Goal: Task Accomplishment & Management: Manage account settings

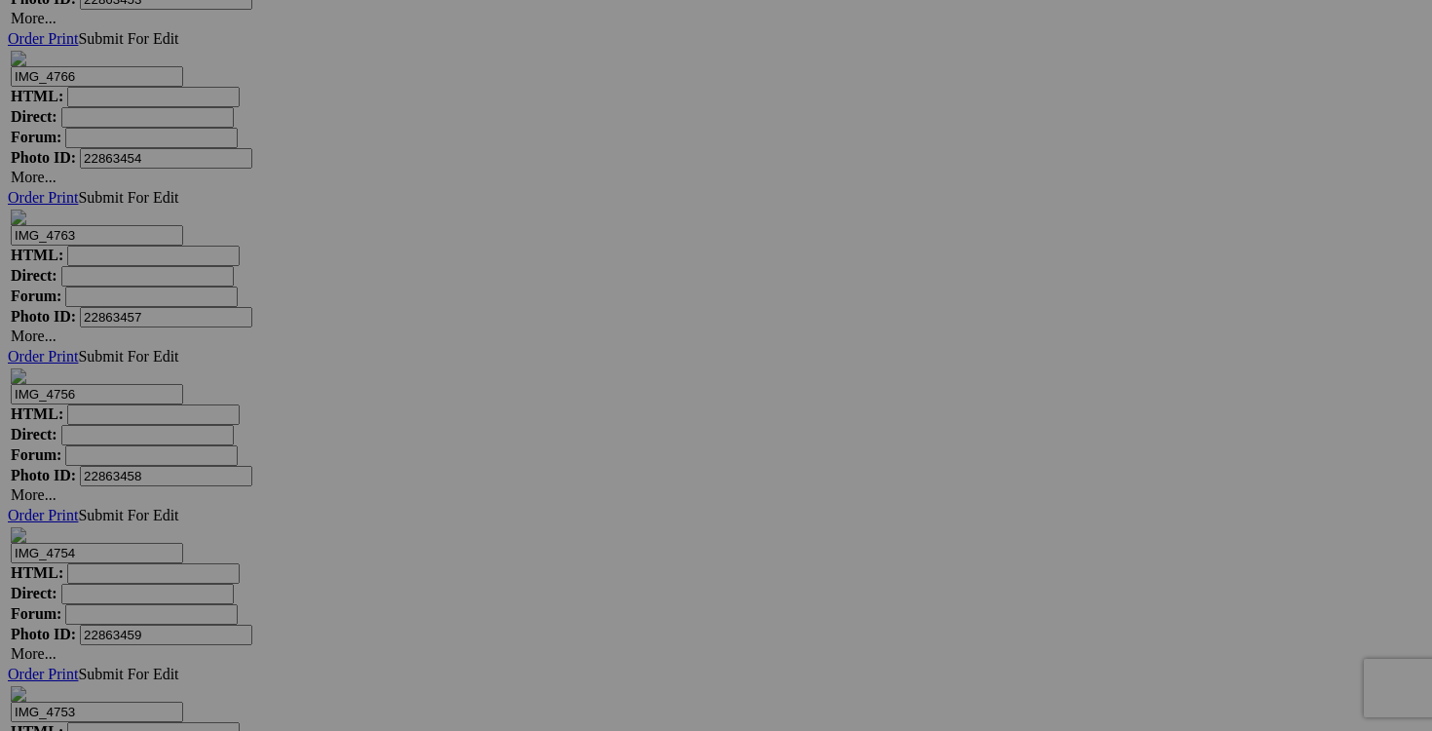
scroll to position [8951, 0]
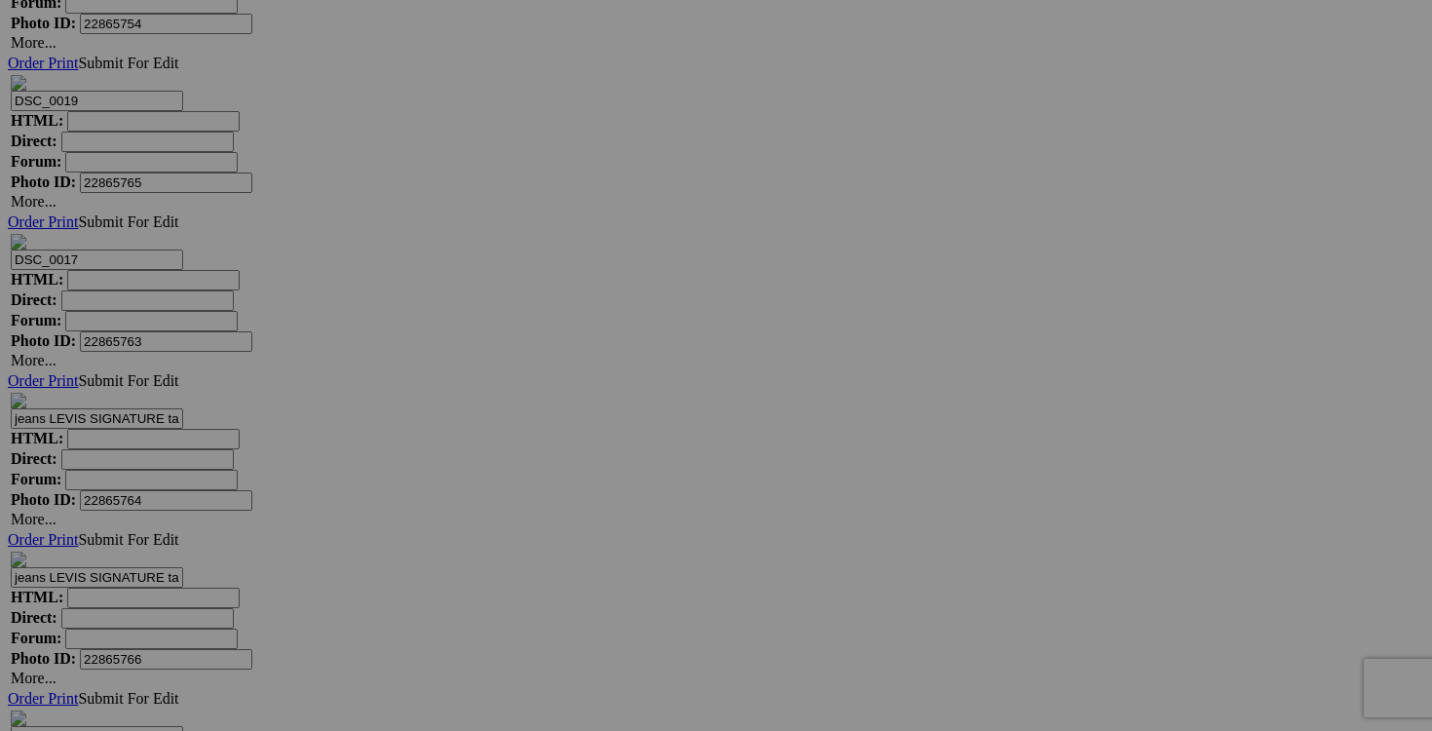
scroll to position [7001, 0]
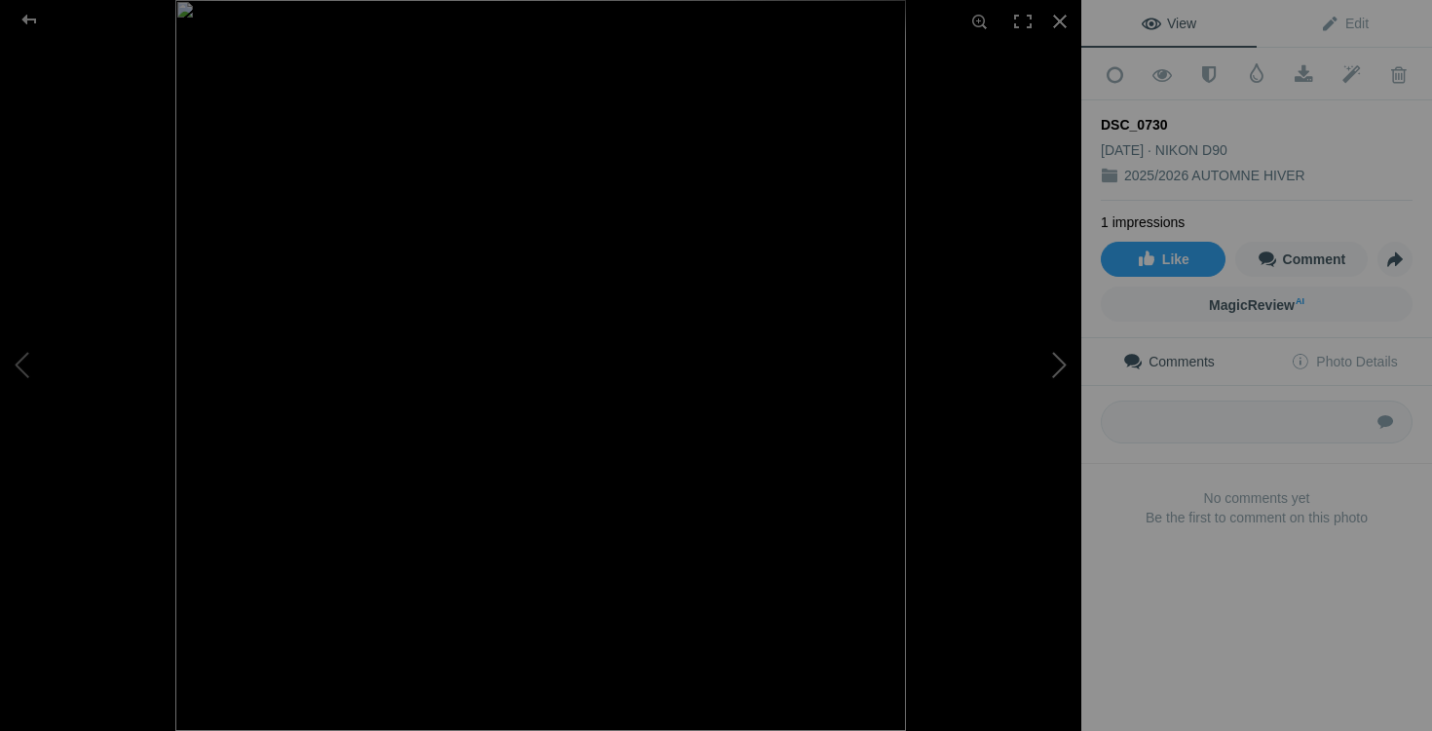
click at [1043, 368] on button at bounding box center [1008, 365] width 146 height 263
click at [1052, 27] on div at bounding box center [1060, 21] width 43 height 43
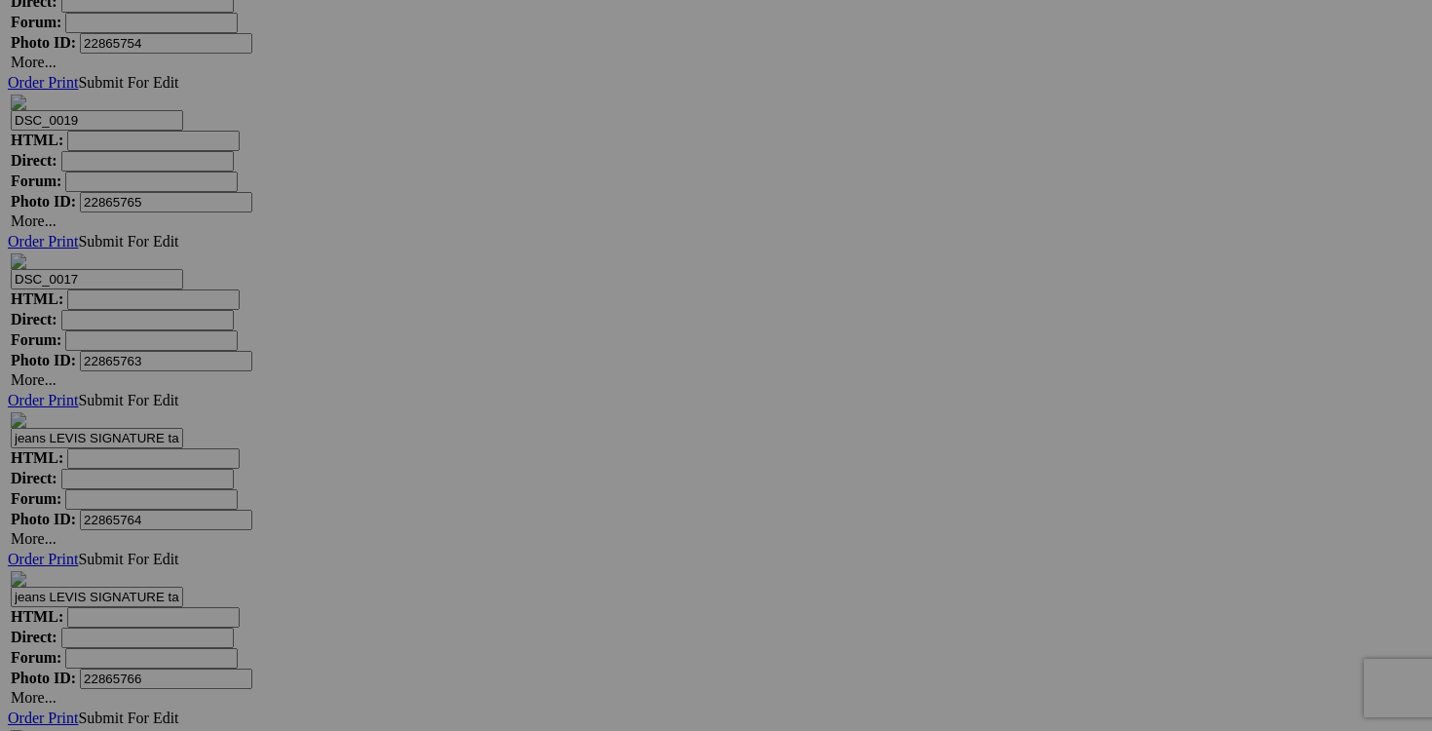
drag, startPoint x: 1270, startPoint y: 582, endPoint x: 1148, endPoint y: 562, distance: 123.3
type input "J"
drag, startPoint x: 1238, startPoint y: 581, endPoint x: 1116, endPoint y: 581, distance: 122.8
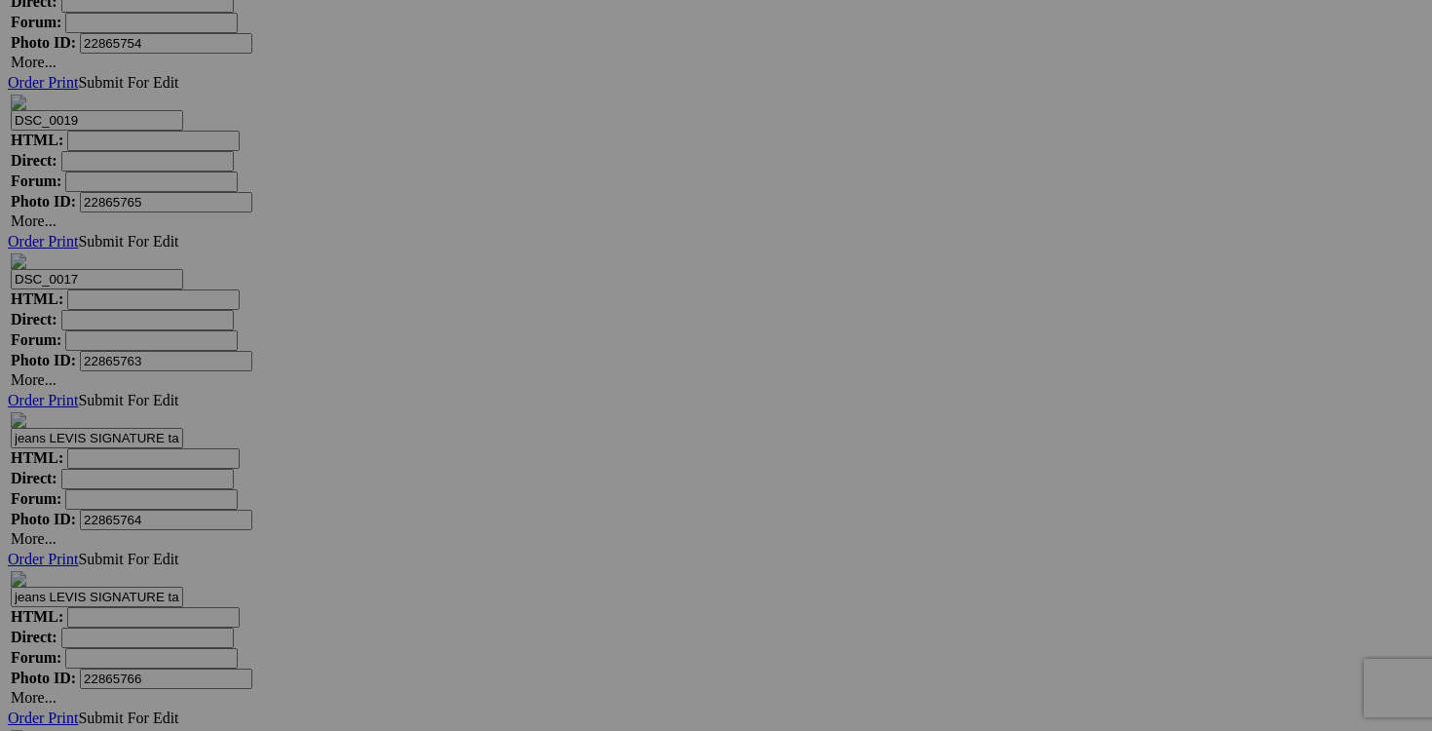
drag, startPoint x: 1264, startPoint y: 581, endPoint x: 1136, endPoint y: 580, distance: 127.6
type input "jeans 7 FOR ALL MANDKIN taille 38 50$(comme neuf, payé 250$+tx)"
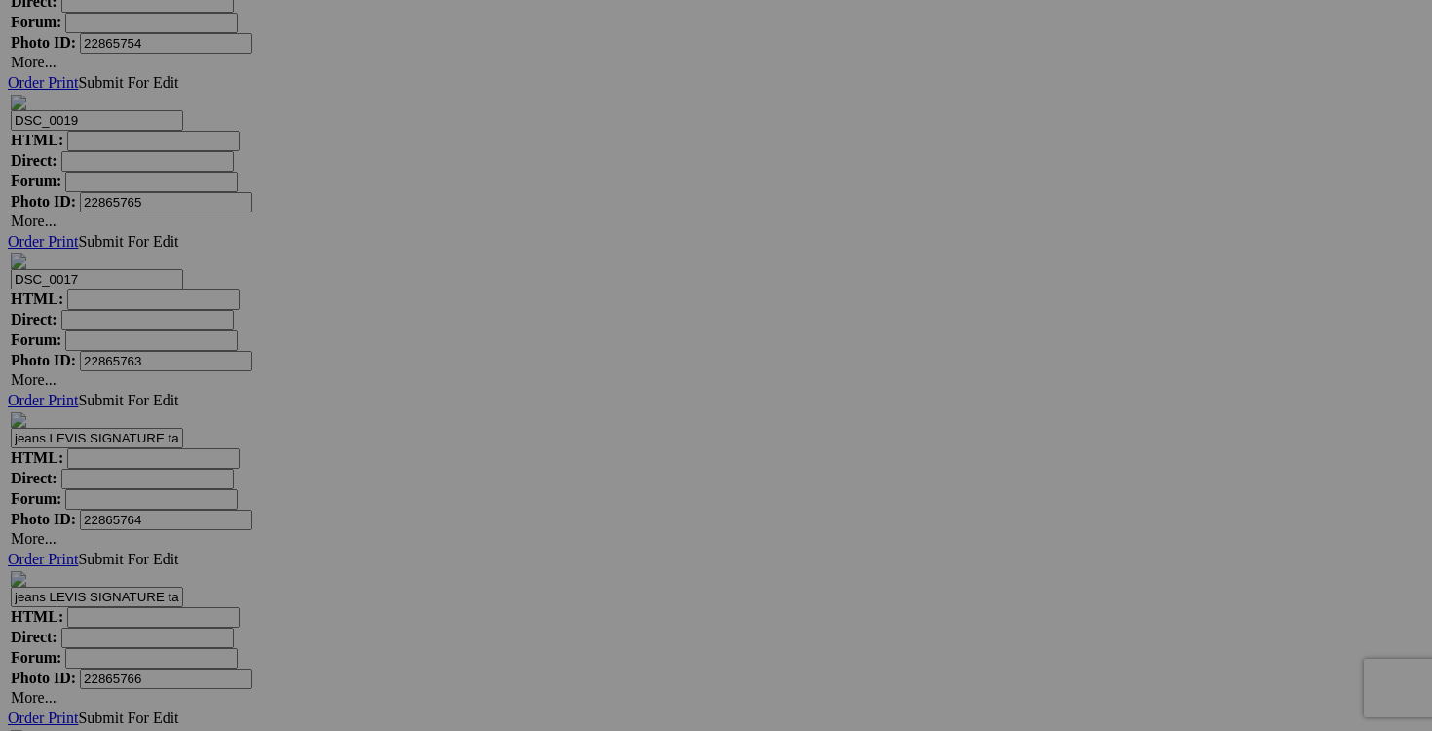
drag, startPoint x: 1097, startPoint y: 583, endPoint x: 983, endPoint y: 582, distance: 114.0
paste input "jeans 7 FOR ALL MANDKIN taille 3"
drag, startPoint x: 1136, startPoint y: 583, endPoint x: 926, endPoint y: 588, distance: 210.5
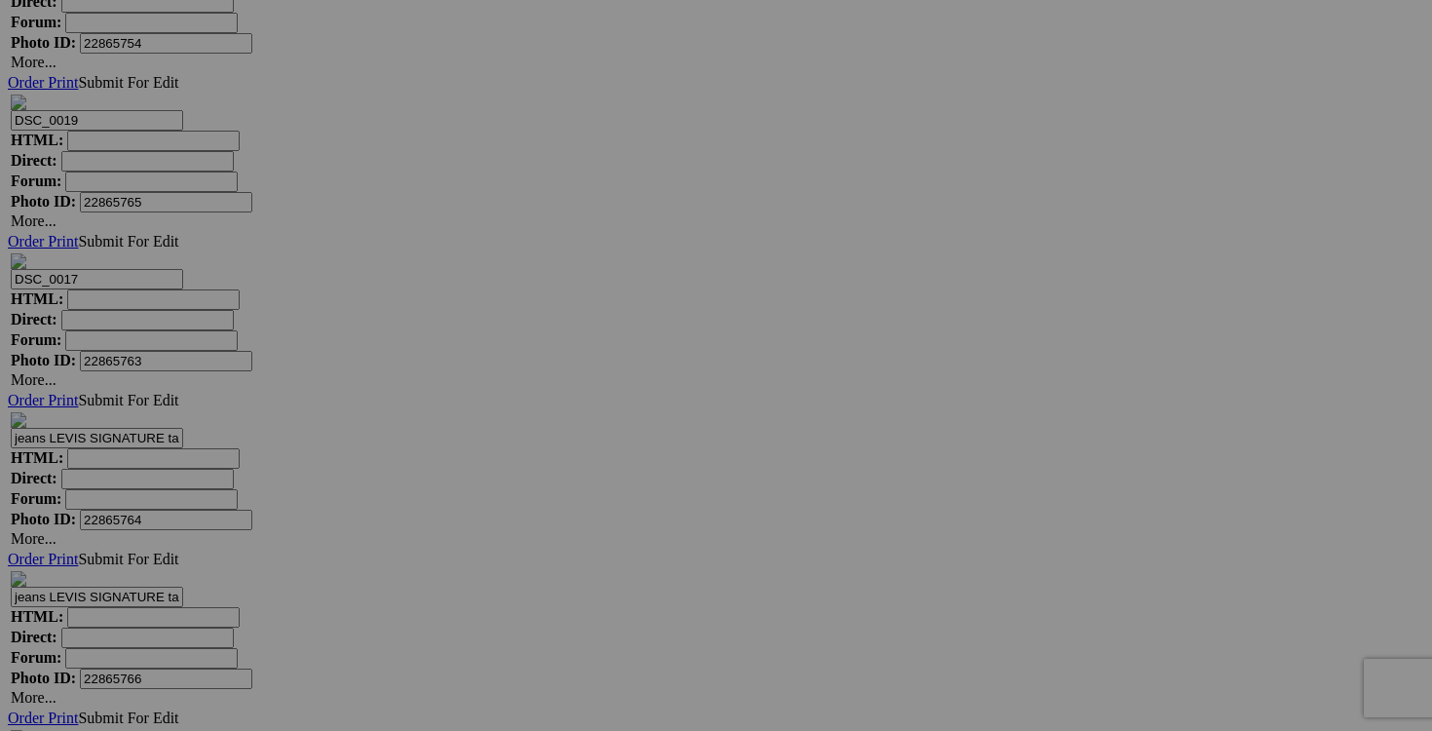
type input "jeans 7 FOR ALL MANDKIN taille 38"
drag, startPoint x: 926, startPoint y: 579, endPoint x: 837, endPoint y: 571, distance: 89.0
paste input "jeans 7 FOR ALL MANDKIN taille 38"
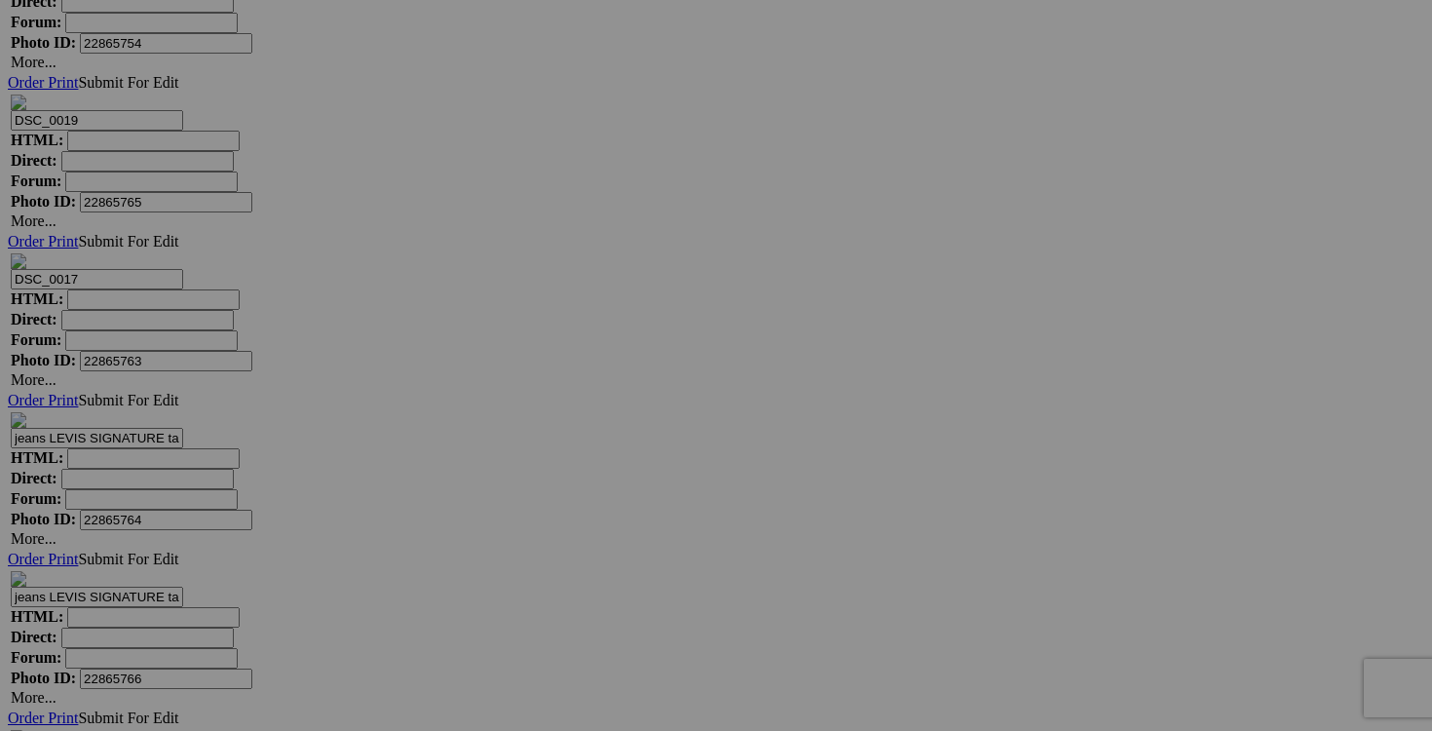
type input "jeans 7 FOR ALL MANDKIN taille 38"
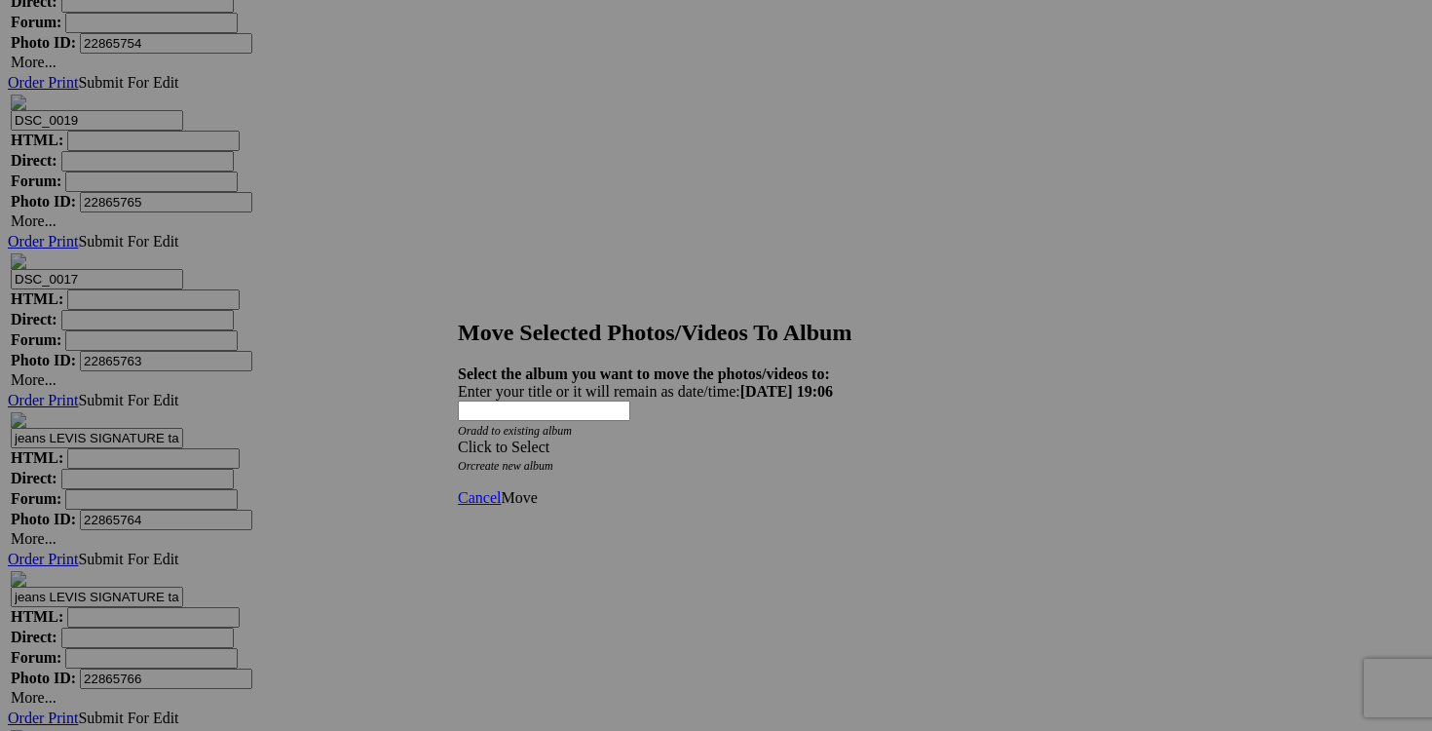
click at [458, 438] on span at bounding box center [458, 446] width 0 height 17
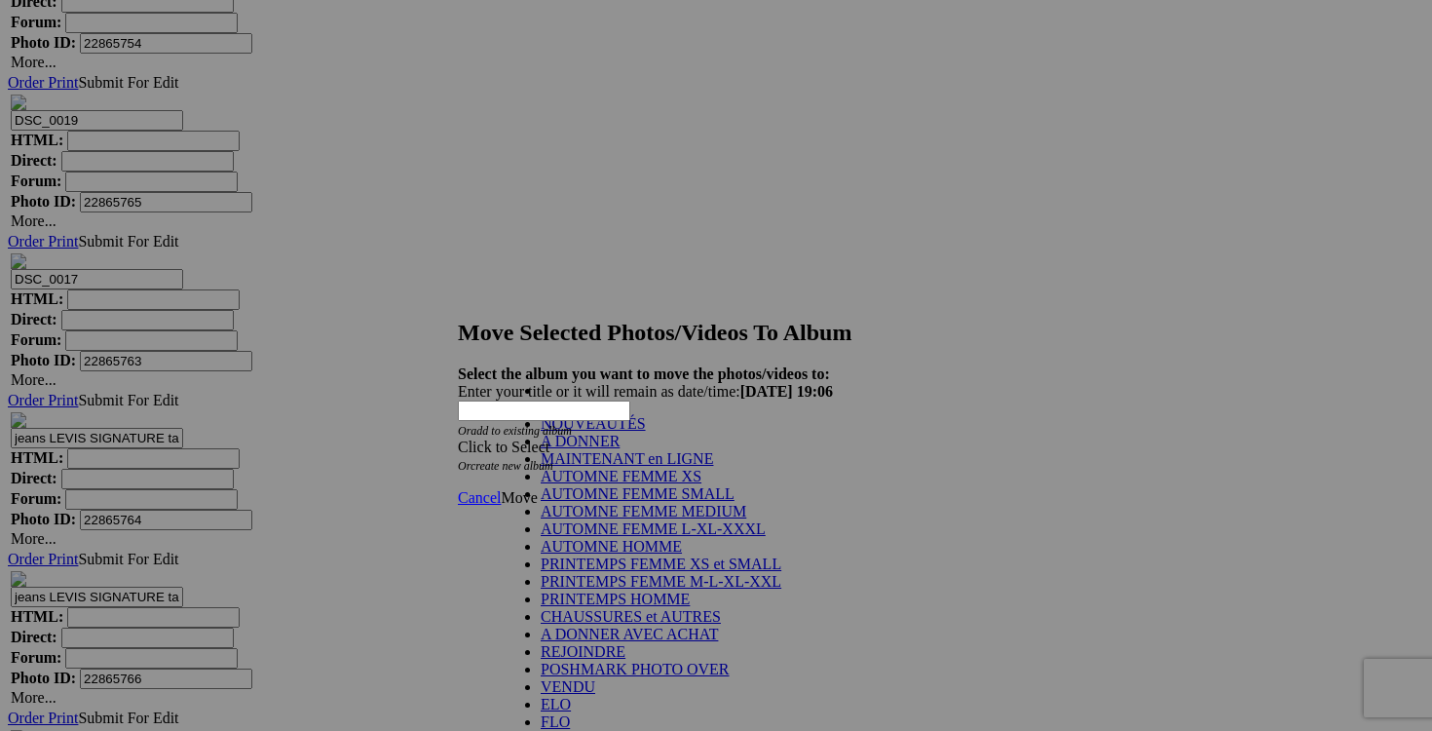
click at [646, 432] on link "NOUVEAUTÉS" at bounding box center [593, 423] width 105 height 17
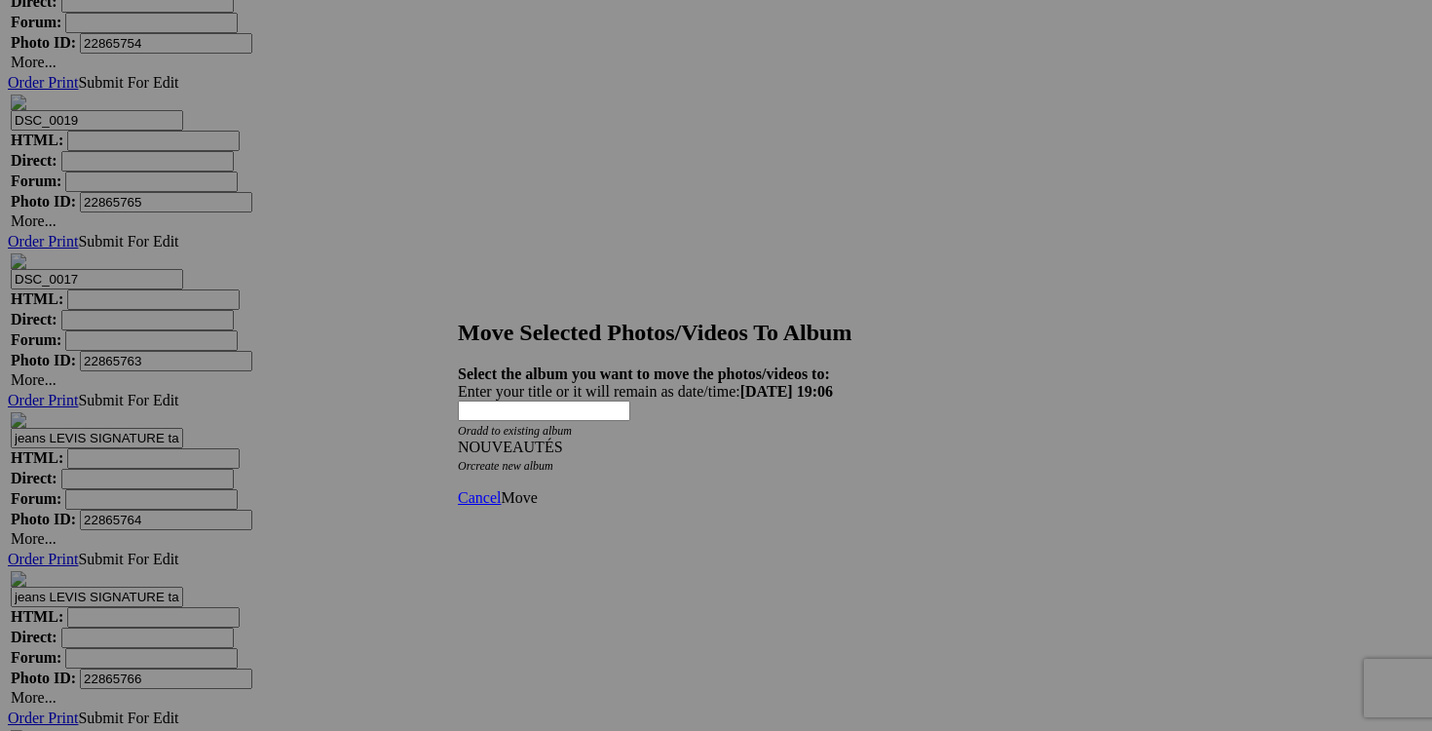
click at [537, 489] on span "Move" at bounding box center [519, 497] width 36 height 17
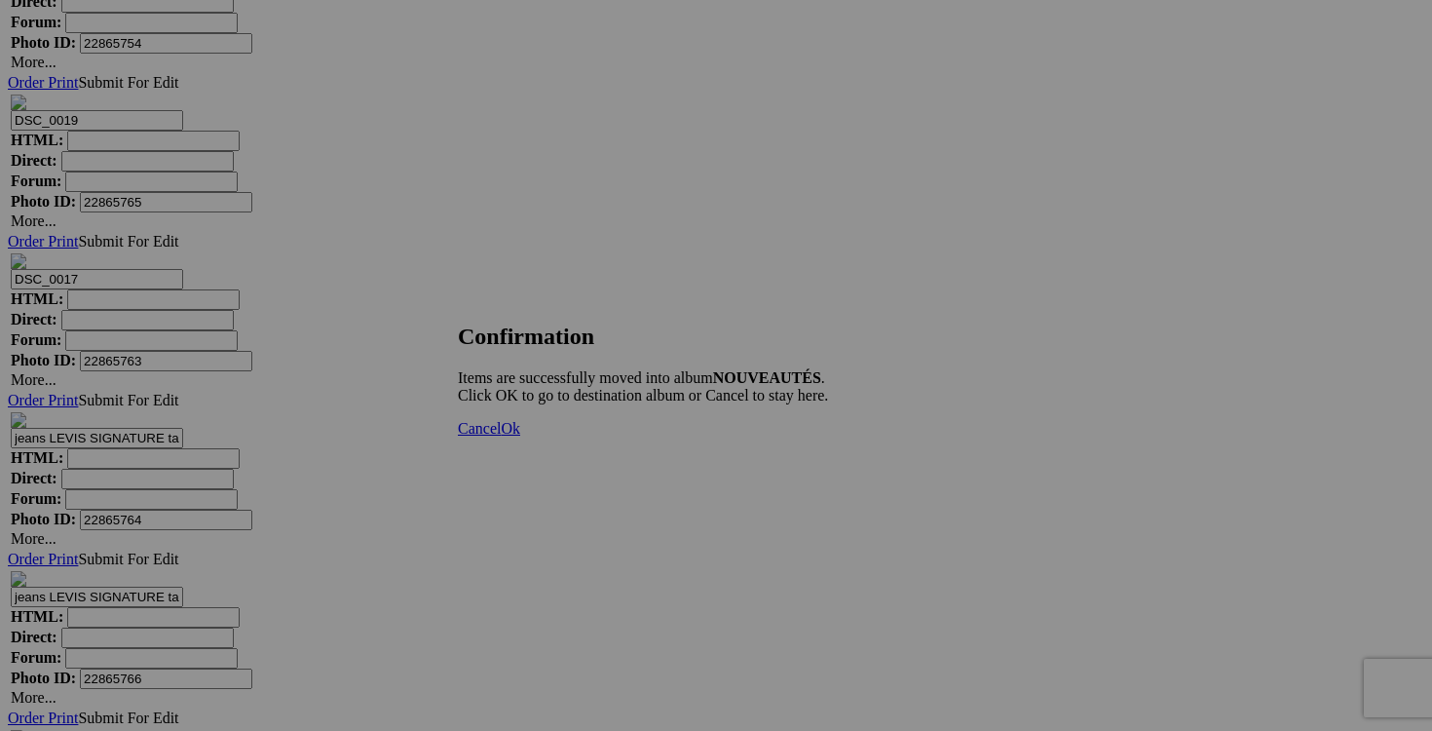
click at [501, 436] on span "Cancel" at bounding box center [479, 428] width 43 height 17
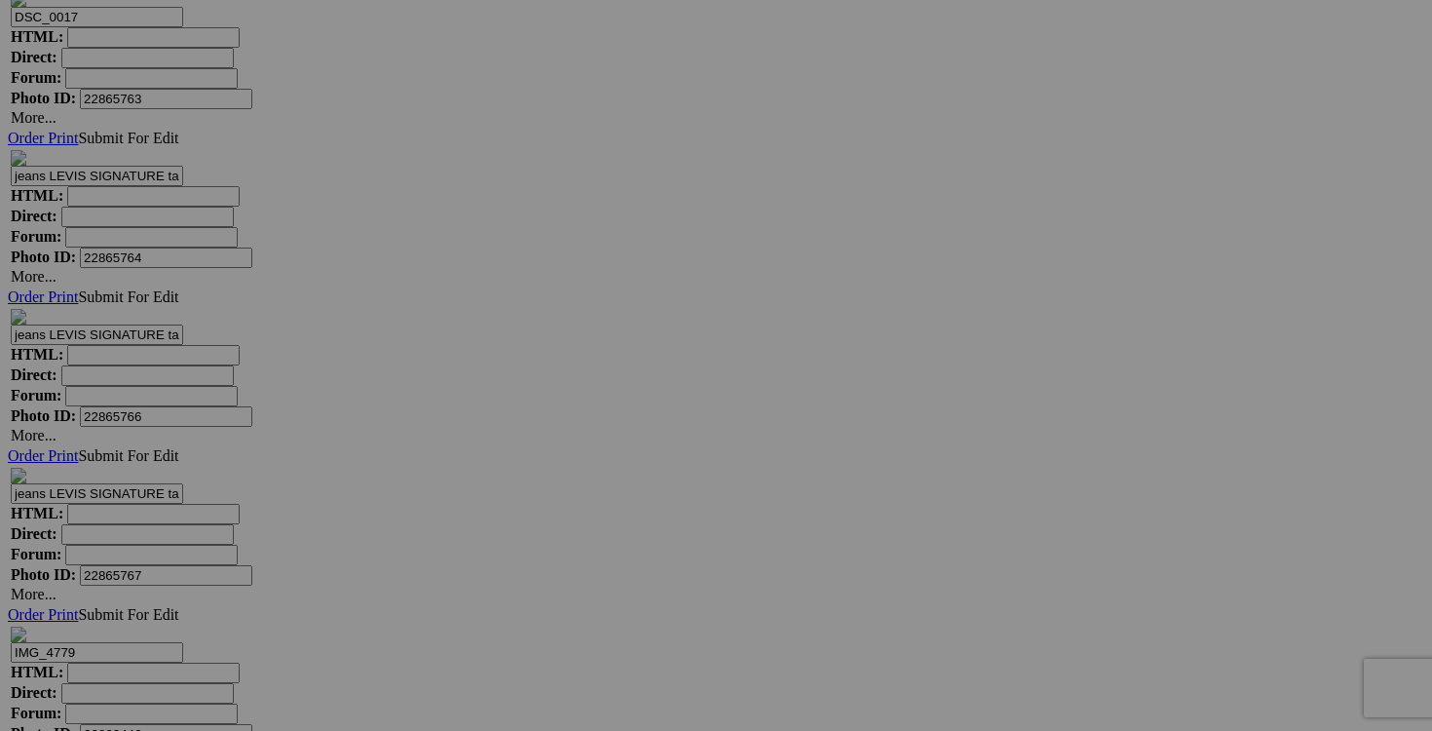
scroll to position [7273, 0]
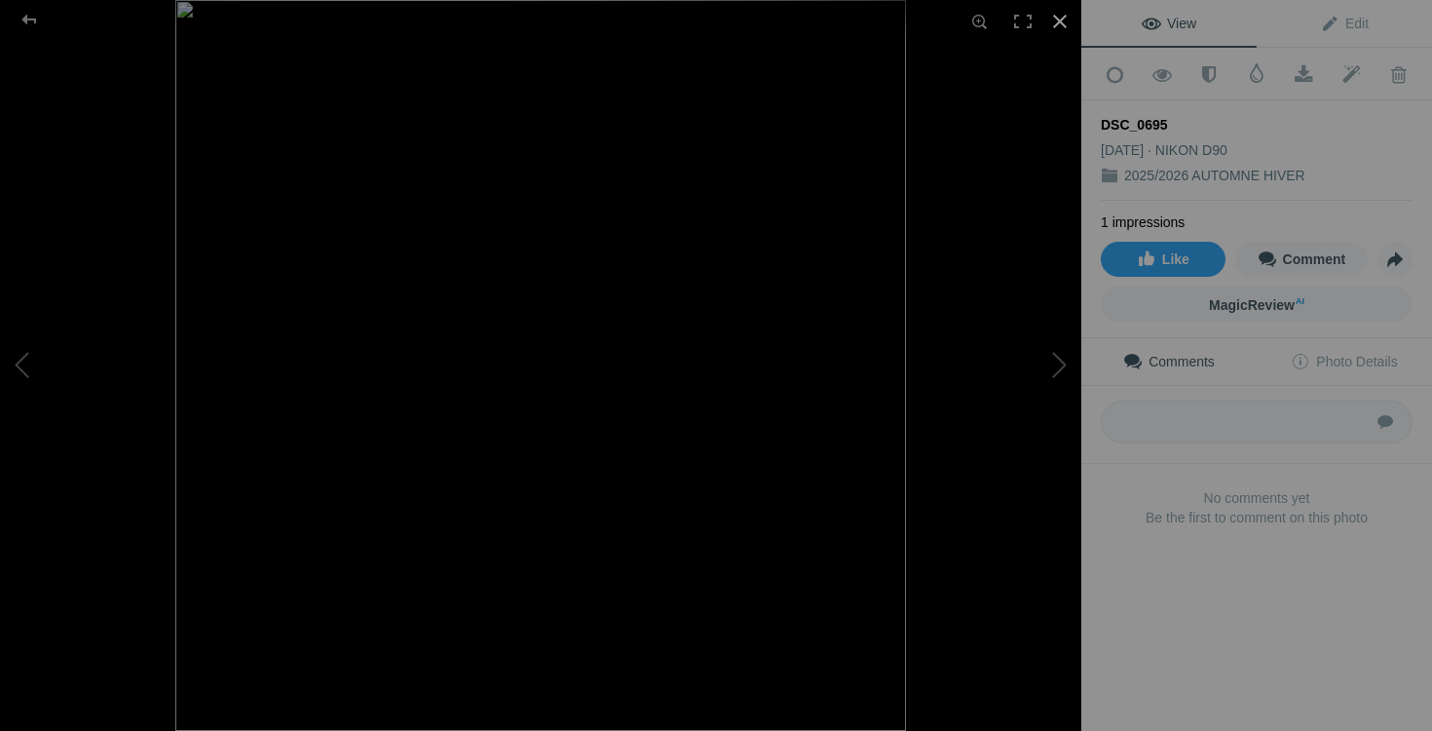
click at [1060, 16] on div at bounding box center [1060, 21] width 43 height 43
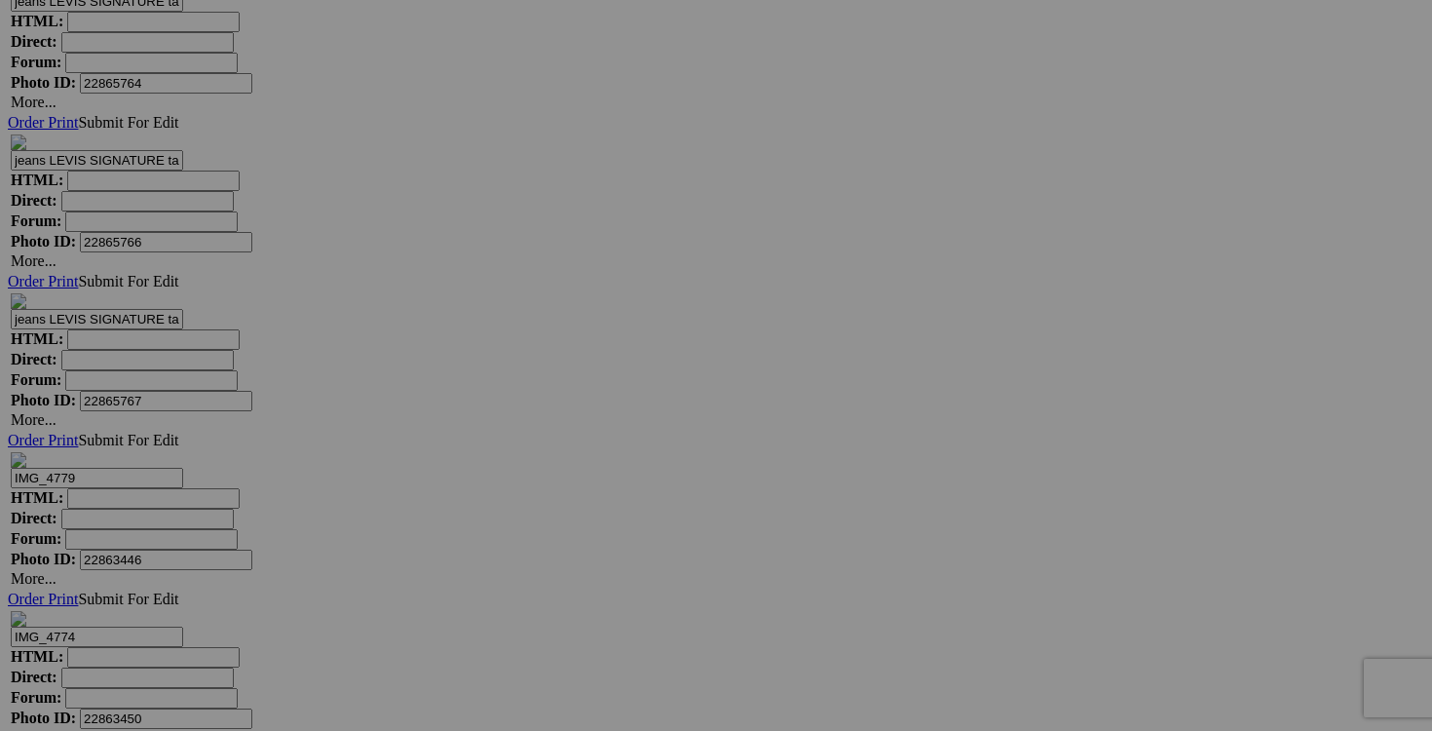
scroll to position [7541, 0]
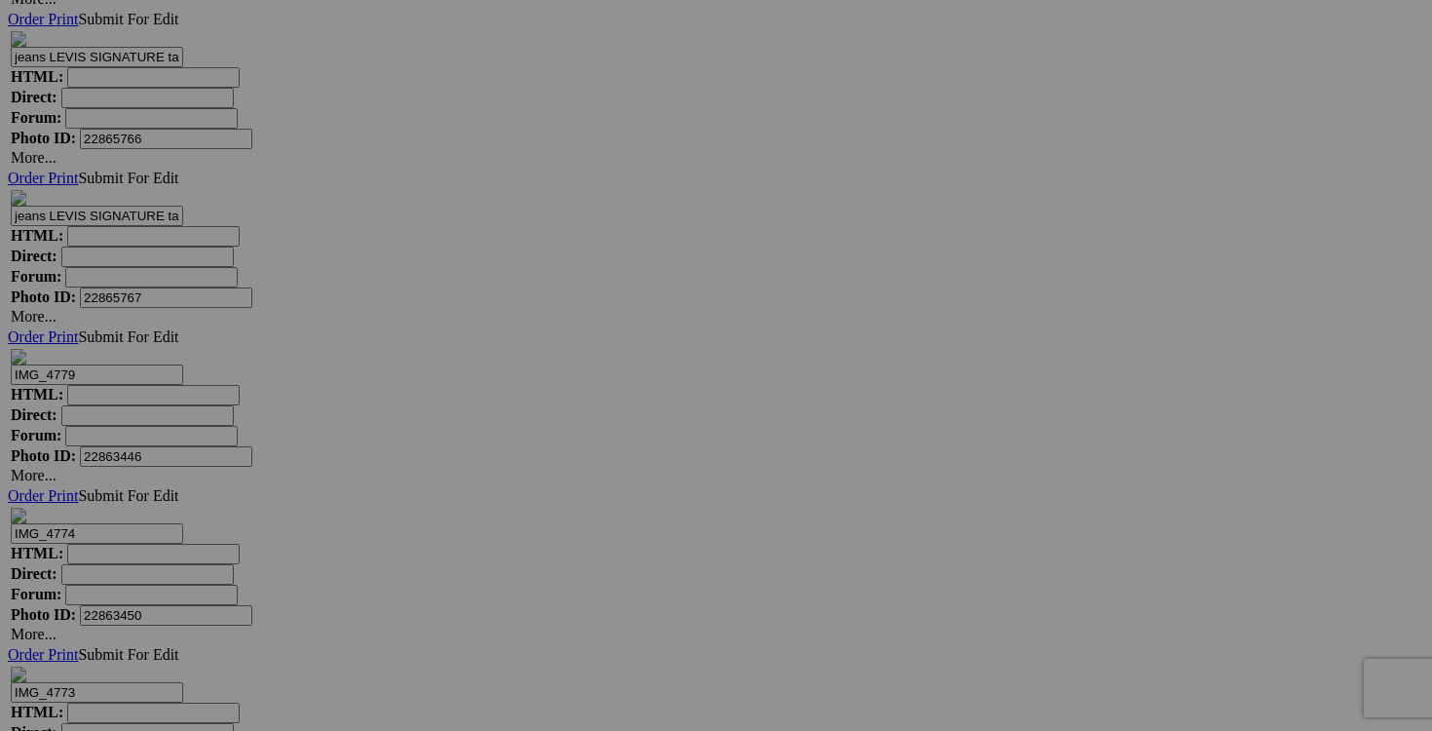
drag, startPoint x: 436, startPoint y: 539, endPoint x: 217, endPoint y: 539, distance: 218.2
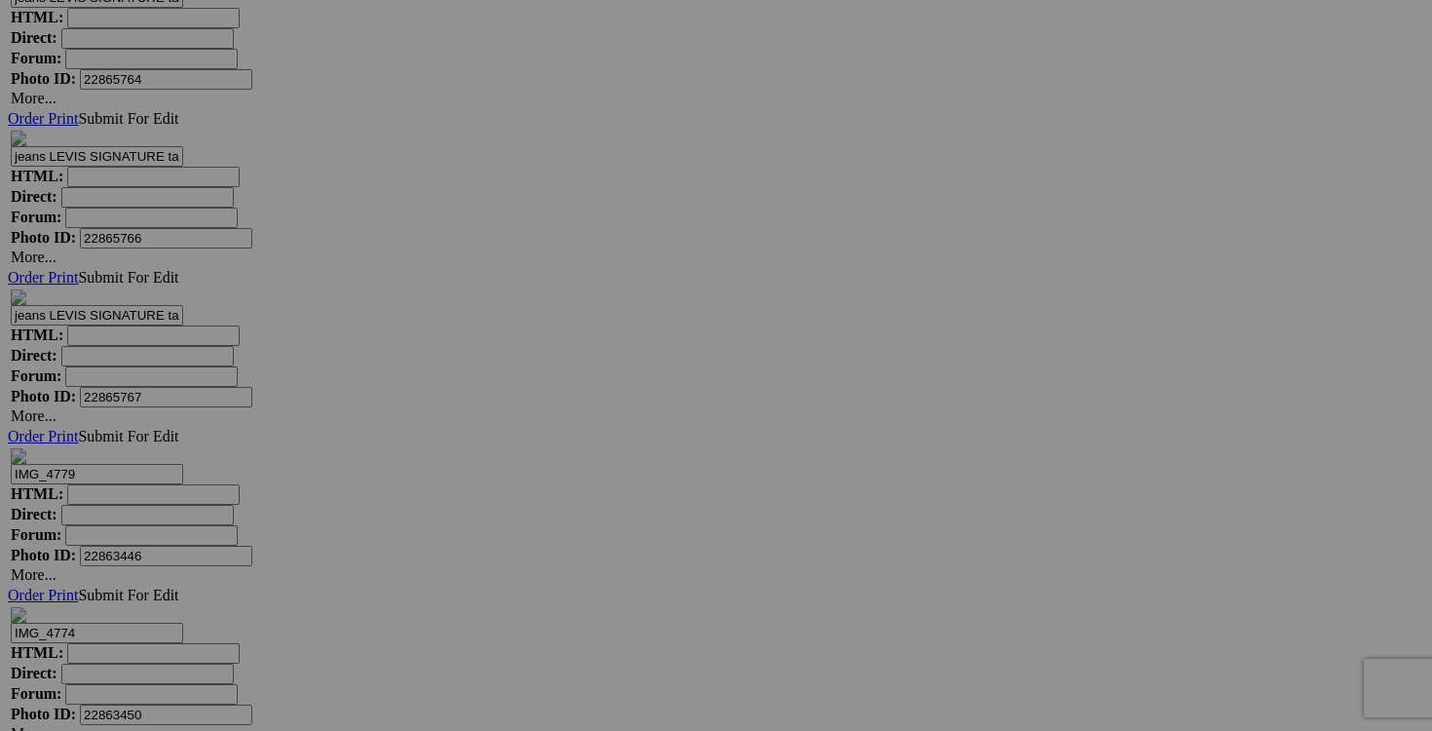
scroll to position [7449, 0]
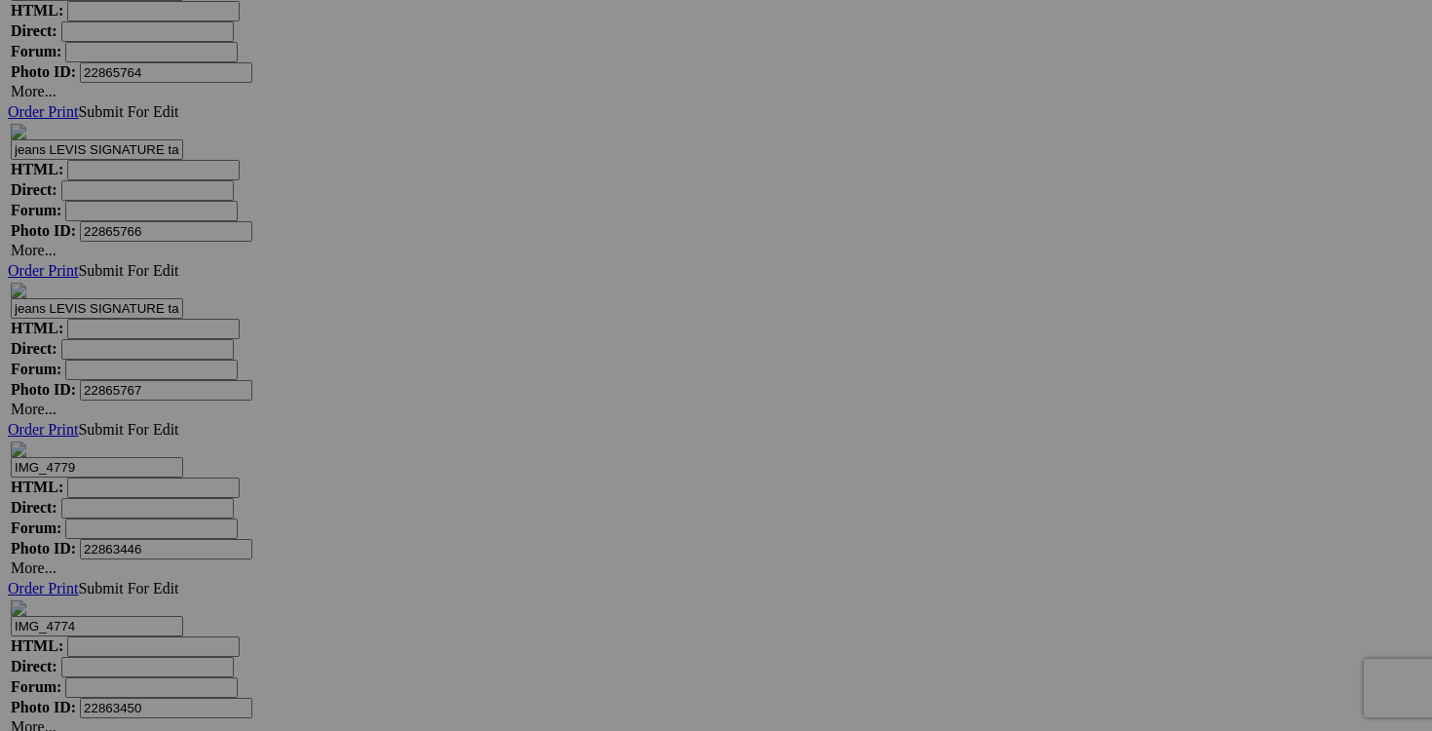
scroll to position [0, 125]
drag, startPoint x: 322, startPoint y: 632, endPoint x: 253, endPoint y: 632, distance: 68.2
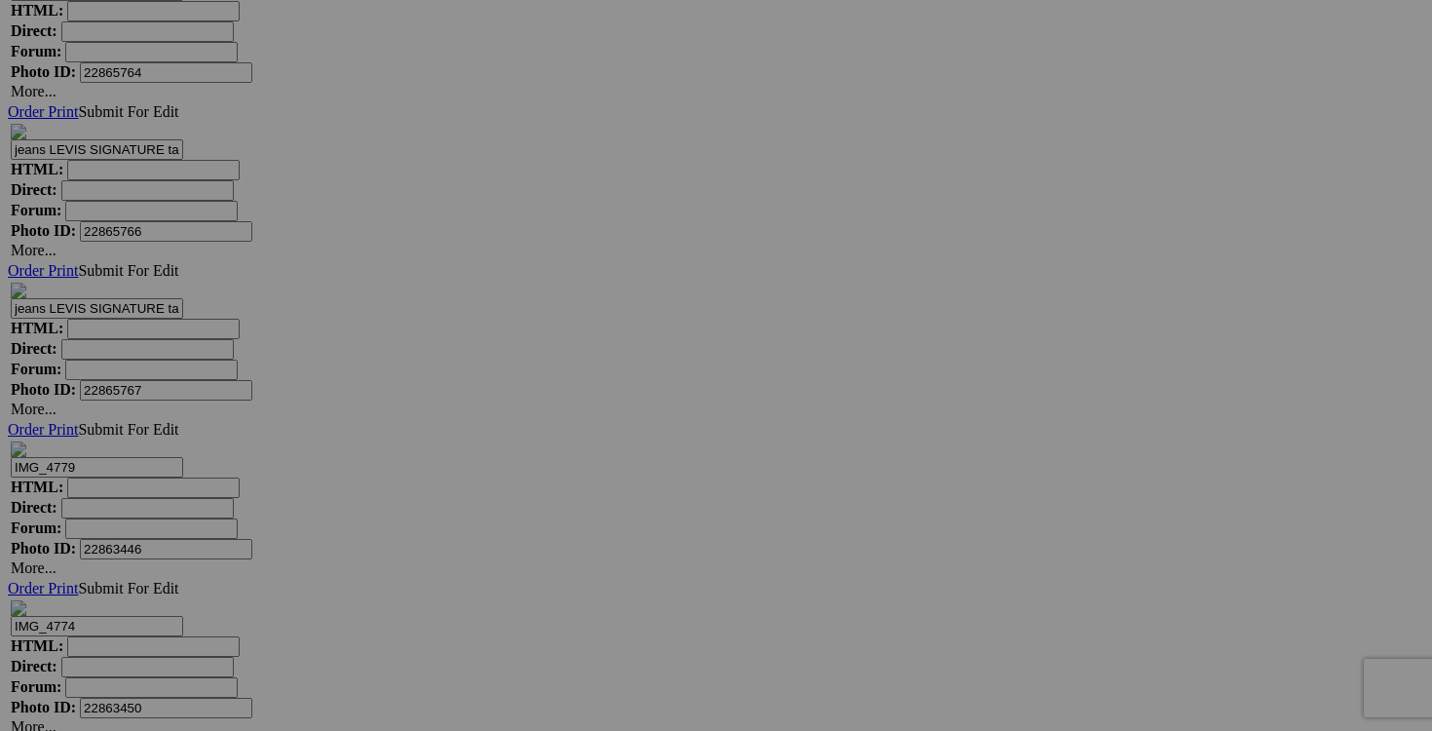
type input "pantalon APANA taille 36X32 30$(NEUF avec étiquette)"
drag, startPoint x: 1105, startPoint y: 384, endPoint x: 932, endPoint y: 383, distance: 172.5
paste input "pantalon APANA taille 36X32"
type input "pantalon APANA taille 36X32"
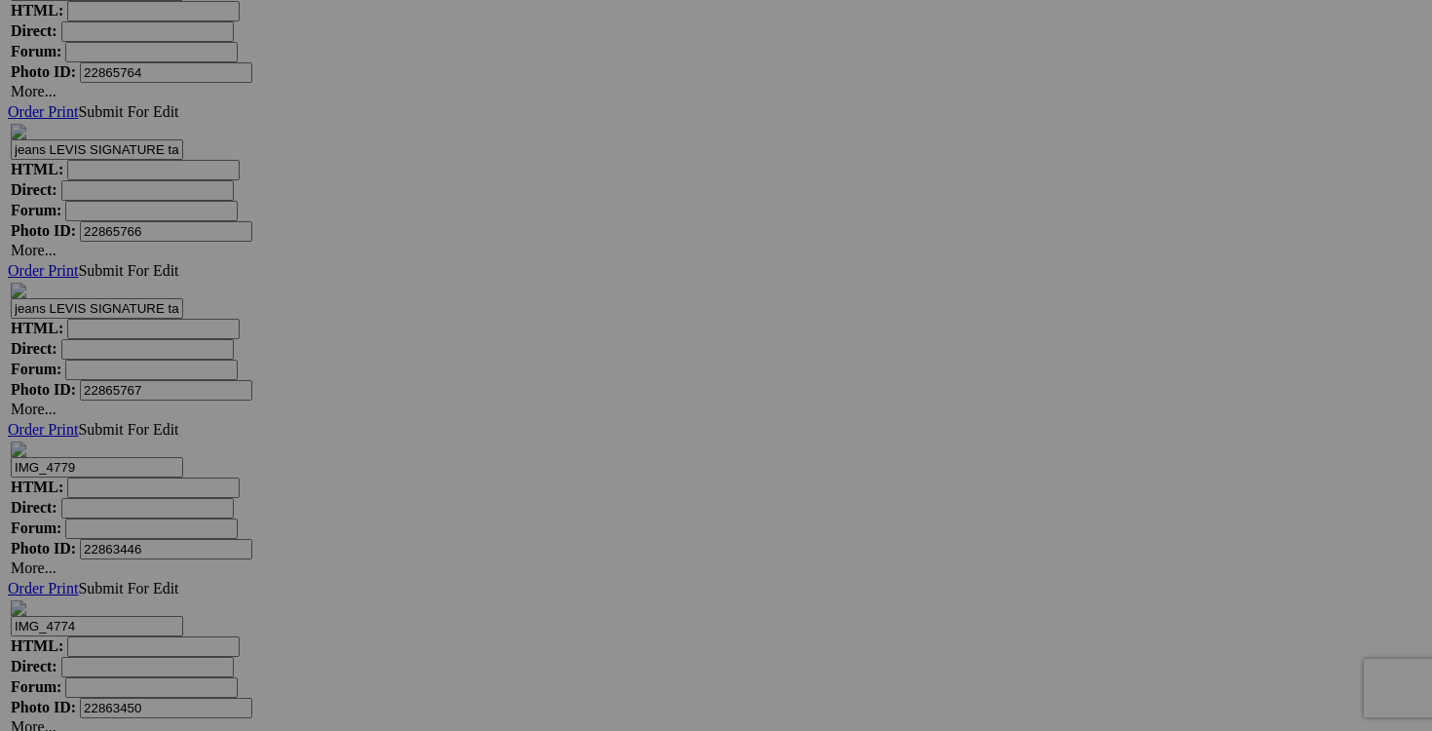
drag, startPoint x: 1270, startPoint y: 387, endPoint x: 1154, endPoint y: 377, distance: 116.4
paste input "pantalon APANA taille 36X32"
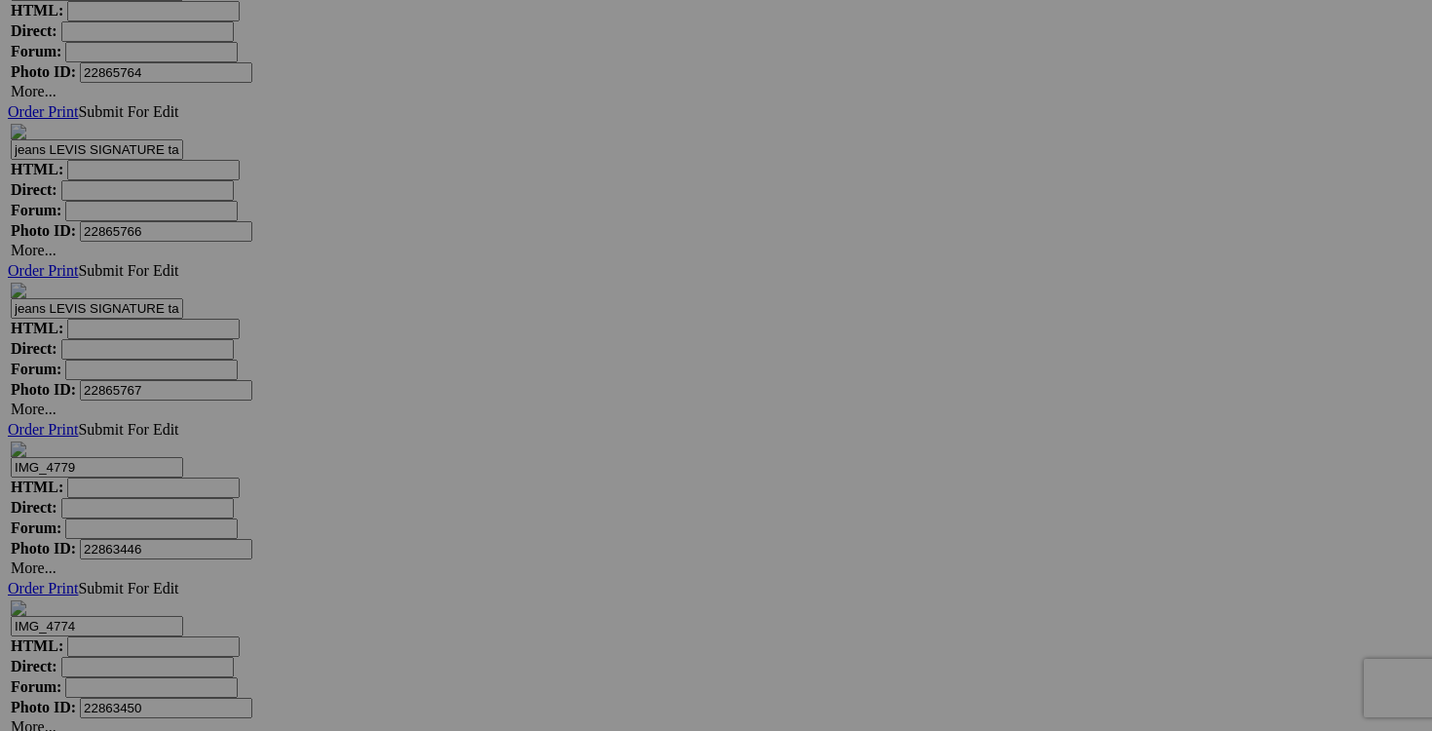
type input "pantalon APANA taille 36X32"
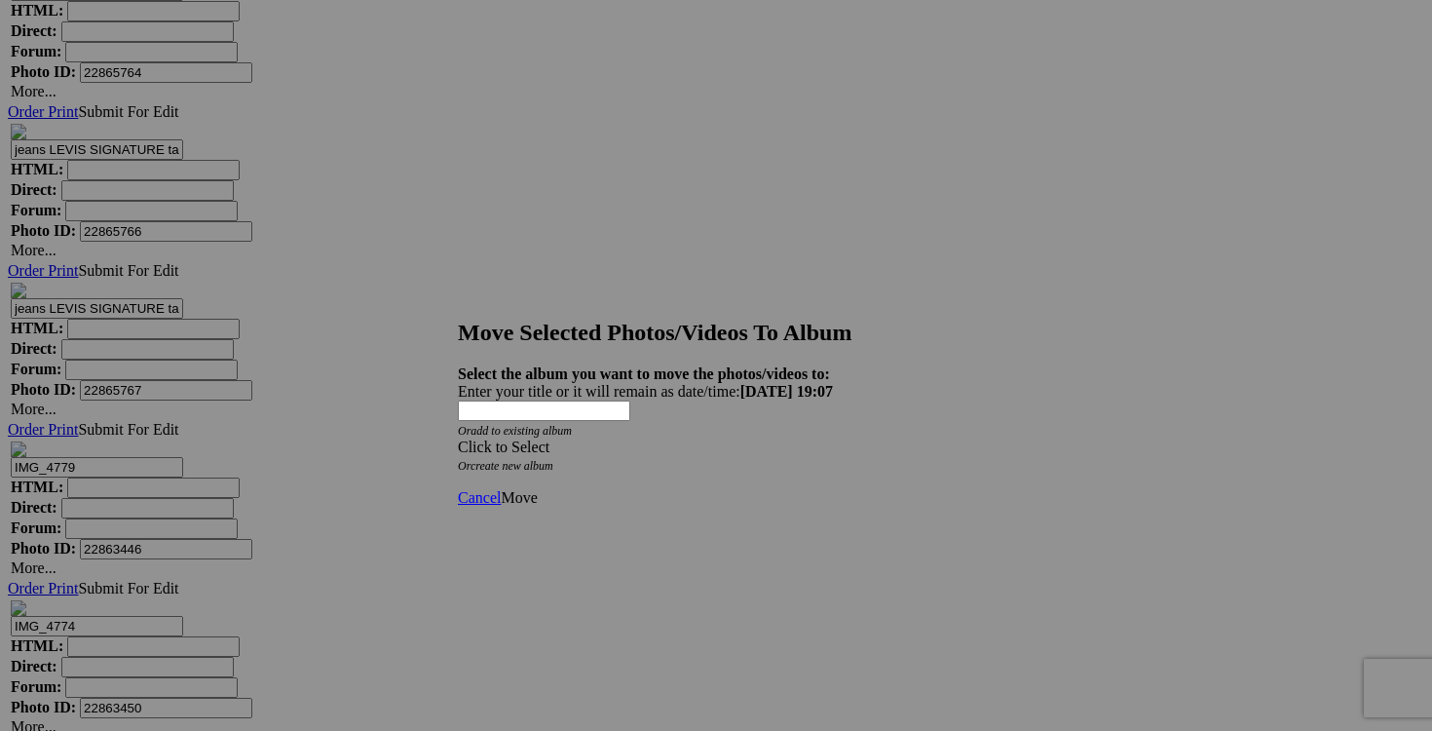
click at [458, 438] on span at bounding box center [458, 446] width 0 height 17
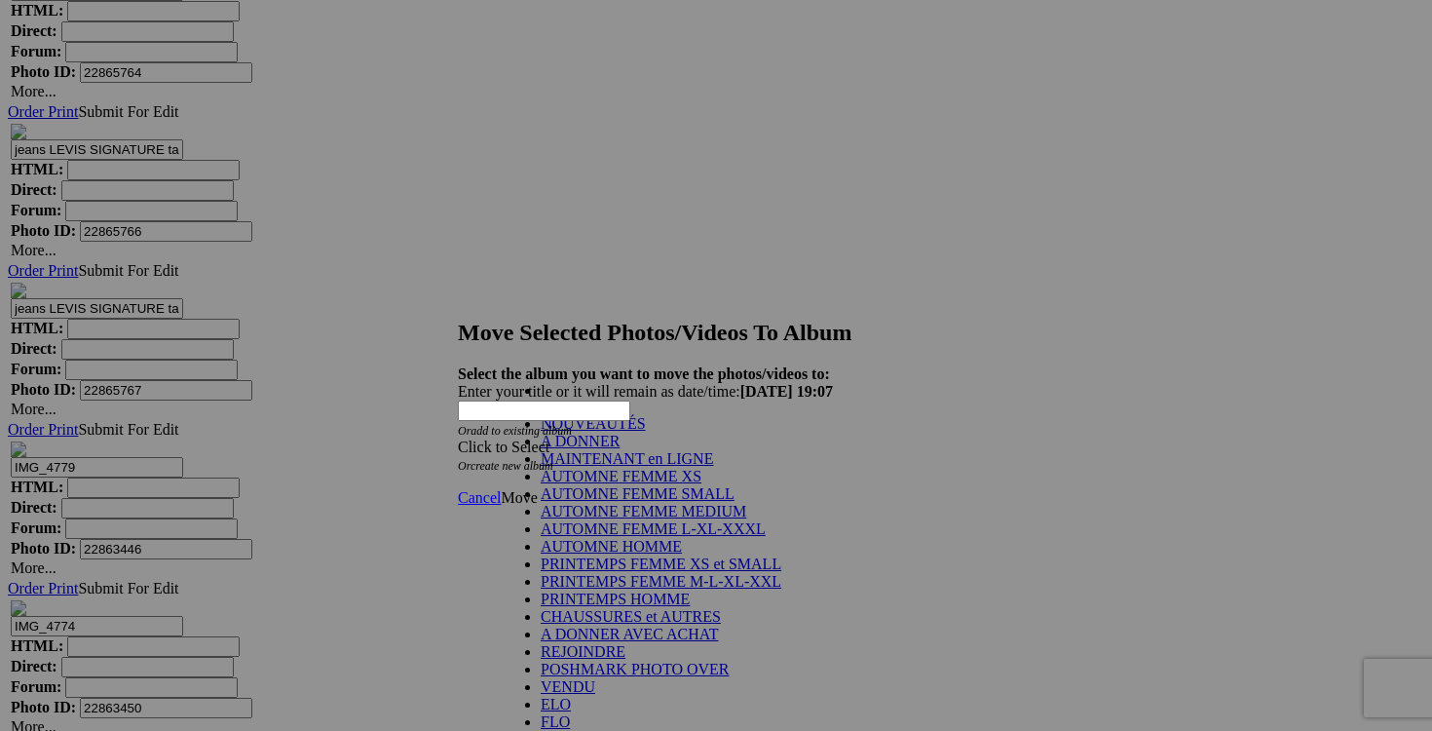
click at [633, 432] on link "NOUVEAUTÉS" at bounding box center [593, 423] width 105 height 17
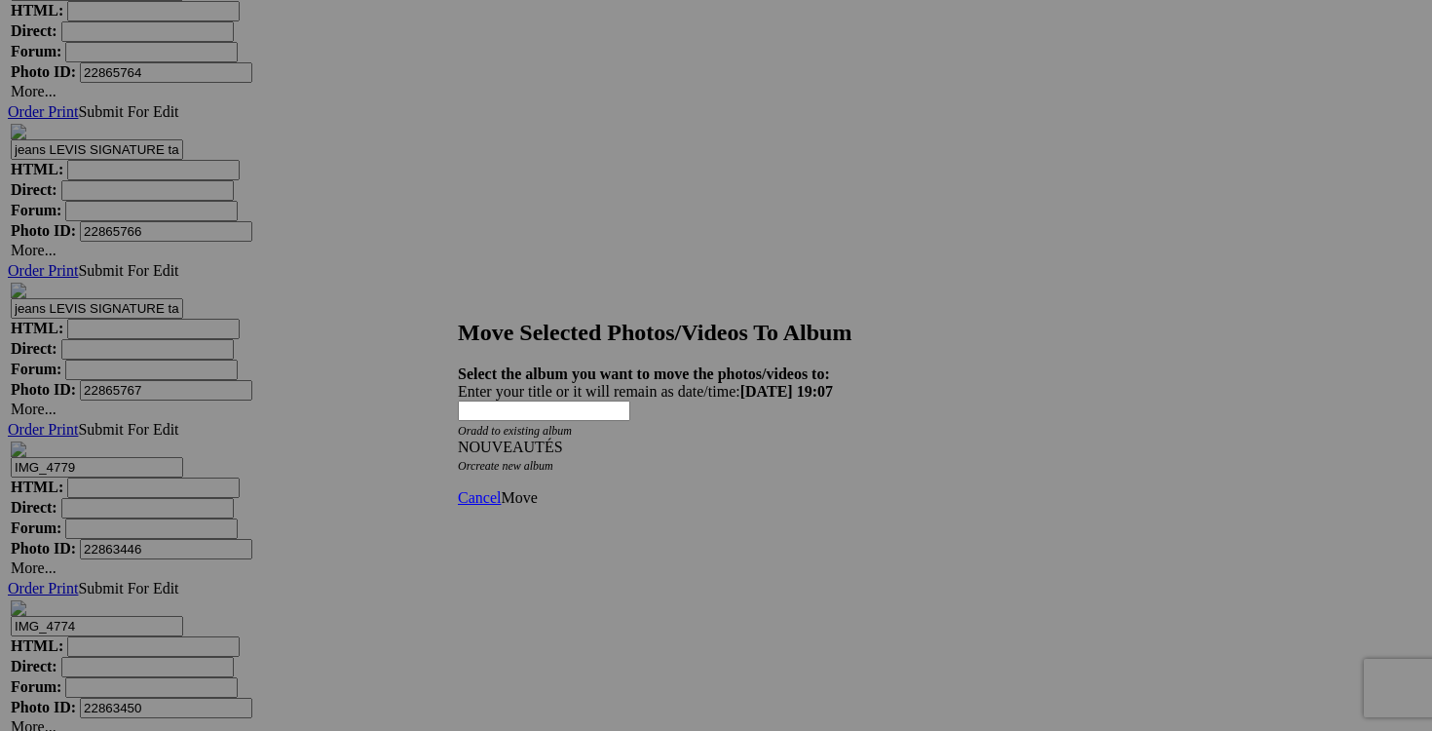
click at [537, 489] on span "Move" at bounding box center [519, 497] width 36 height 17
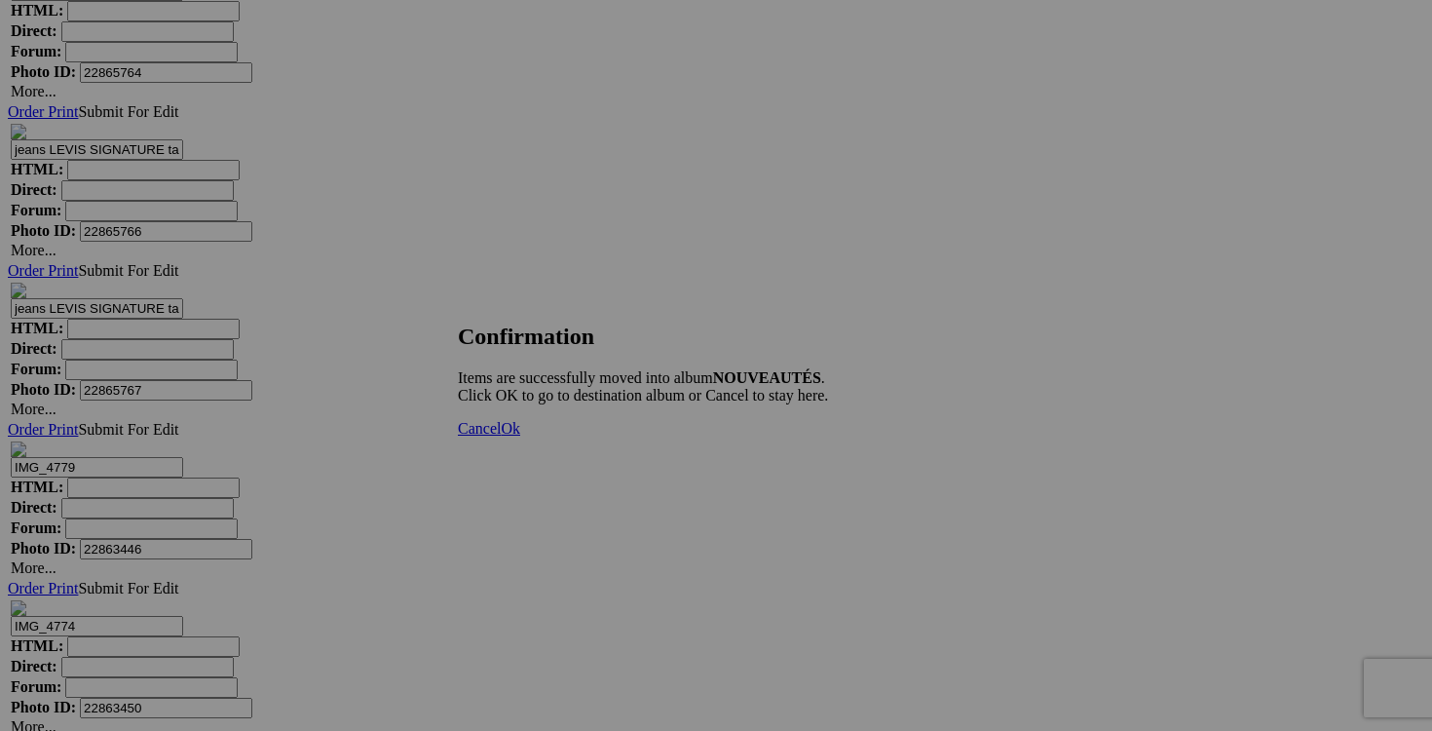
click at [501, 436] on link "Cancel" at bounding box center [479, 428] width 43 height 17
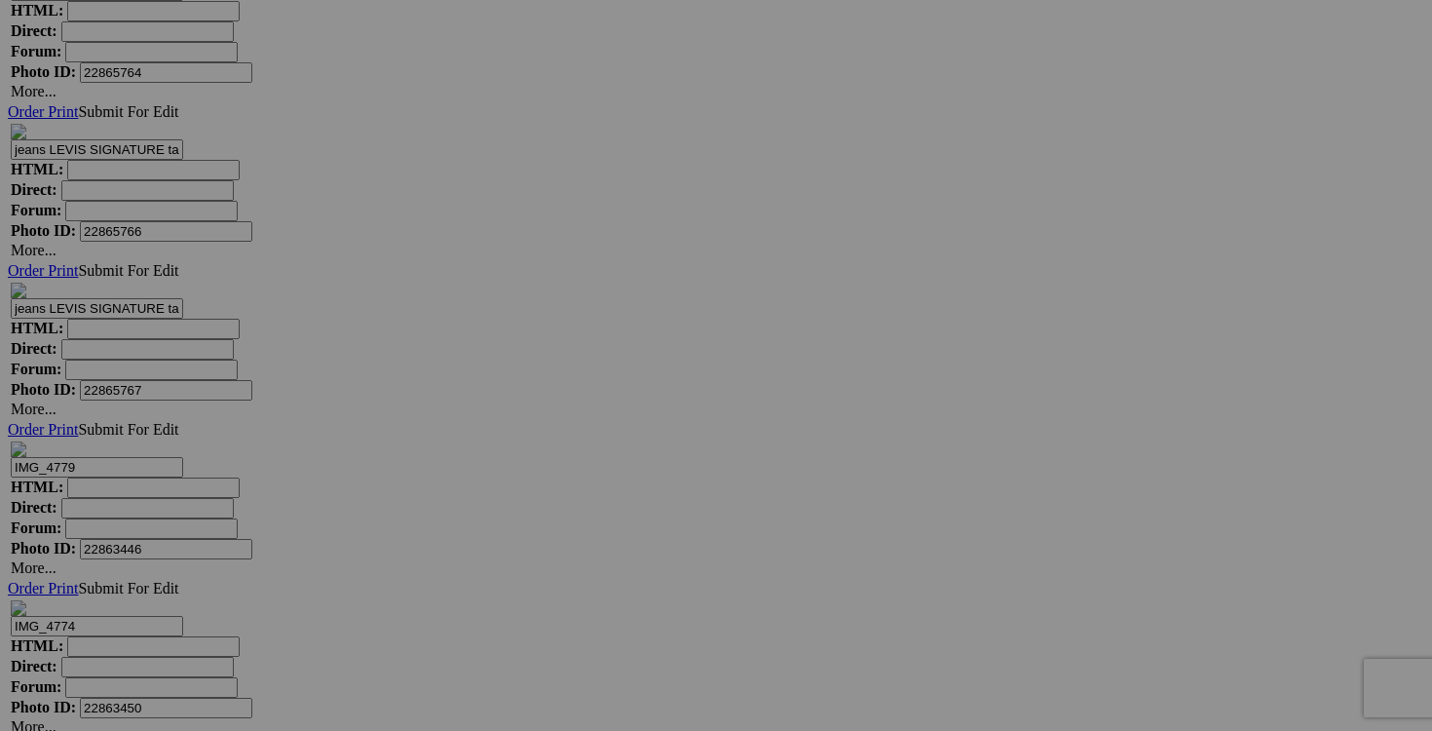
drag, startPoint x: 410, startPoint y: 629, endPoint x: 287, endPoint y: 629, distance: 122.8
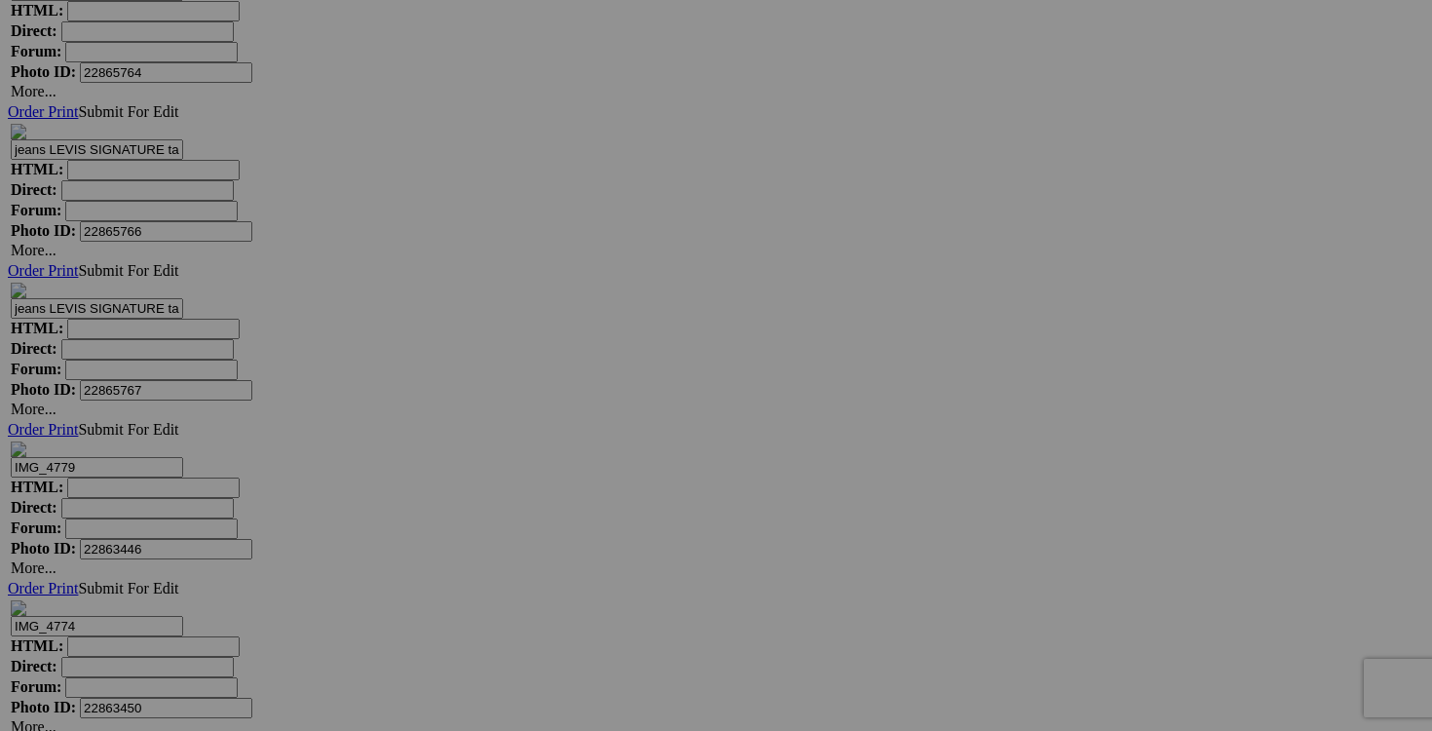
drag, startPoint x: 335, startPoint y: 632, endPoint x: 259, endPoint y: 630, distance: 76.0
drag, startPoint x: 397, startPoint y: 632, endPoint x: 255, endPoint y: 635, distance: 141.3
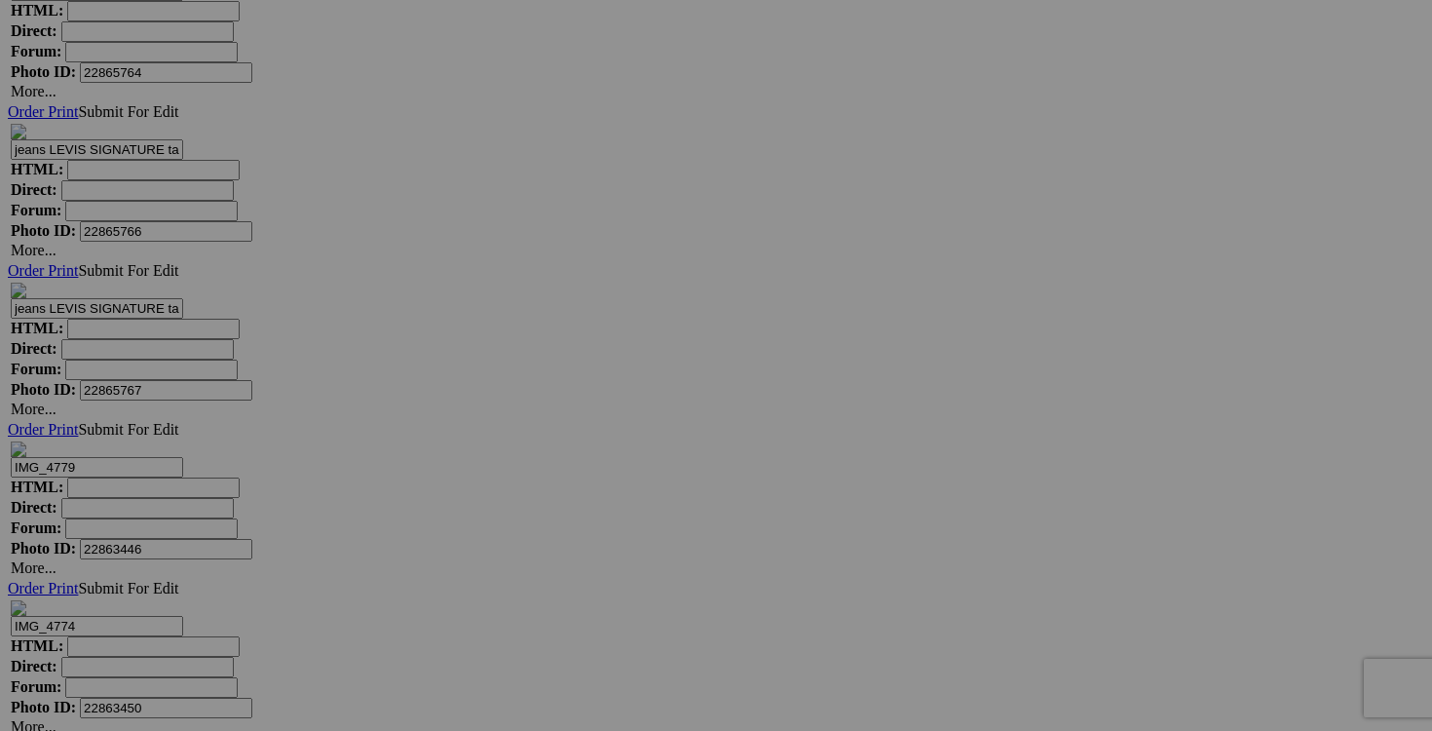
type input "jeans LEVIS taille 30 25$(comme neuf, model 312 , strech)"
drag, startPoint x: 1267, startPoint y: 380, endPoint x: 1094, endPoint y: 391, distance: 172.8
paste input "jeans LEVIS taille 30"
drag, startPoint x: 1209, startPoint y: 382, endPoint x: 1089, endPoint y: 388, distance: 120.0
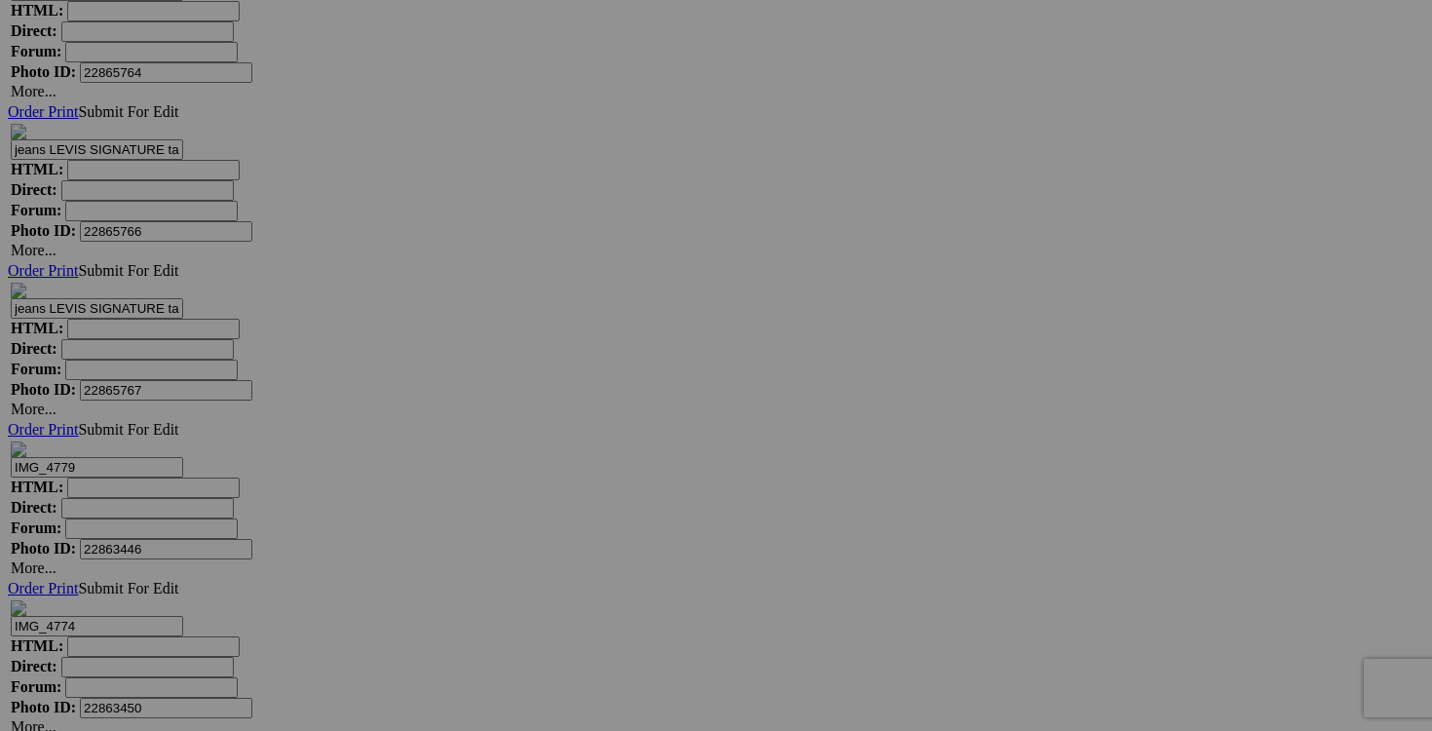
type input "jeans LEVIS taille 30"
drag, startPoint x: 1102, startPoint y: 382, endPoint x: 923, endPoint y: 382, distance: 179.3
paste input "jeans LEVIS taille 30"
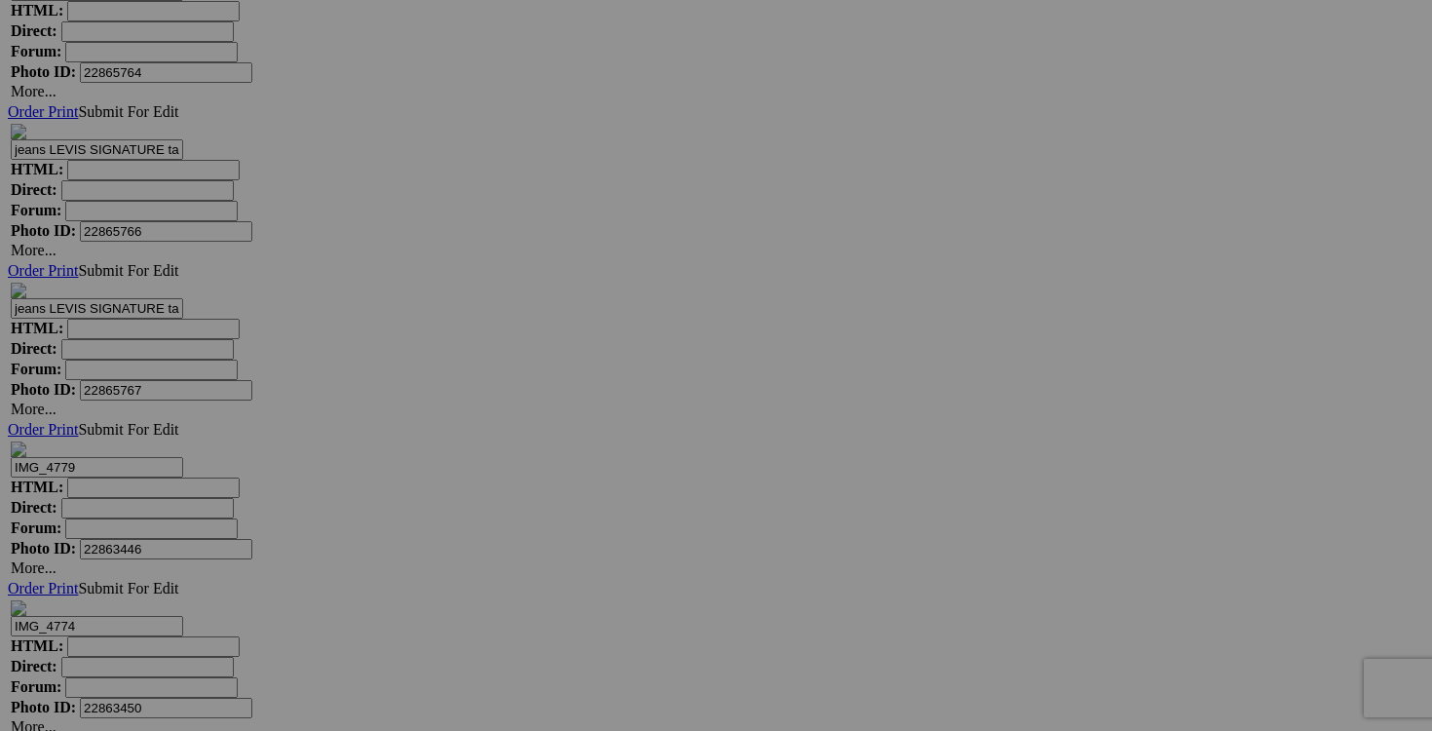
type input "jeans LEVIS taille 30 (taille 10("
type input "jeans LEVIS taille 30 (taille 10)"
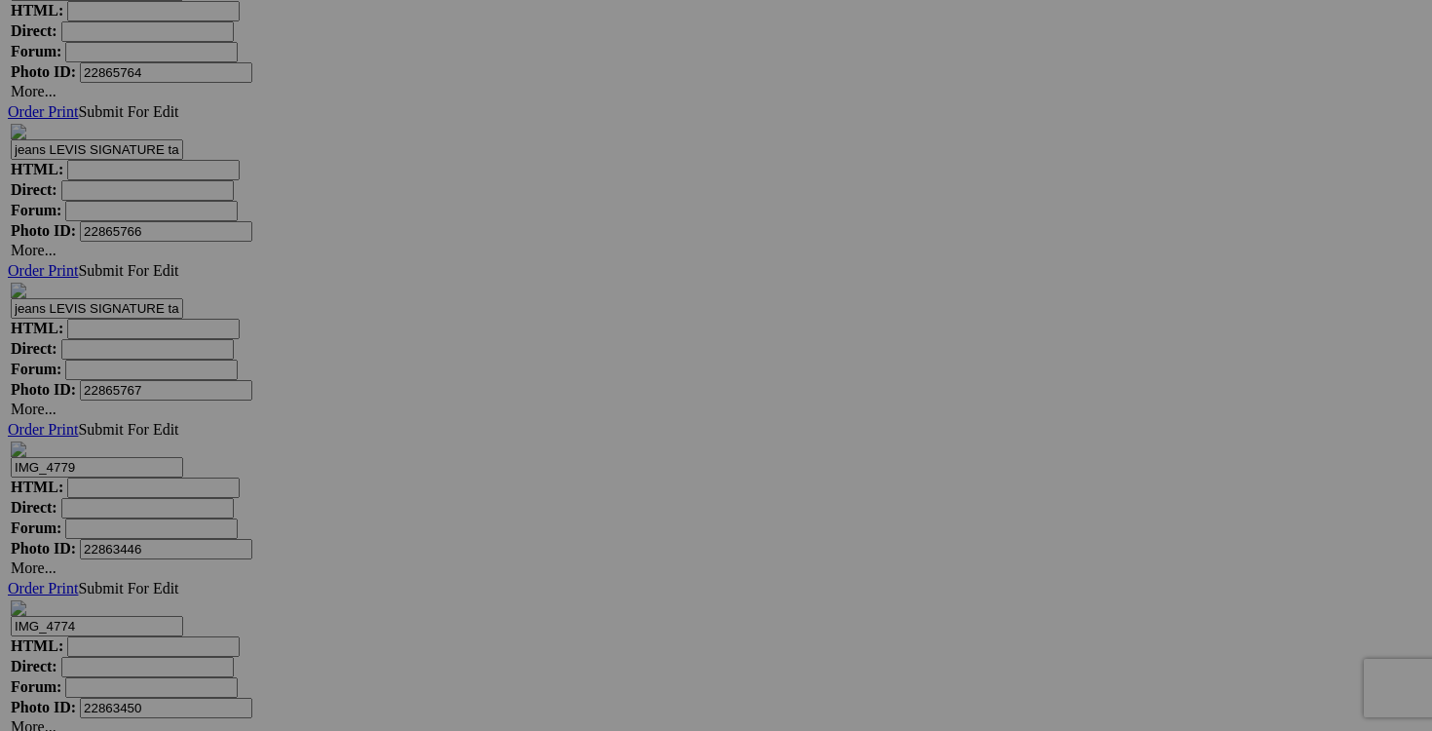
type input "jeans LEVIS taille 30 (taille 10)25$(comme neuf, model 312 , strech)"
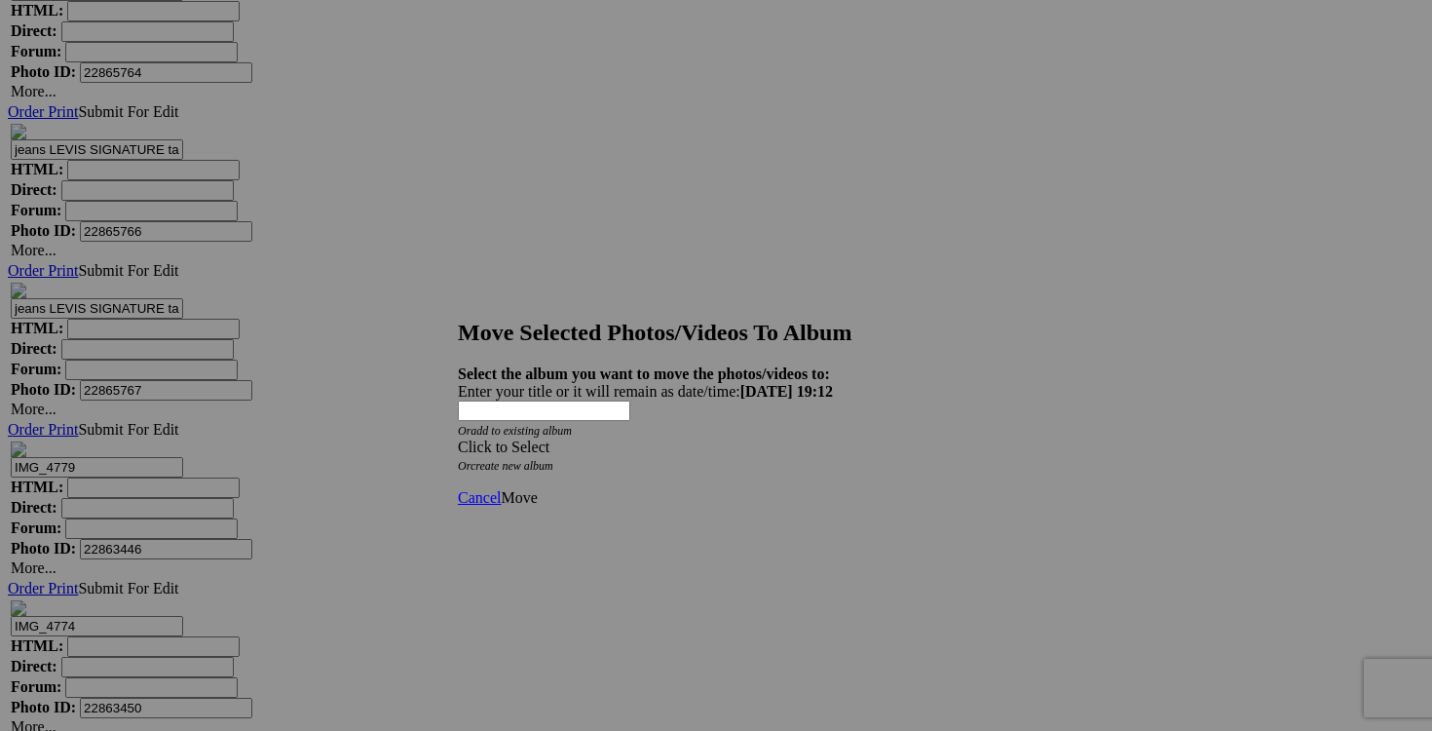
click at [458, 438] on span at bounding box center [458, 446] width 0 height 17
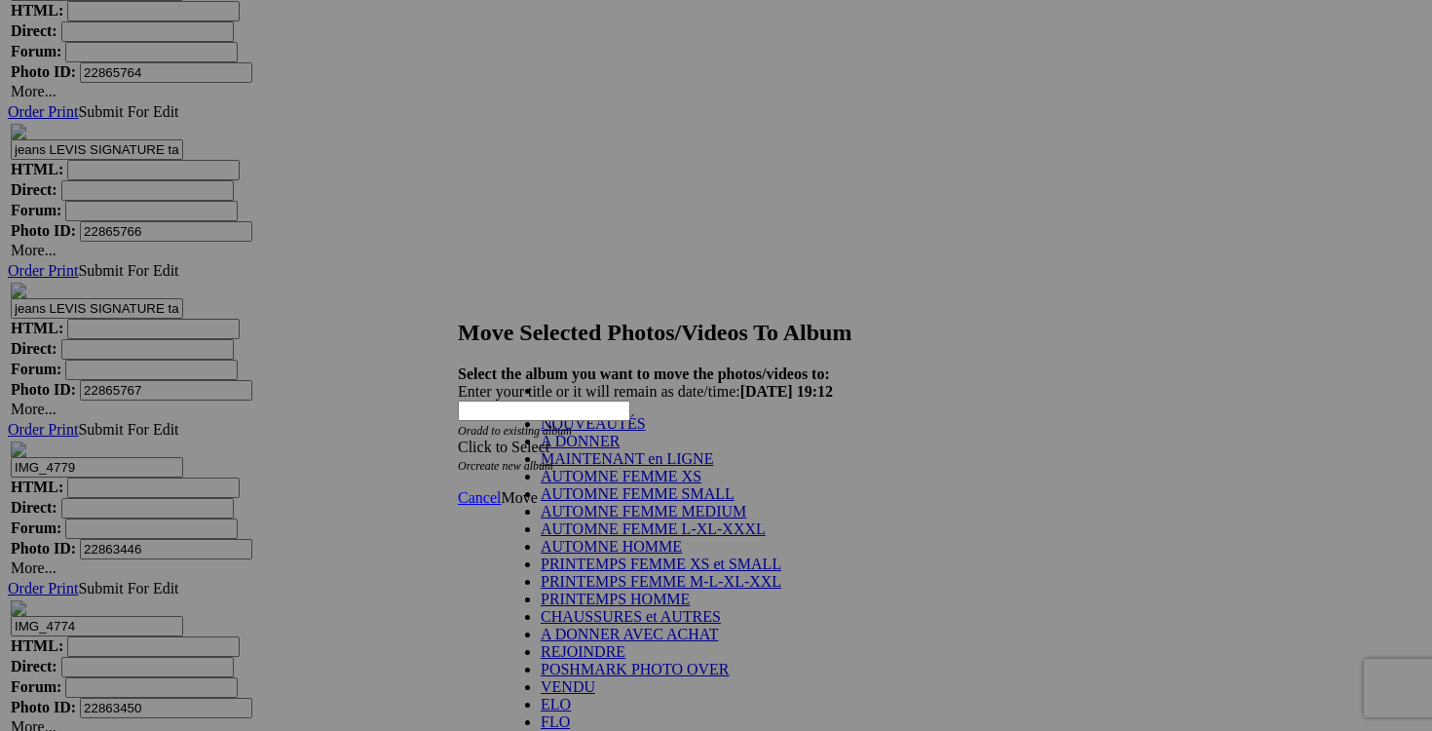
click at [628, 432] on link "NOUVEAUTÉS" at bounding box center [593, 423] width 105 height 17
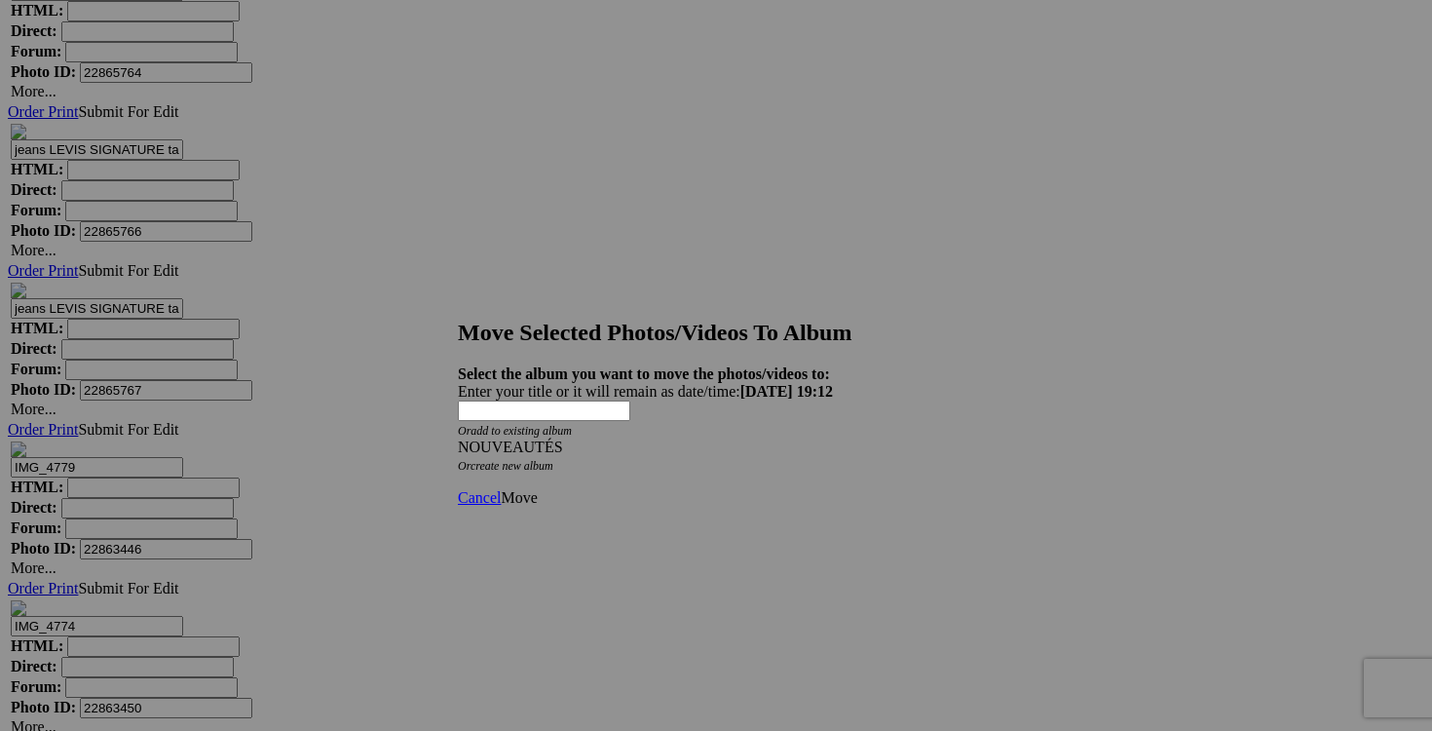
click at [537, 489] on span "Move" at bounding box center [519, 497] width 36 height 17
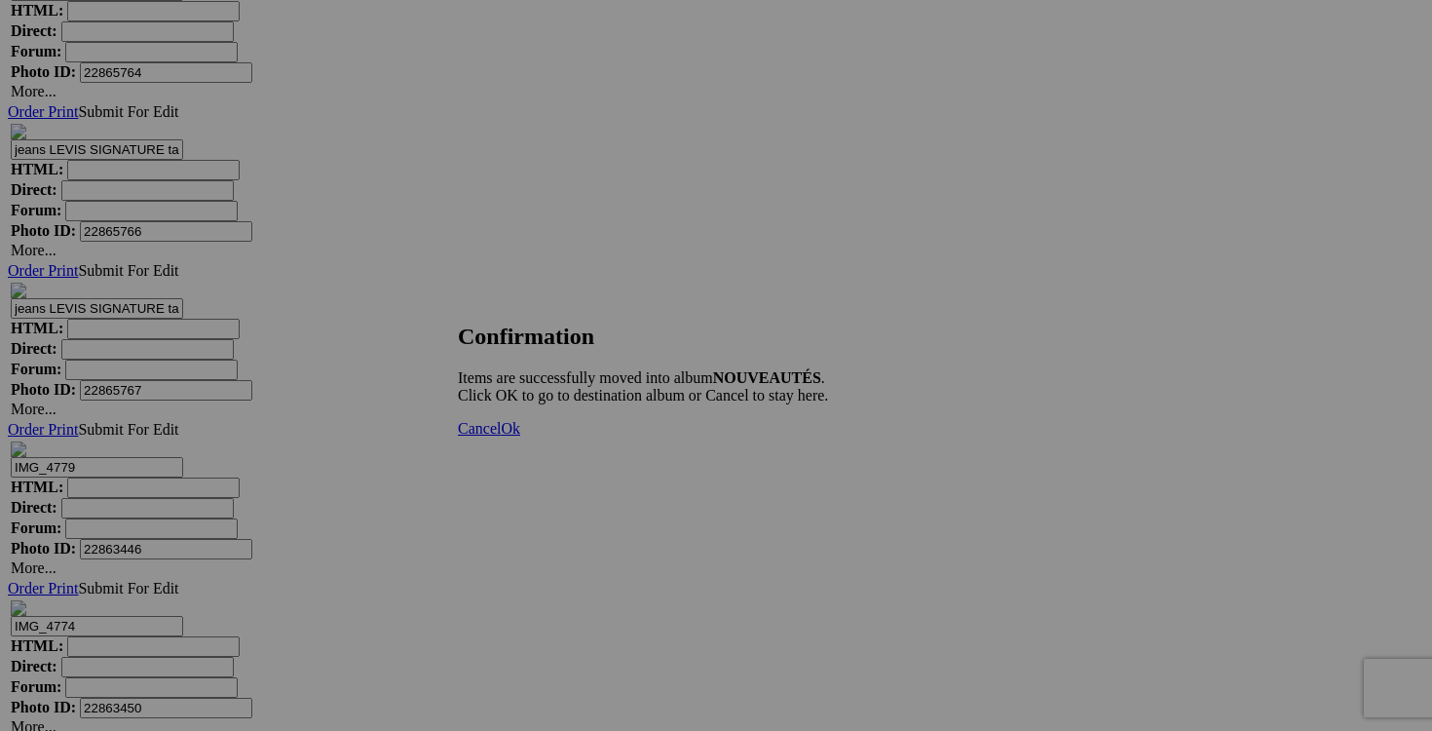
click at [501, 436] on span "Cancel" at bounding box center [479, 428] width 43 height 17
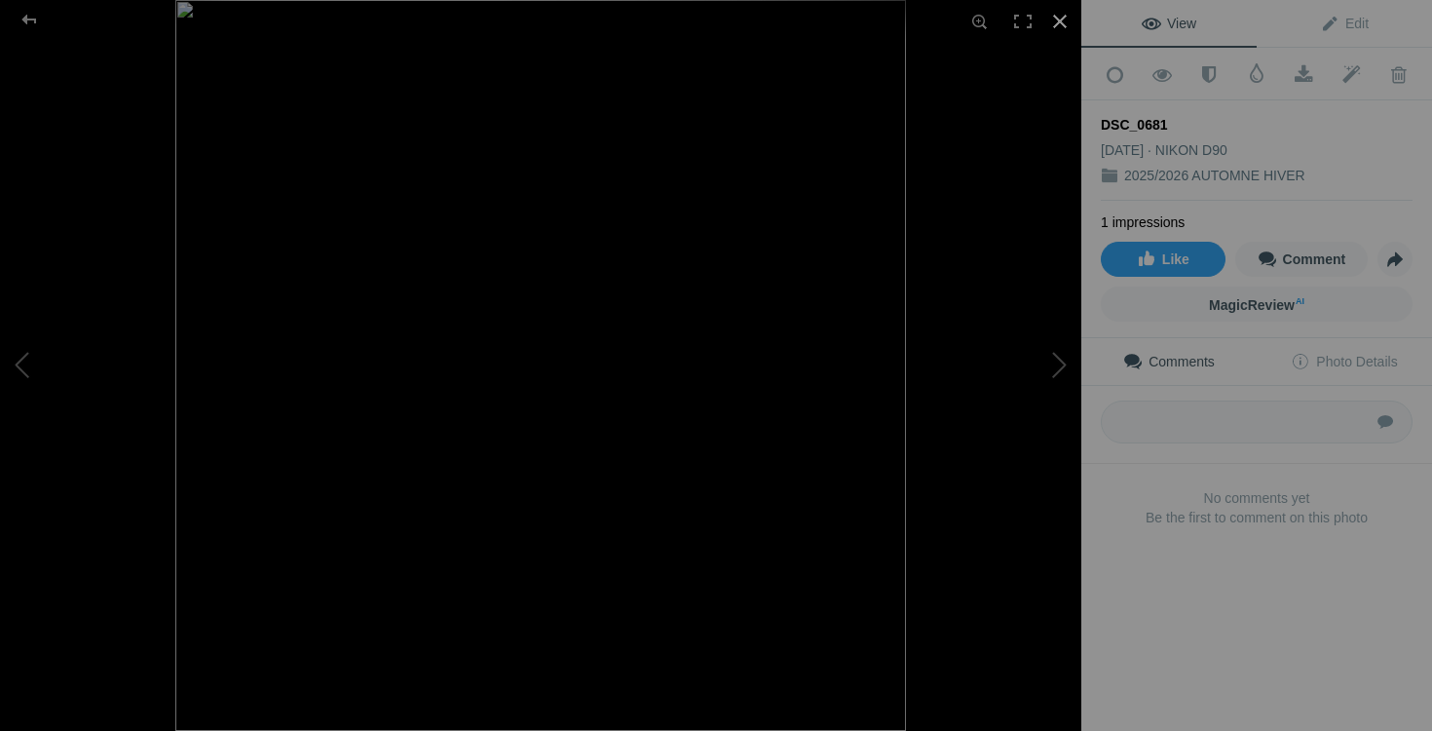
click at [1069, 25] on div at bounding box center [1060, 21] width 43 height 43
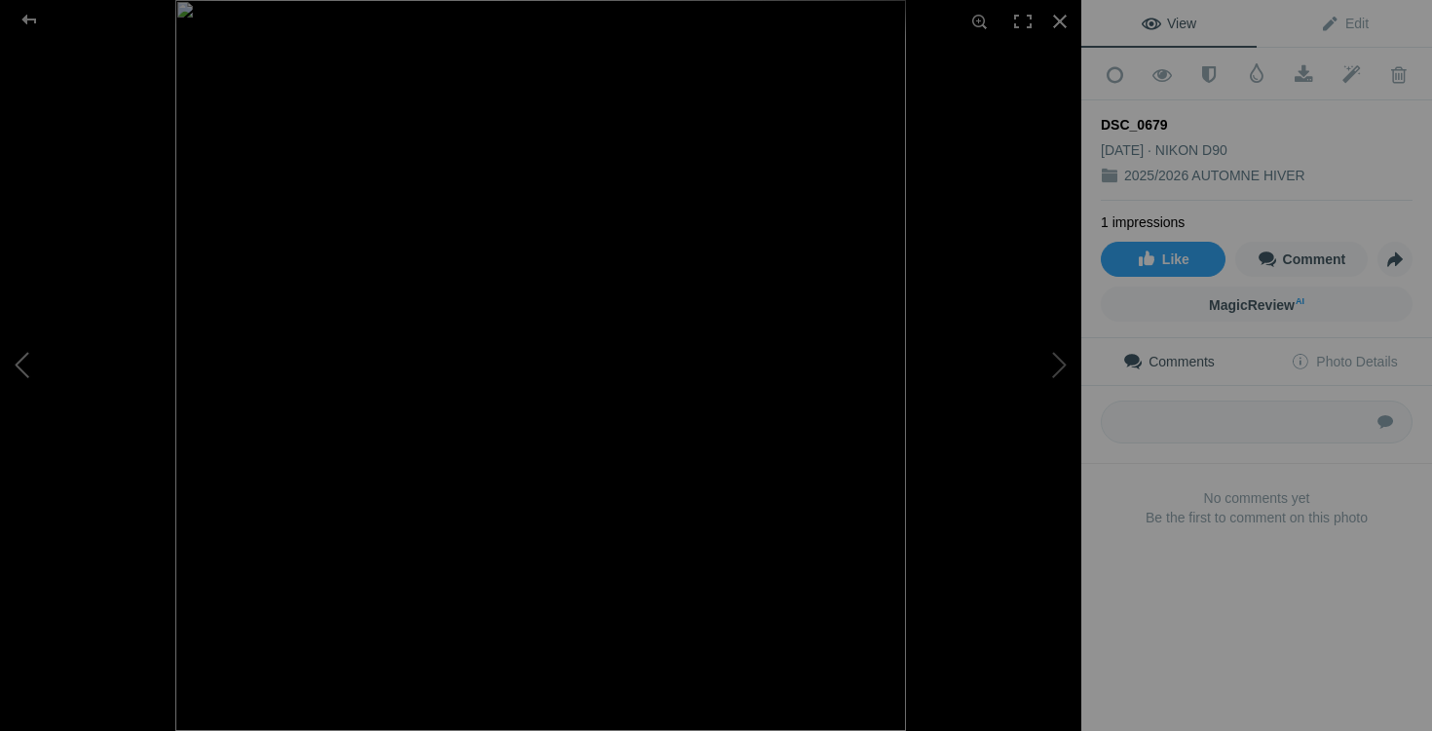
click at [34, 366] on button at bounding box center [73, 365] width 146 height 263
click at [1060, 18] on div at bounding box center [1060, 21] width 43 height 43
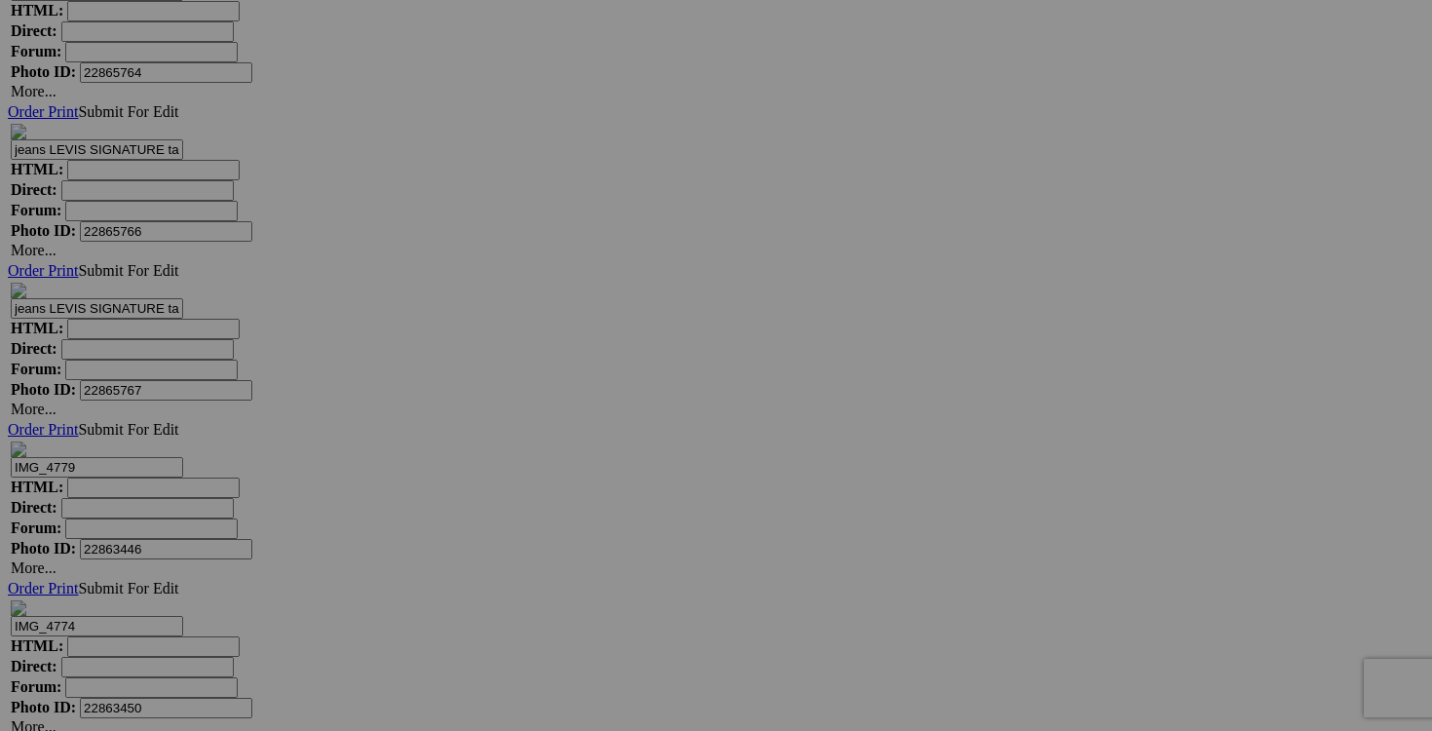
drag, startPoint x: 1096, startPoint y: 383, endPoint x: 811, endPoint y: 372, distance: 285.7
type input "REPRENDRE"
drag, startPoint x: 1270, startPoint y: 380, endPoint x: 1170, endPoint y: 383, distance: 100.4
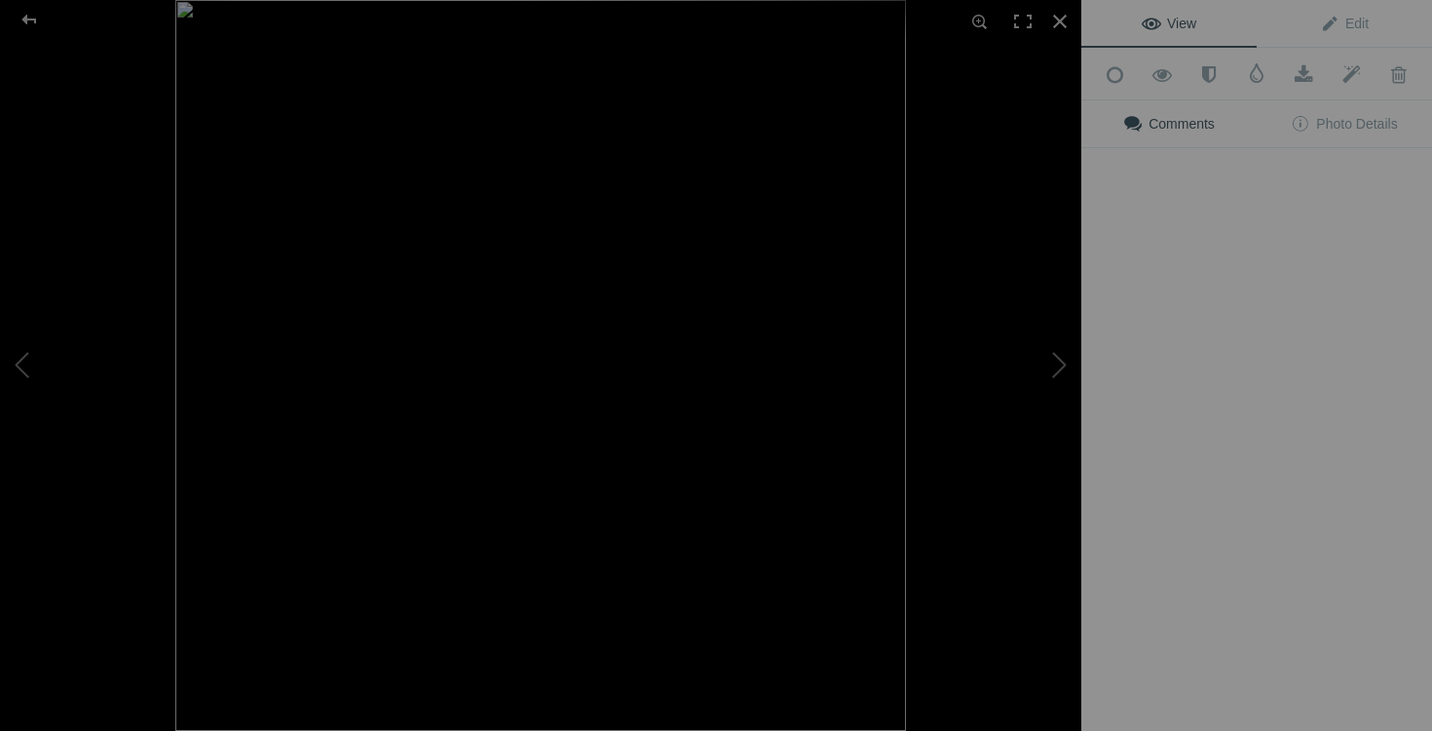
type input "REPRENDRE"
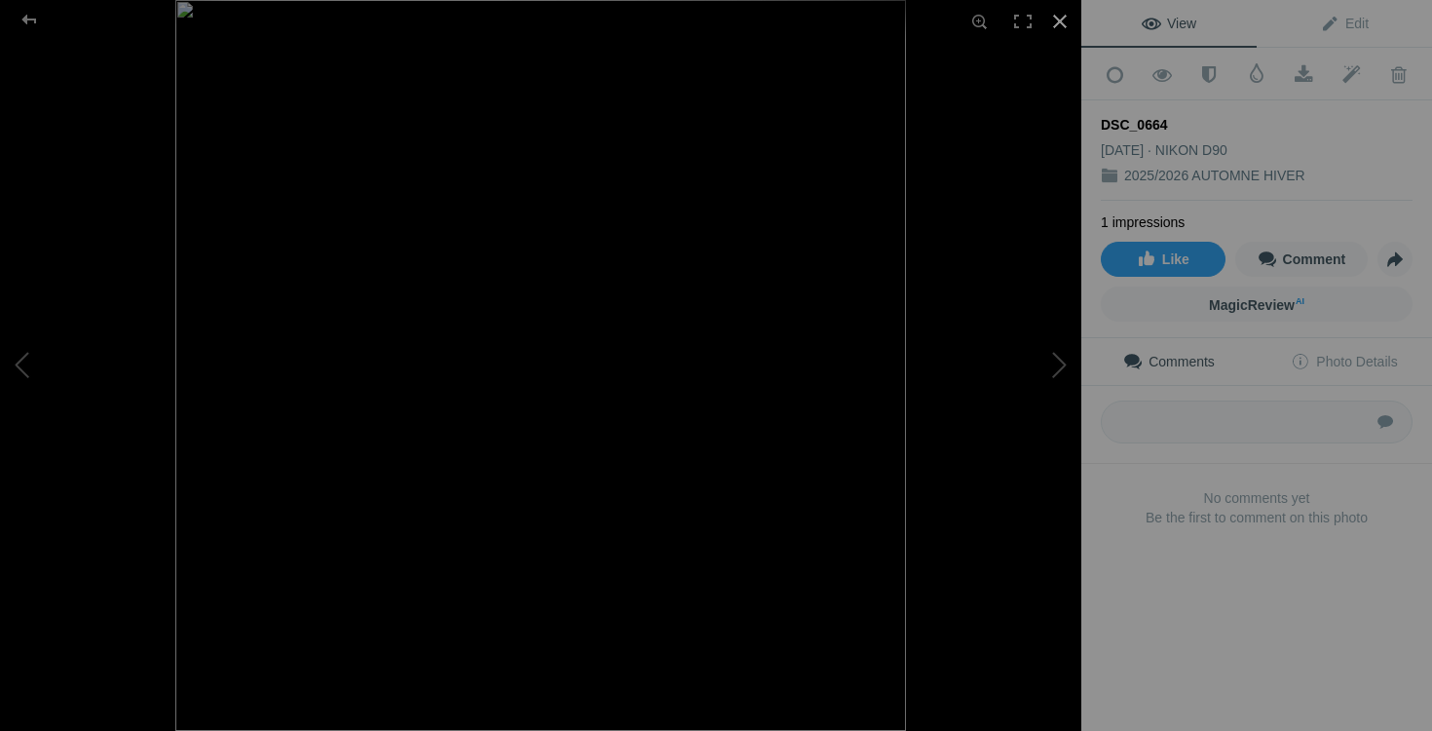
click at [1056, 17] on div at bounding box center [1060, 21] width 43 height 43
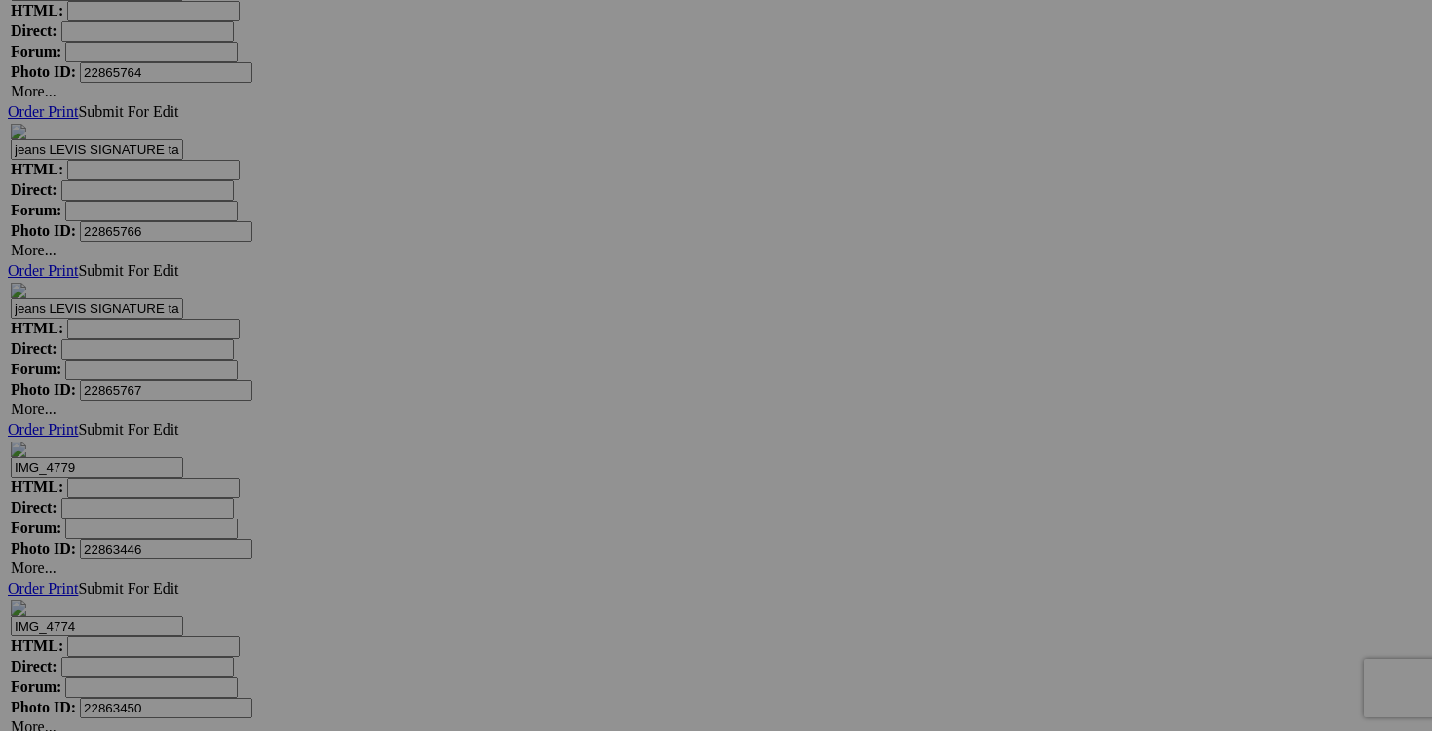
drag, startPoint x: 593, startPoint y: 634, endPoint x: 473, endPoint y: 632, distance: 120.8
drag, startPoint x: 493, startPoint y: 630, endPoint x: 467, endPoint y: 628, distance: 26.4
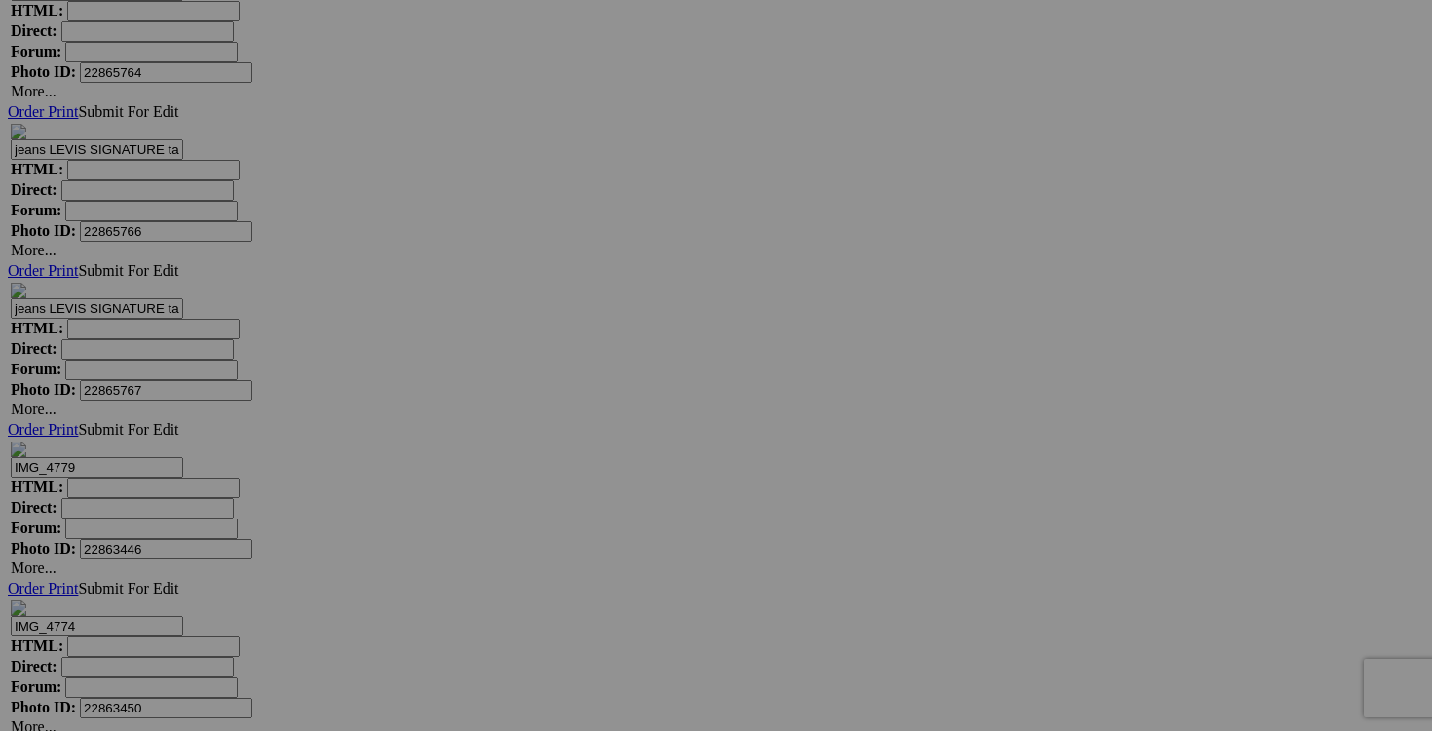
scroll to position [0, 6]
drag, startPoint x: 579, startPoint y: 631, endPoint x: 466, endPoint y: 626, distance: 113.1
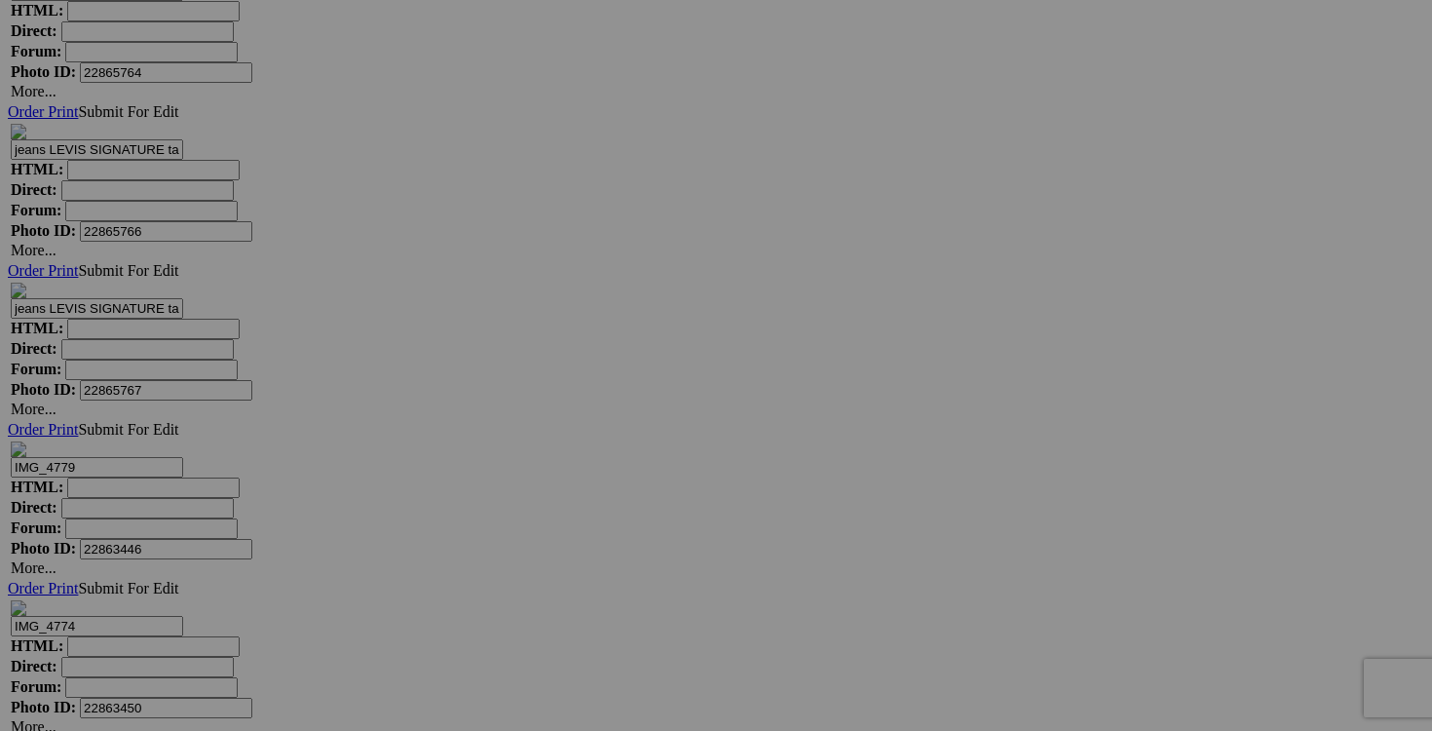
type input "pantalon HAVE medium 15$(comme neuf, couleur noir)"
drag, startPoint x: 407, startPoint y: 632, endPoint x: 293, endPoint y: 632, distance: 114.0
paste input "pantalon HAVE medium"
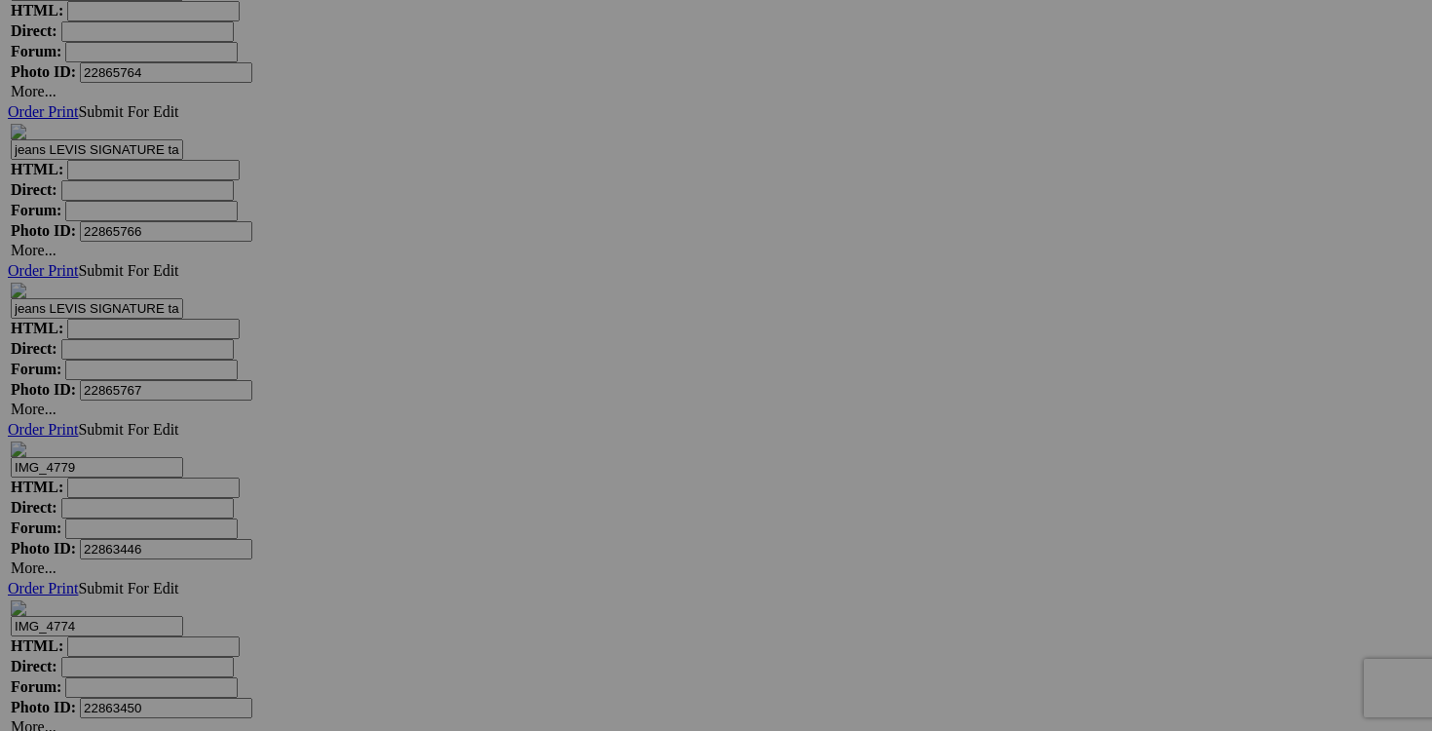
type input "pantalon HAVE medium"
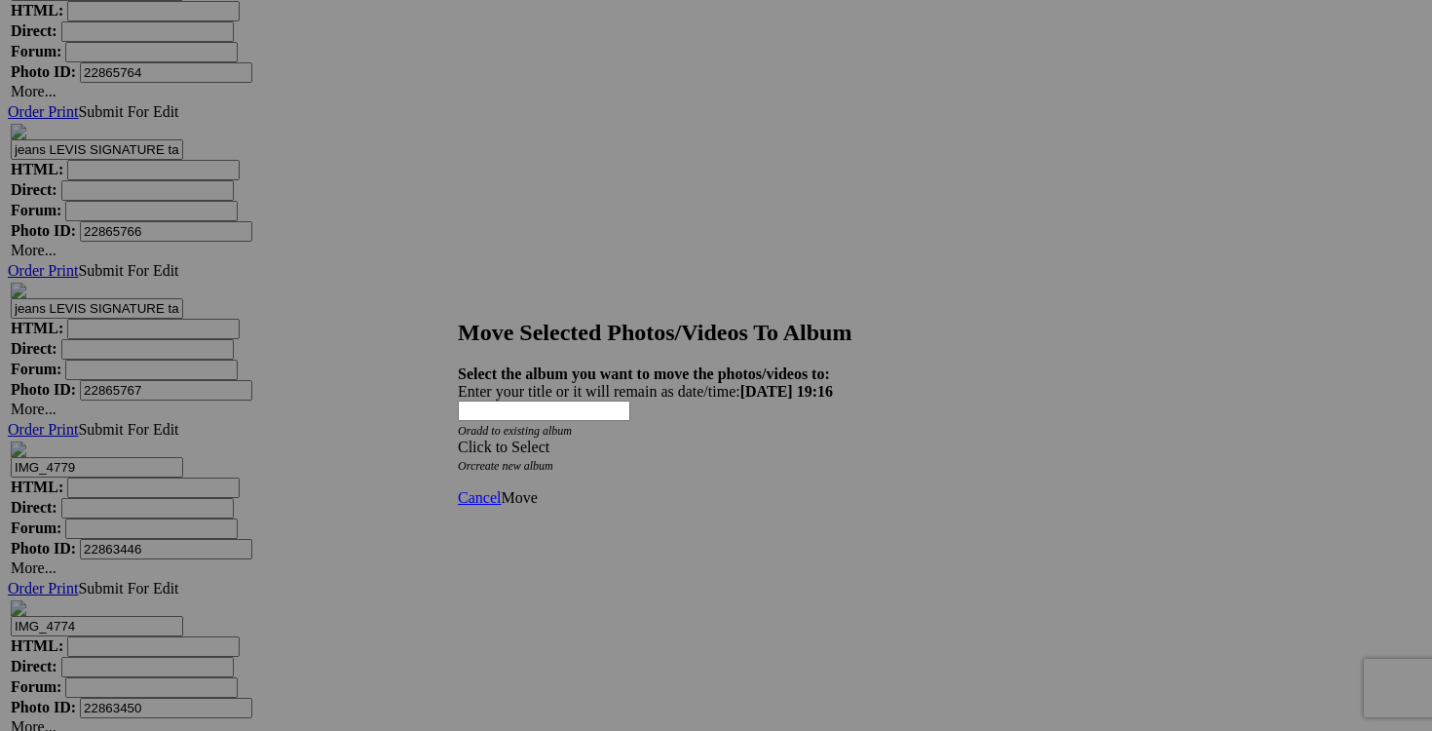
click at [458, 438] on span at bounding box center [458, 446] width 0 height 17
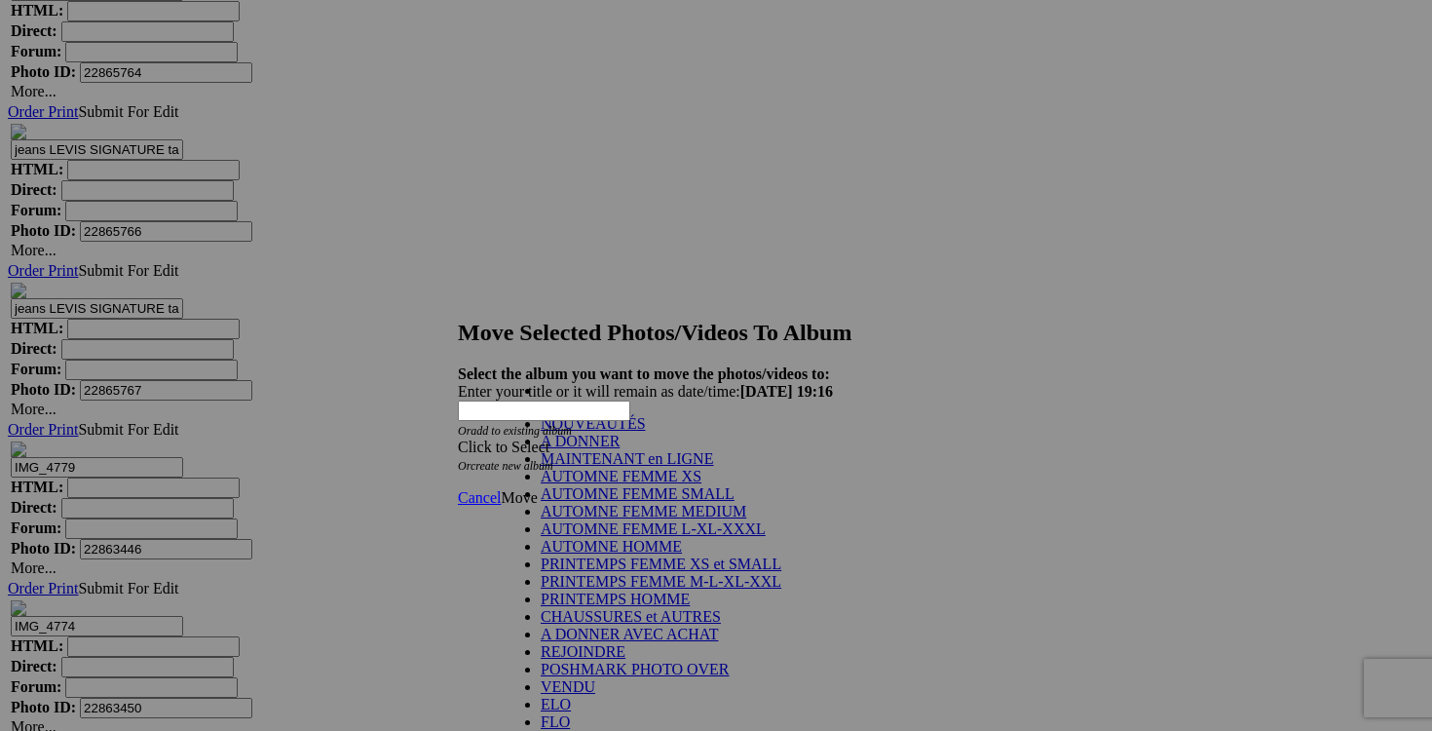
click at [646, 432] on link "NOUVEAUTÉS" at bounding box center [593, 423] width 105 height 17
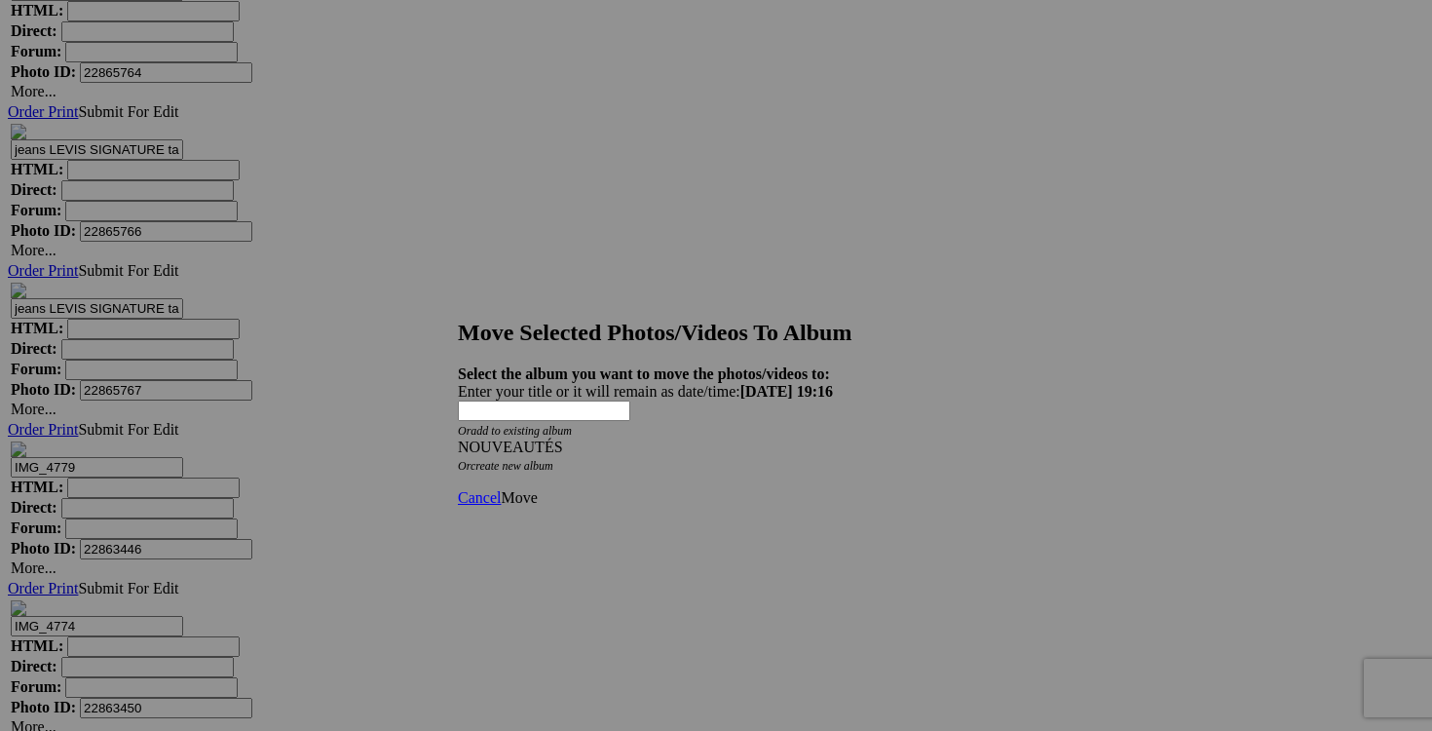
click at [537, 489] on span "Move" at bounding box center [519, 497] width 36 height 17
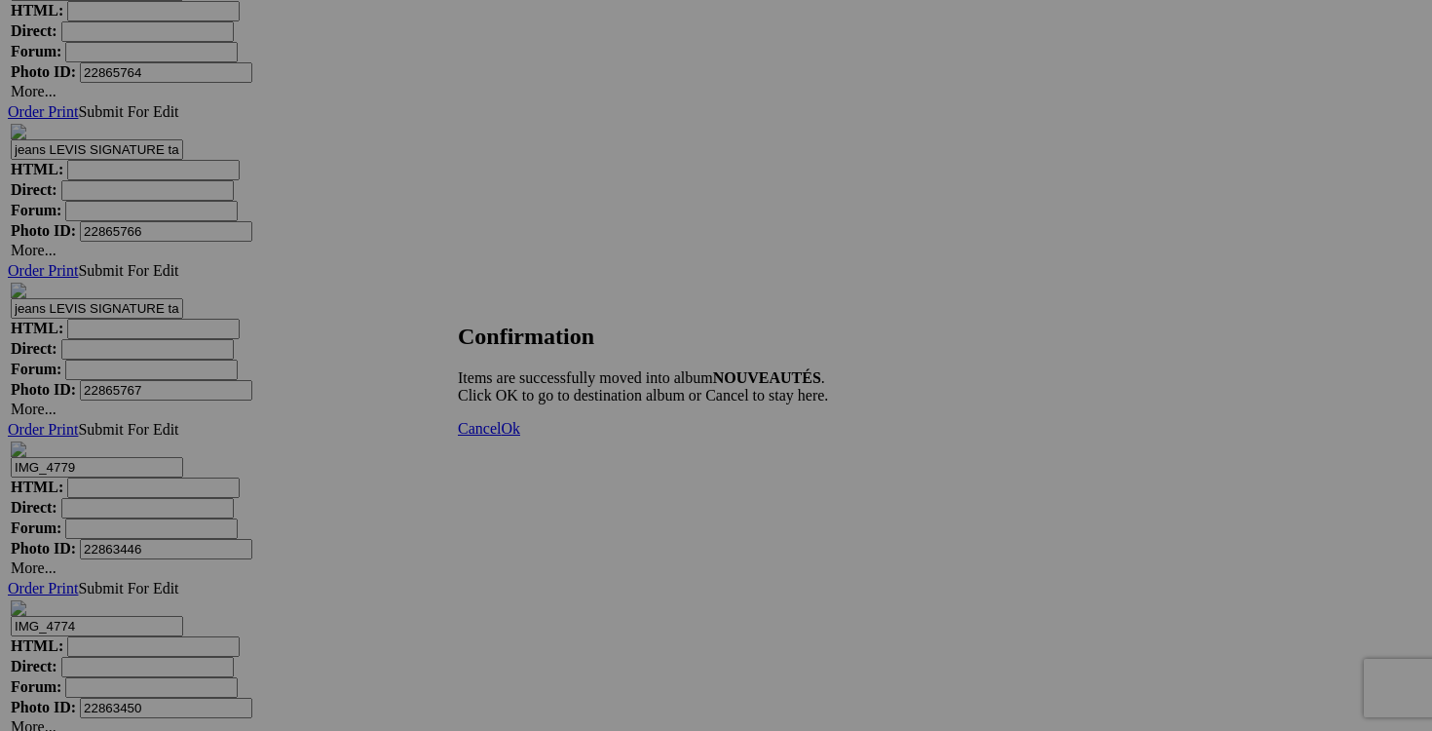
click at [501, 436] on span "Cancel" at bounding box center [479, 428] width 43 height 17
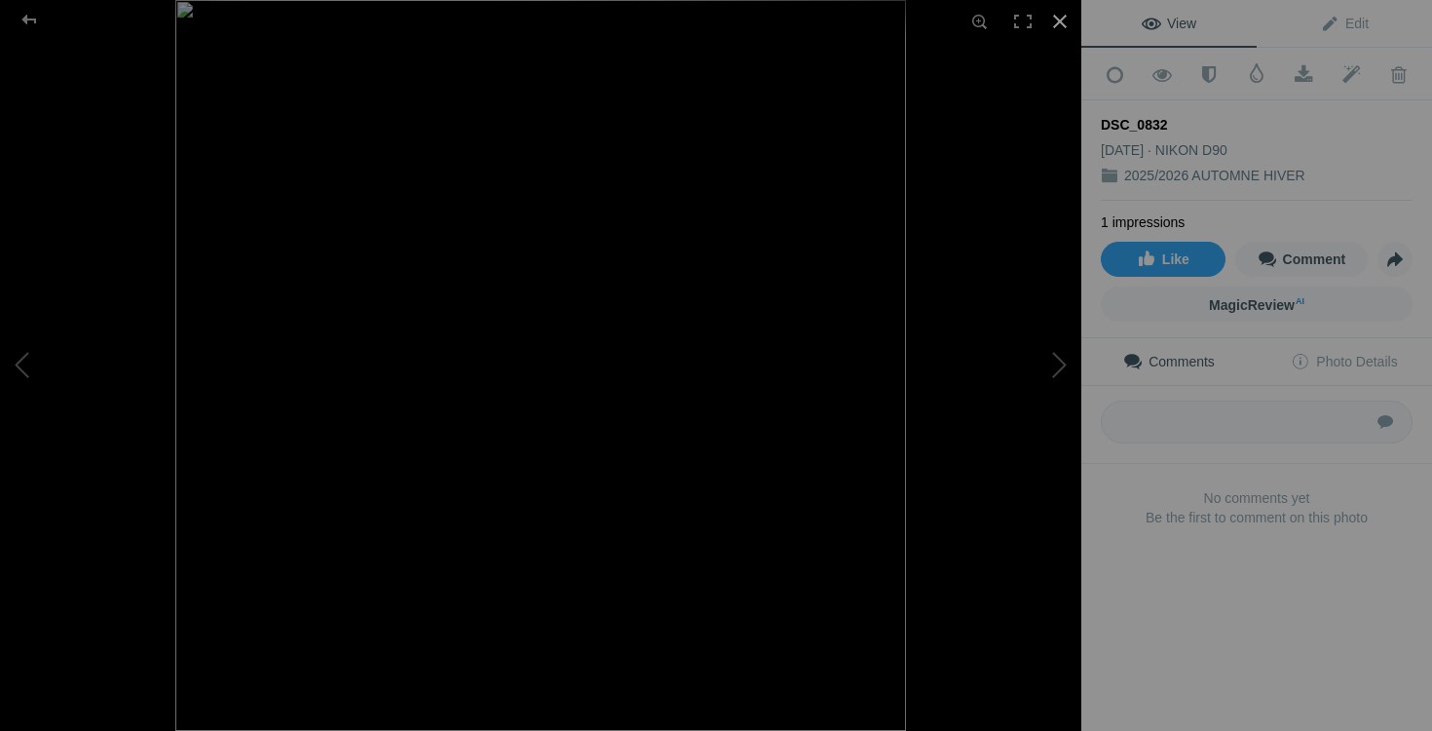
click at [1056, 24] on div at bounding box center [1060, 21] width 43 height 43
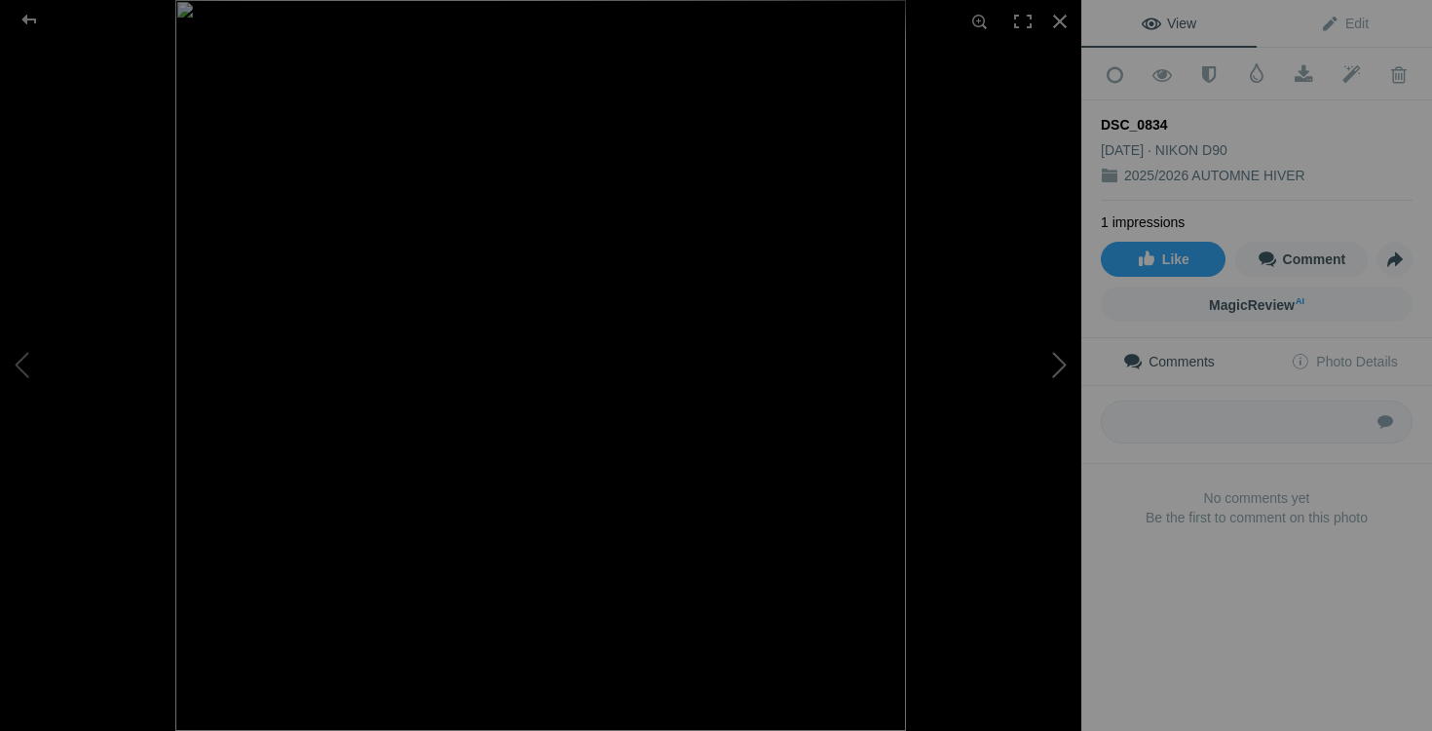
click at [1040, 366] on button at bounding box center [1008, 365] width 146 height 263
click at [1044, 26] on div at bounding box center [1060, 21] width 43 height 43
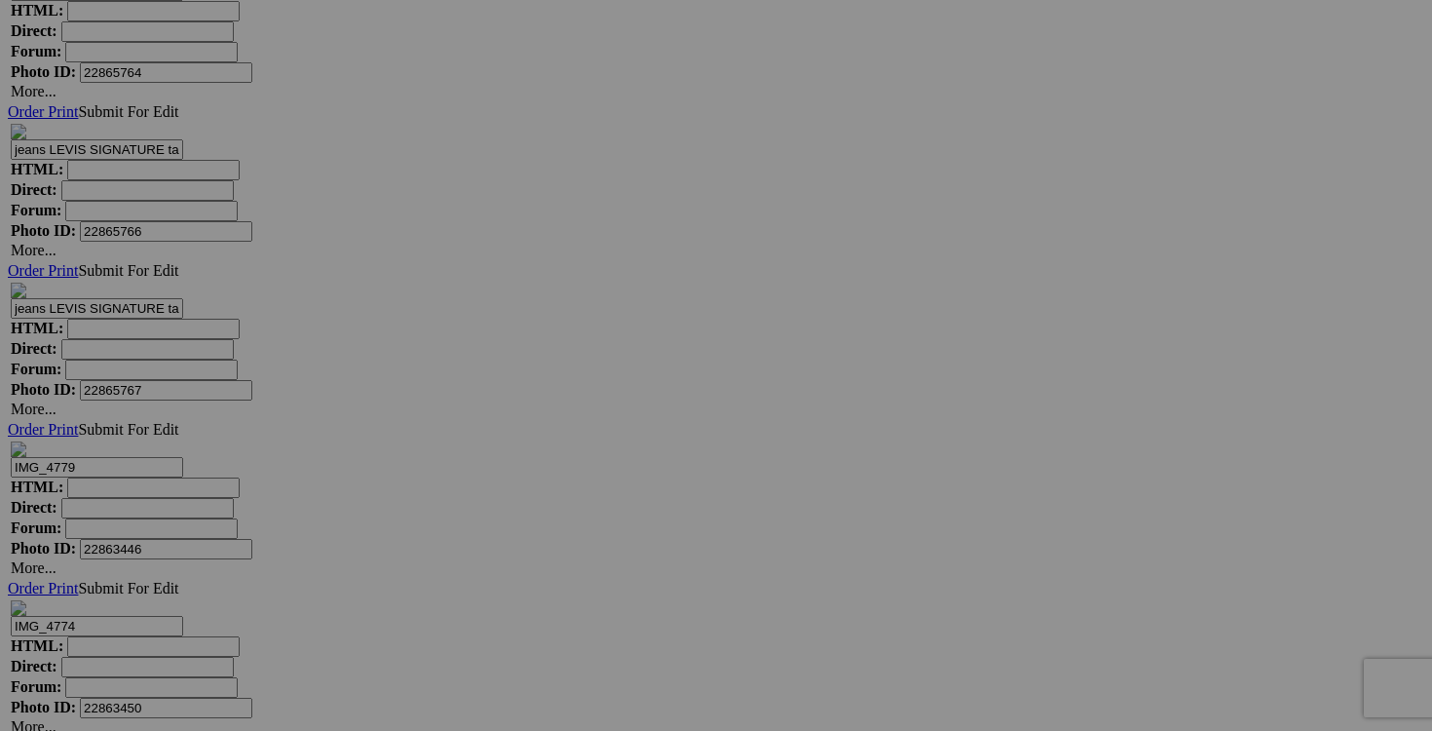
click at [587, 487] on span "Yes" at bounding box center [575, 493] width 22 height 17
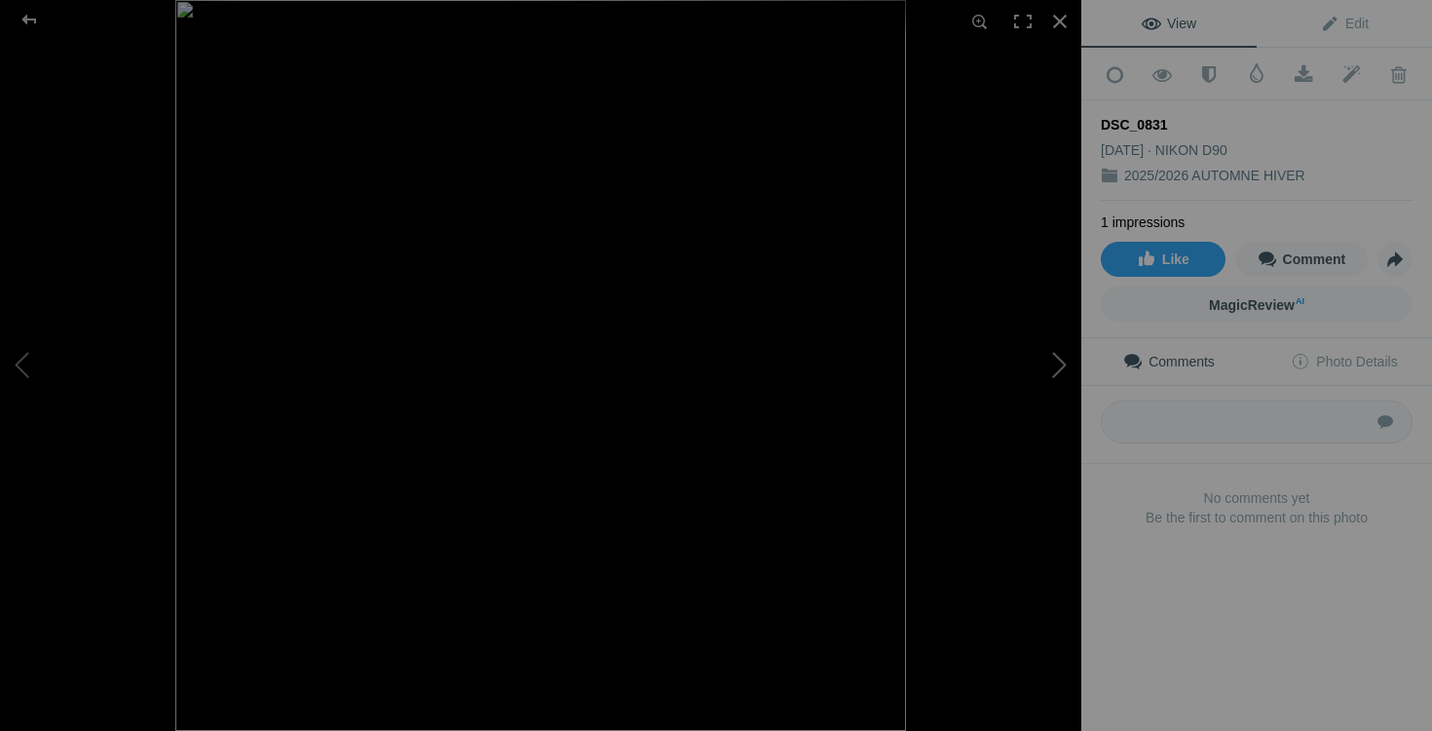
click at [1031, 362] on button at bounding box center [1008, 365] width 146 height 263
click at [1060, 25] on div at bounding box center [1060, 21] width 43 height 43
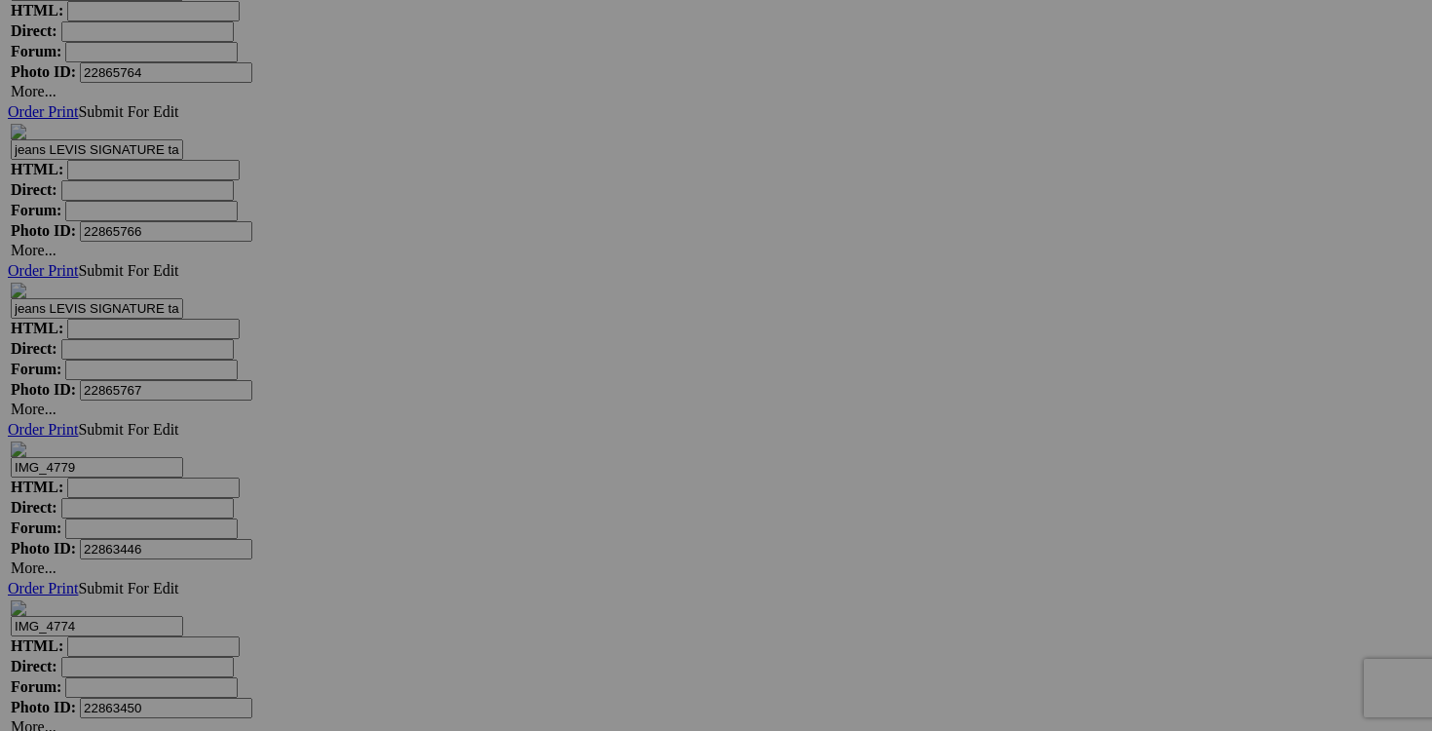
click at [587, 486] on span "Yes" at bounding box center [575, 493] width 22 height 17
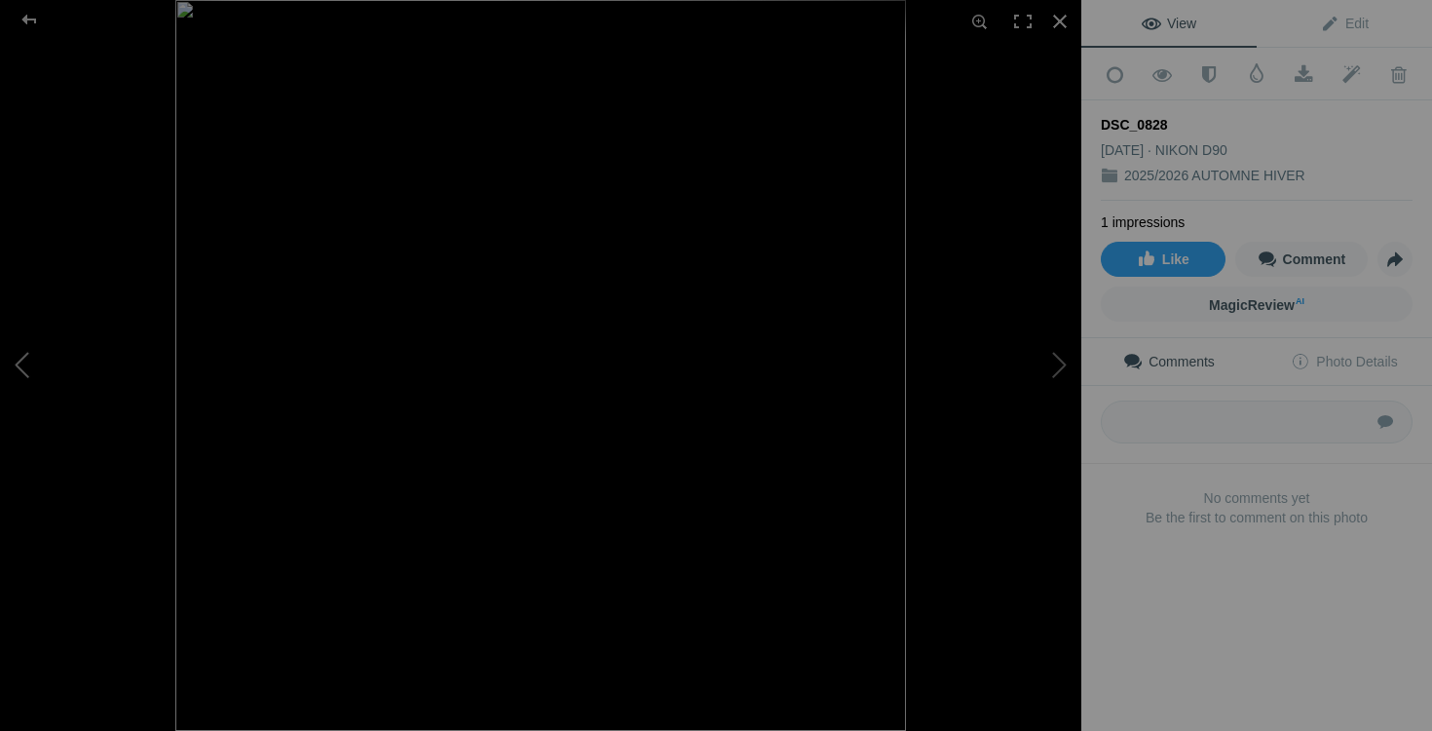
click at [36, 369] on button at bounding box center [73, 365] width 146 height 263
click at [1051, 31] on div at bounding box center [1060, 21] width 43 height 43
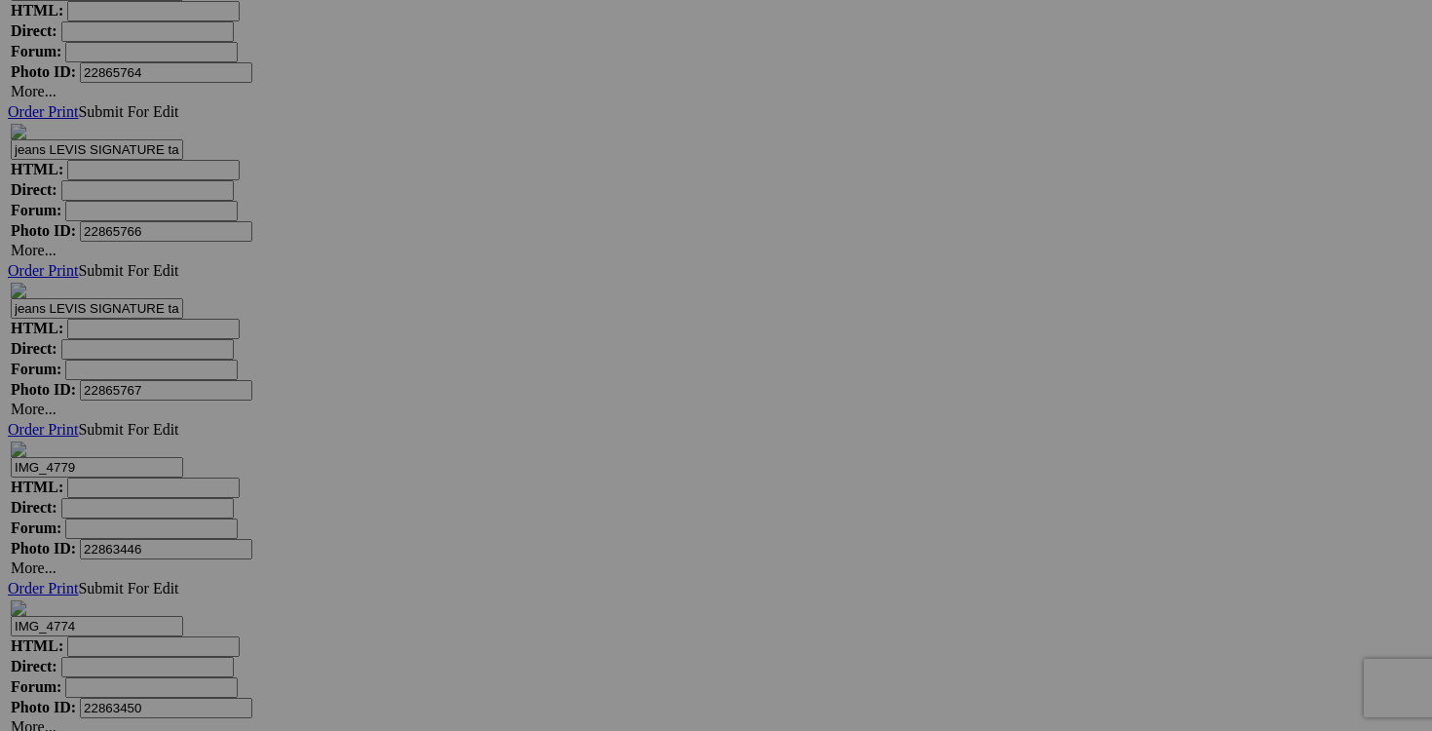
click at [587, 503] on span "Yes" at bounding box center [575, 511] width 22 height 17
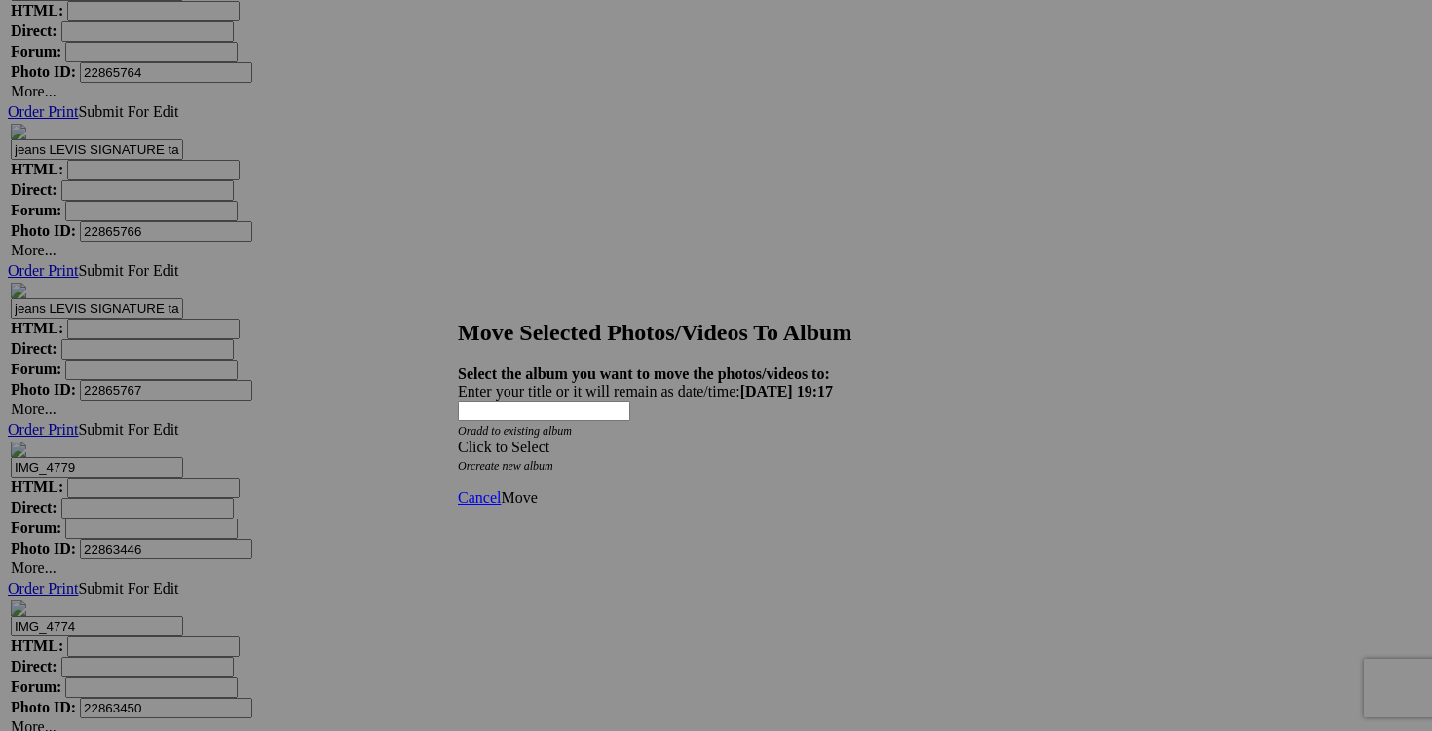
click at [458, 438] on span at bounding box center [458, 446] width 0 height 17
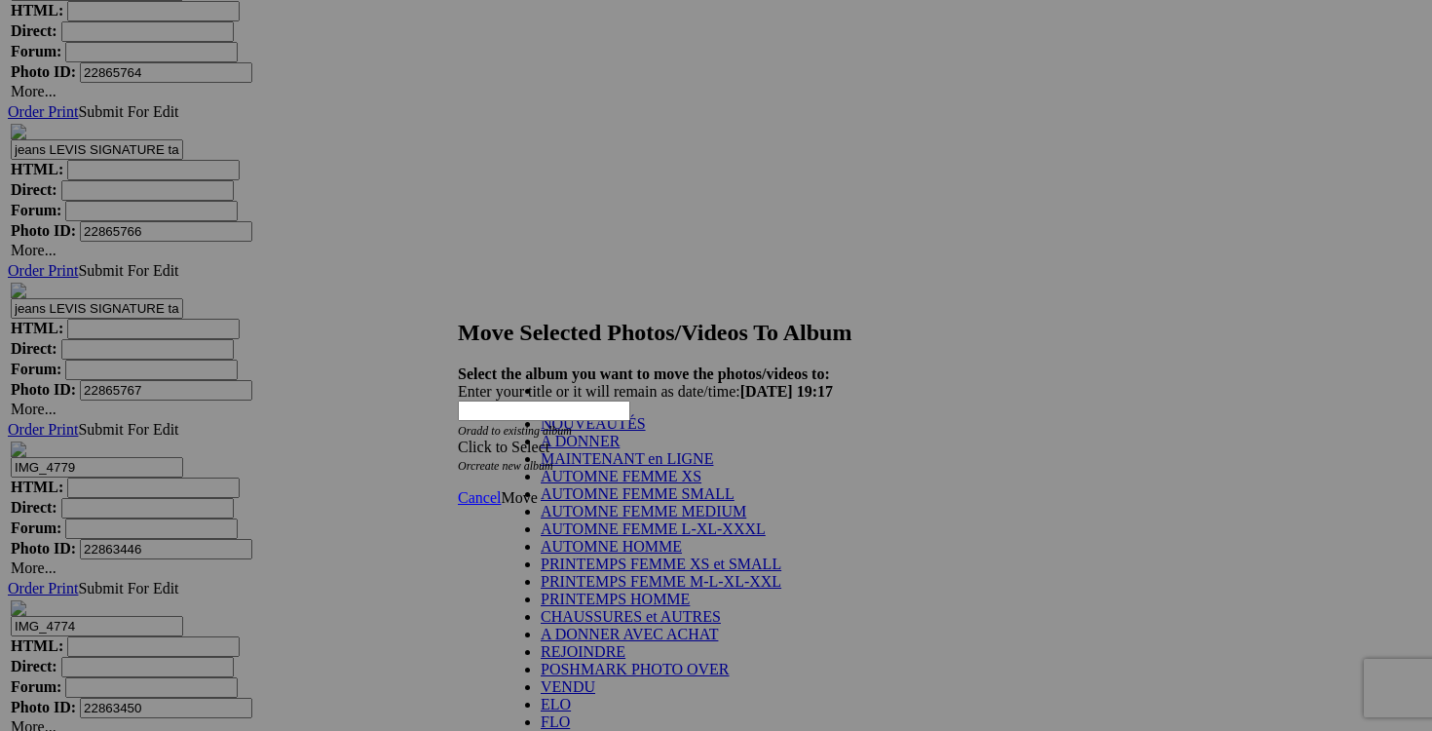
scroll to position [404, 0]
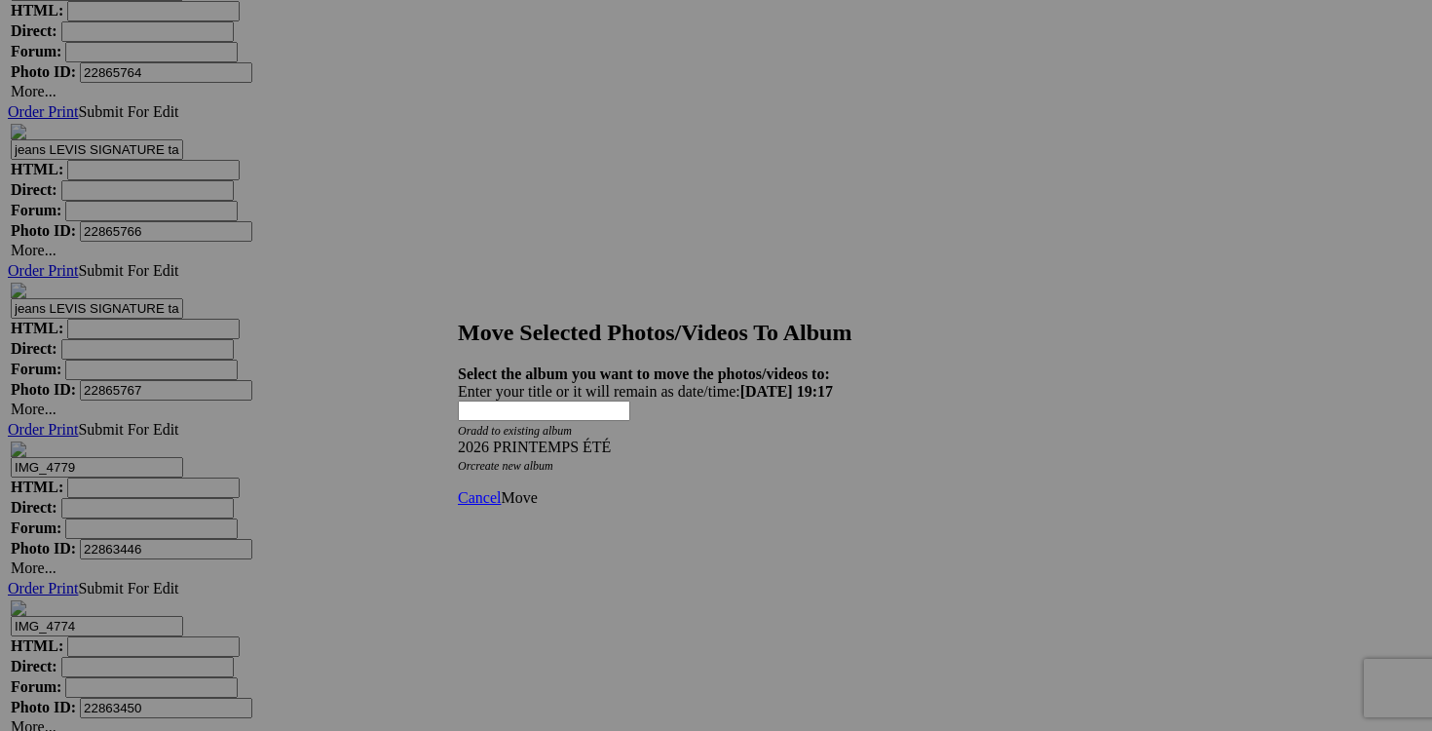
click at [537, 489] on span "Move" at bounding box center [519, 497] width 36 height 17
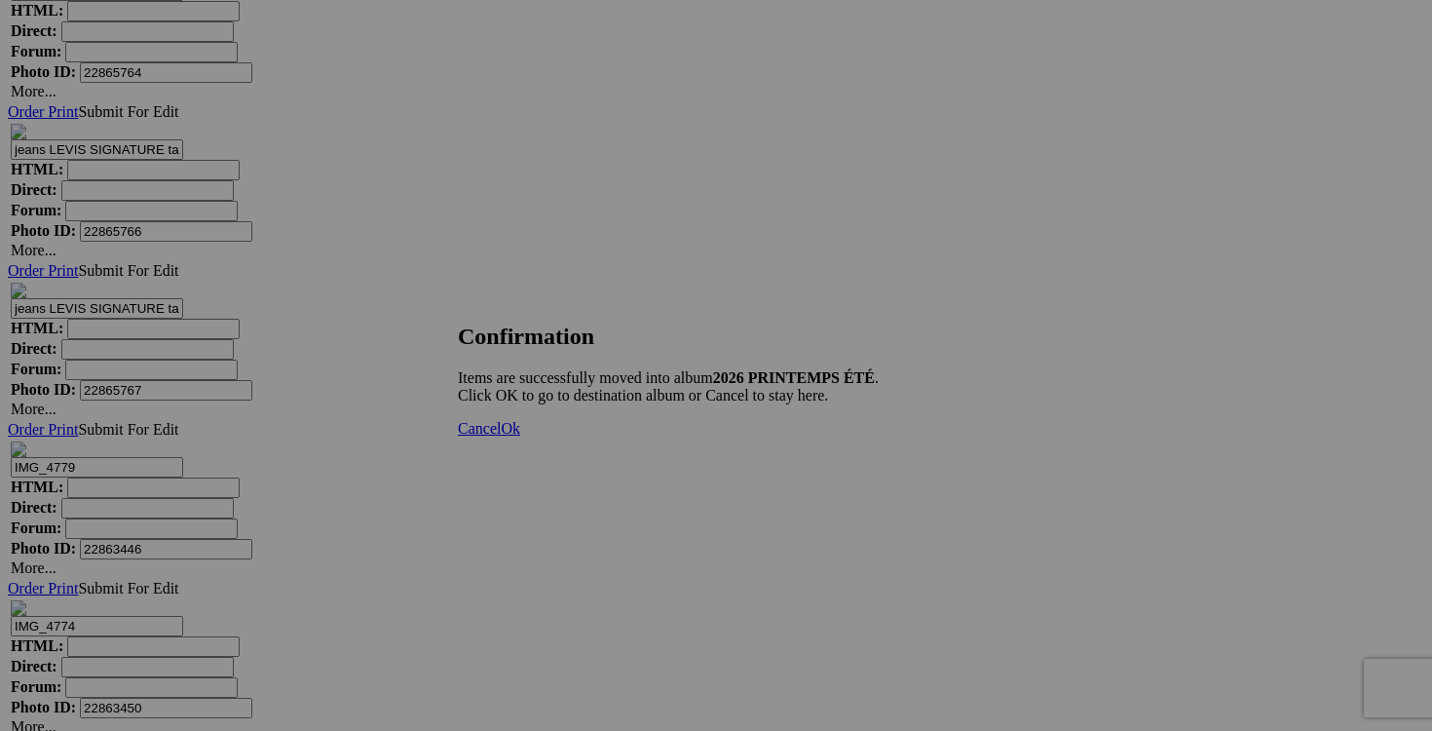
click at [501, 436] on span "Cancel" at bounding box center [479, 428] width 43 height 17
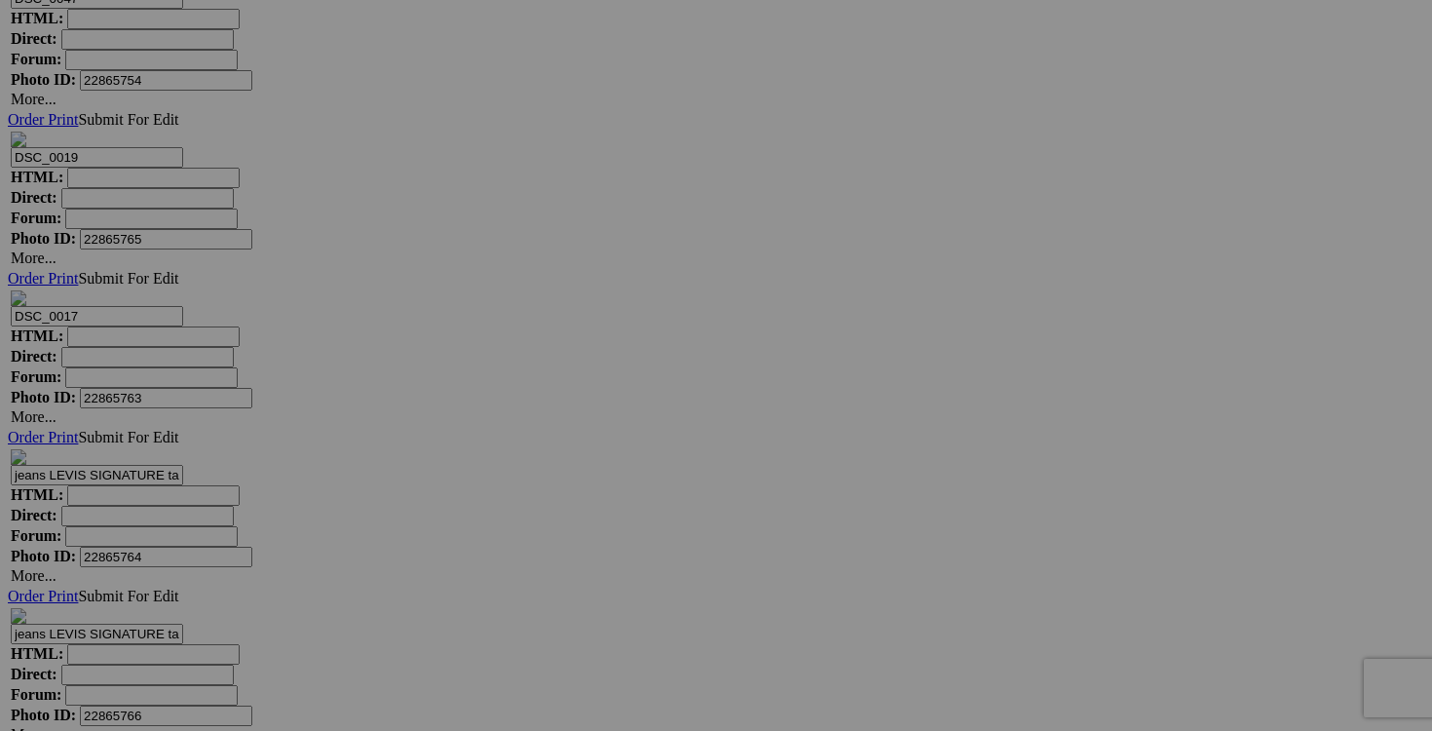
scroll to position [6950, 0]
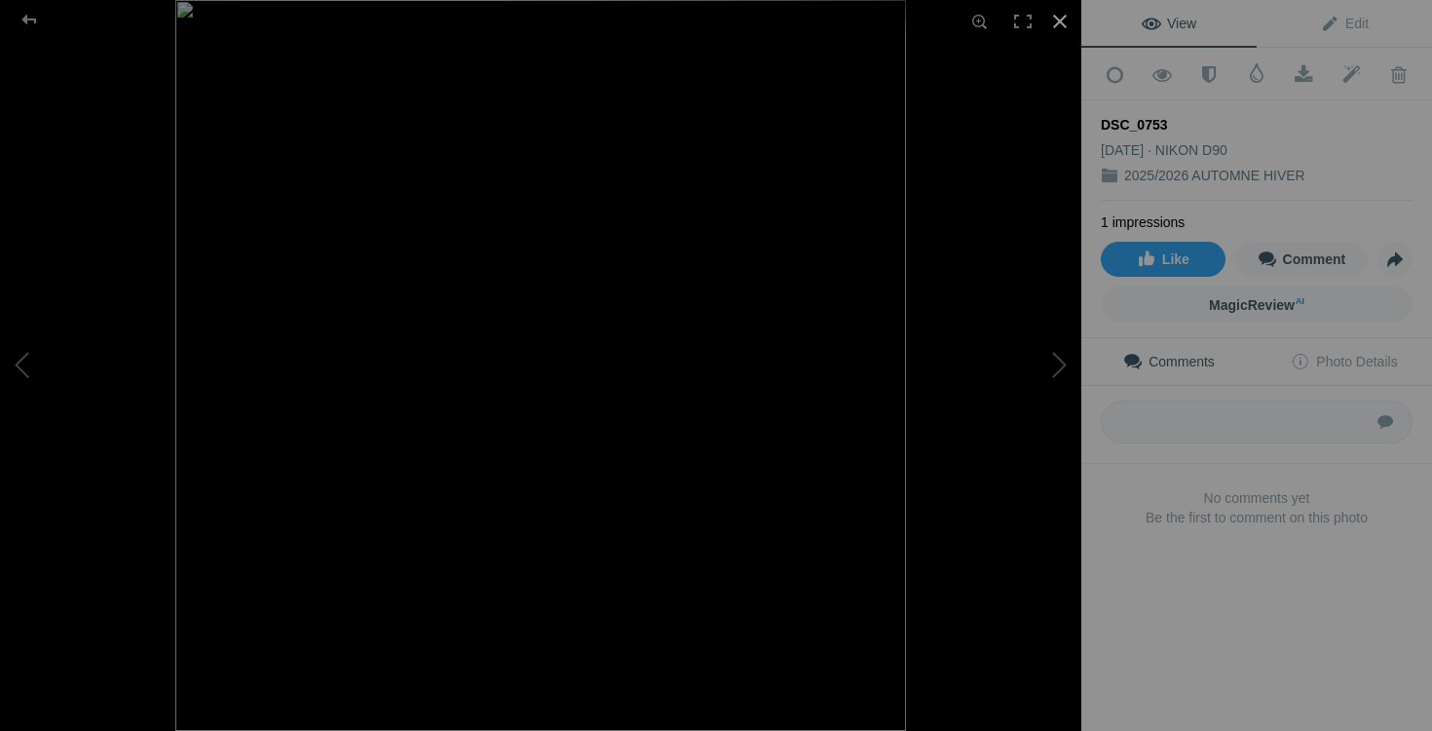
click at [1067, 19] on div at bounding box center [1060, 21] width 43 height 43
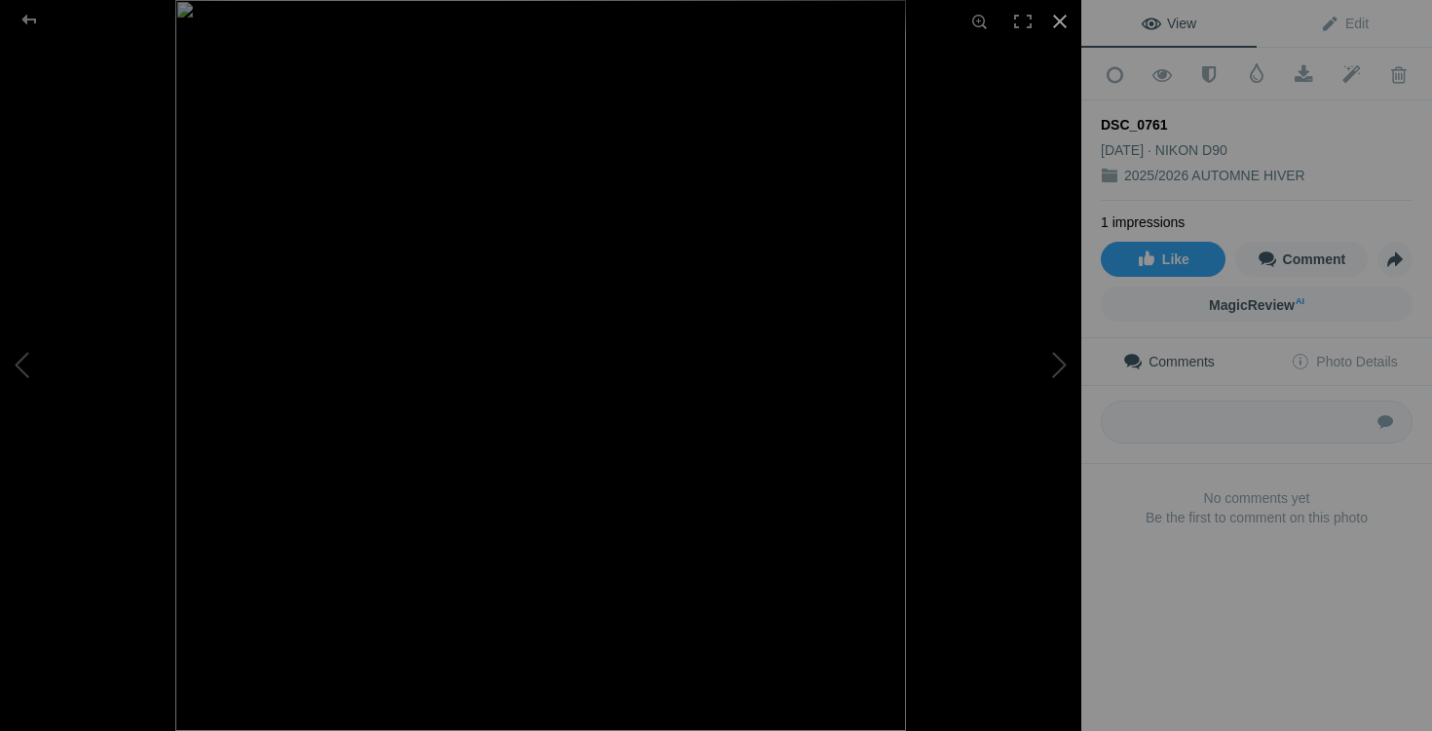
click at [1064, 22] on div at bounding box center [1060, 21] width 43 height 43
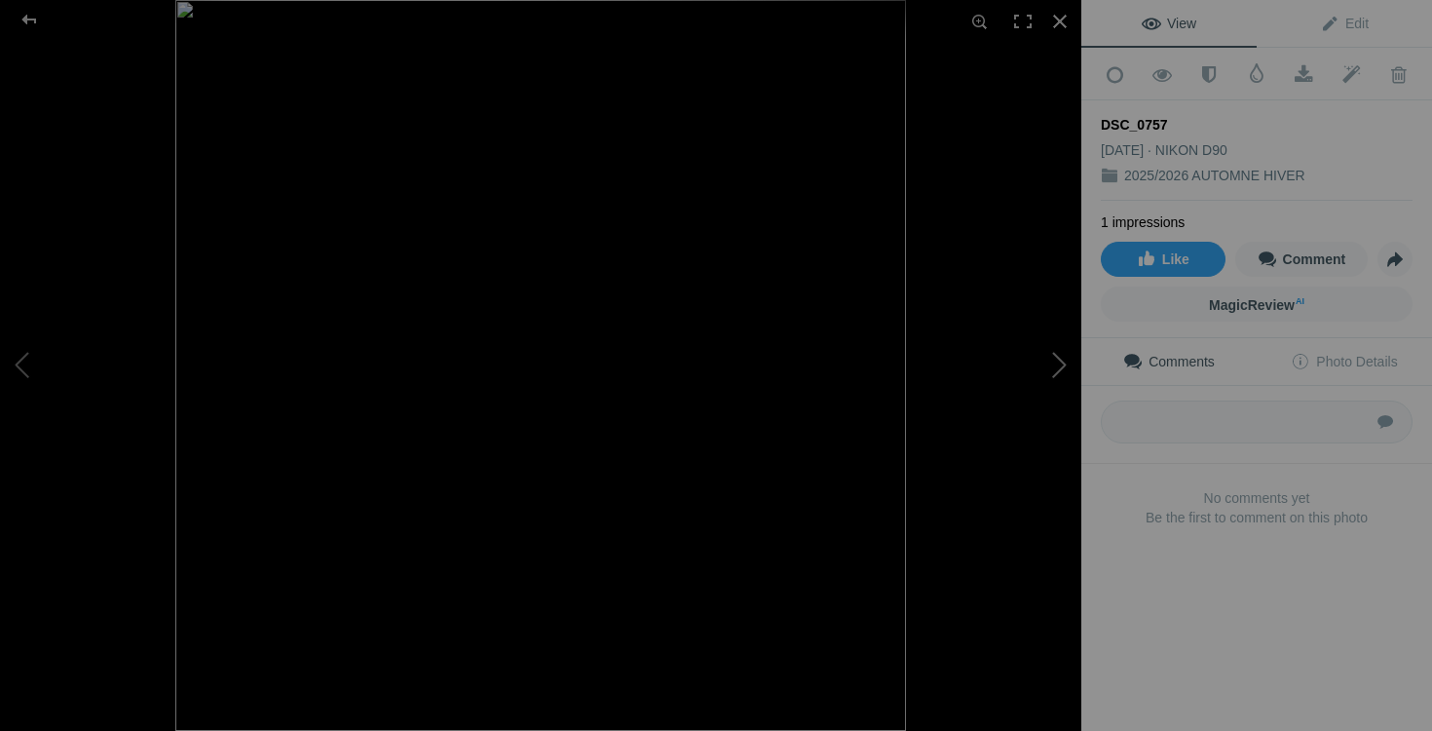
click at [1057, 365] on button at bounding box center [1008, 365] width 146 height 263
click at [1053, 22] on div at bounding box center [1060, 21] width 43 height 43
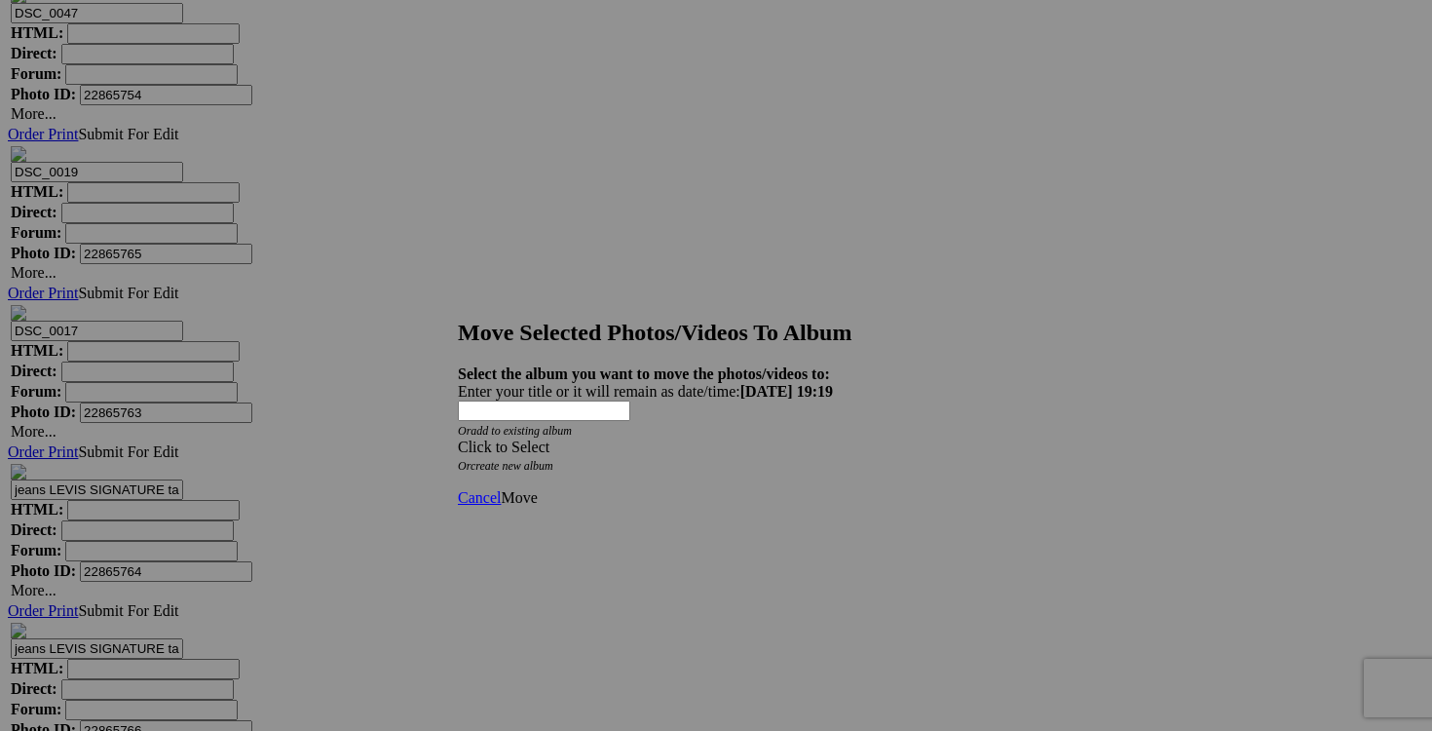
click at [458, 438] on span at bounding box center [458, 446] width 0 height 17
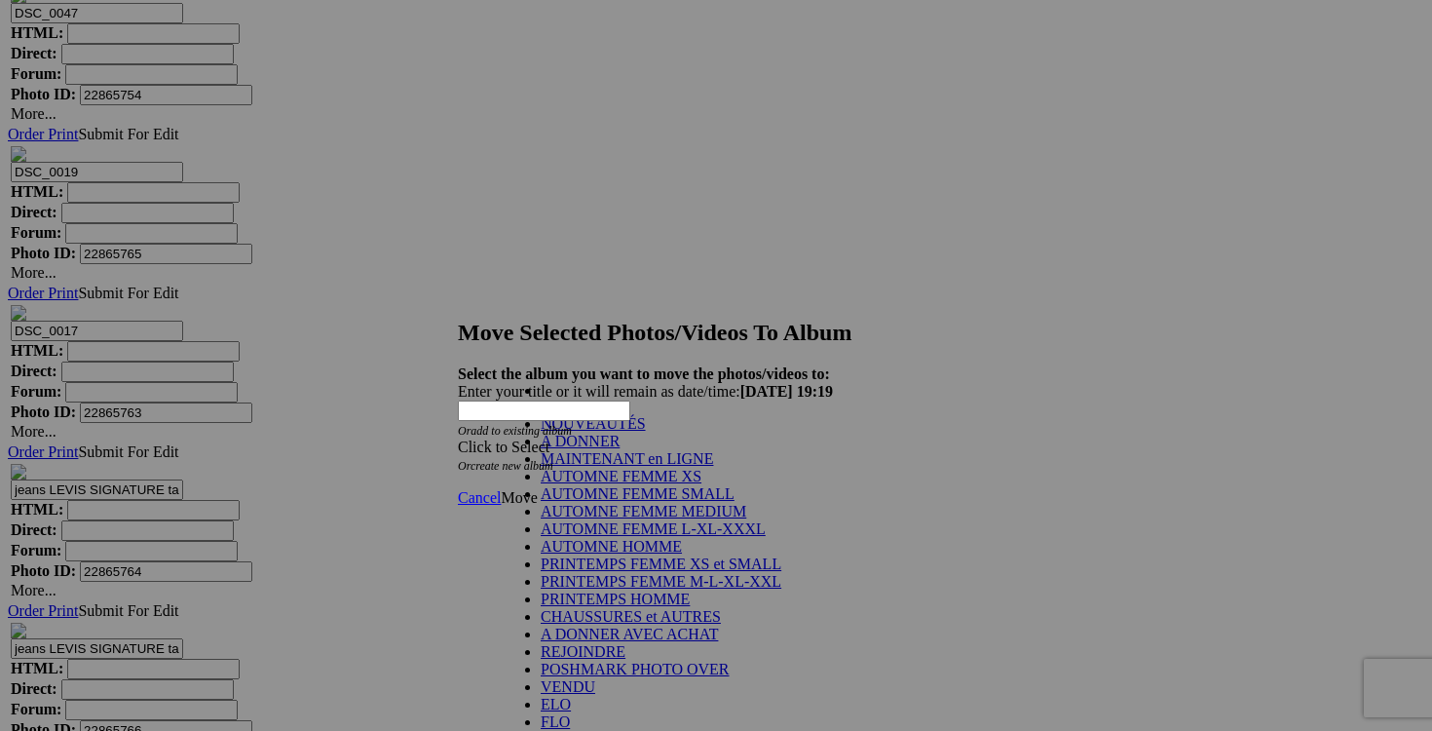
click at [646, 432] on link "NOUVEAUTÉS" at bounding box center [593, 423] width 105 height 17
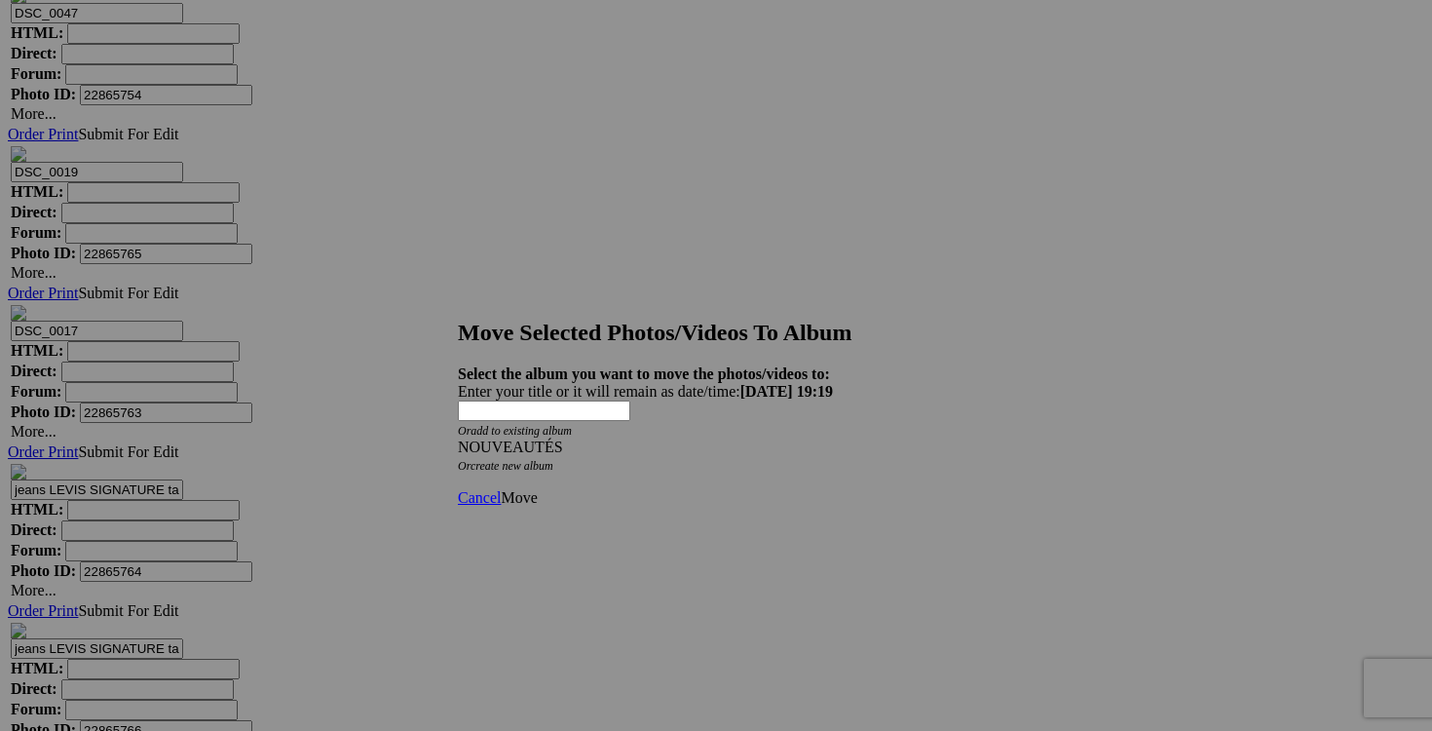
click at [537, 489] on span "Move" at bounding box center [519, 497] width 36 height 17
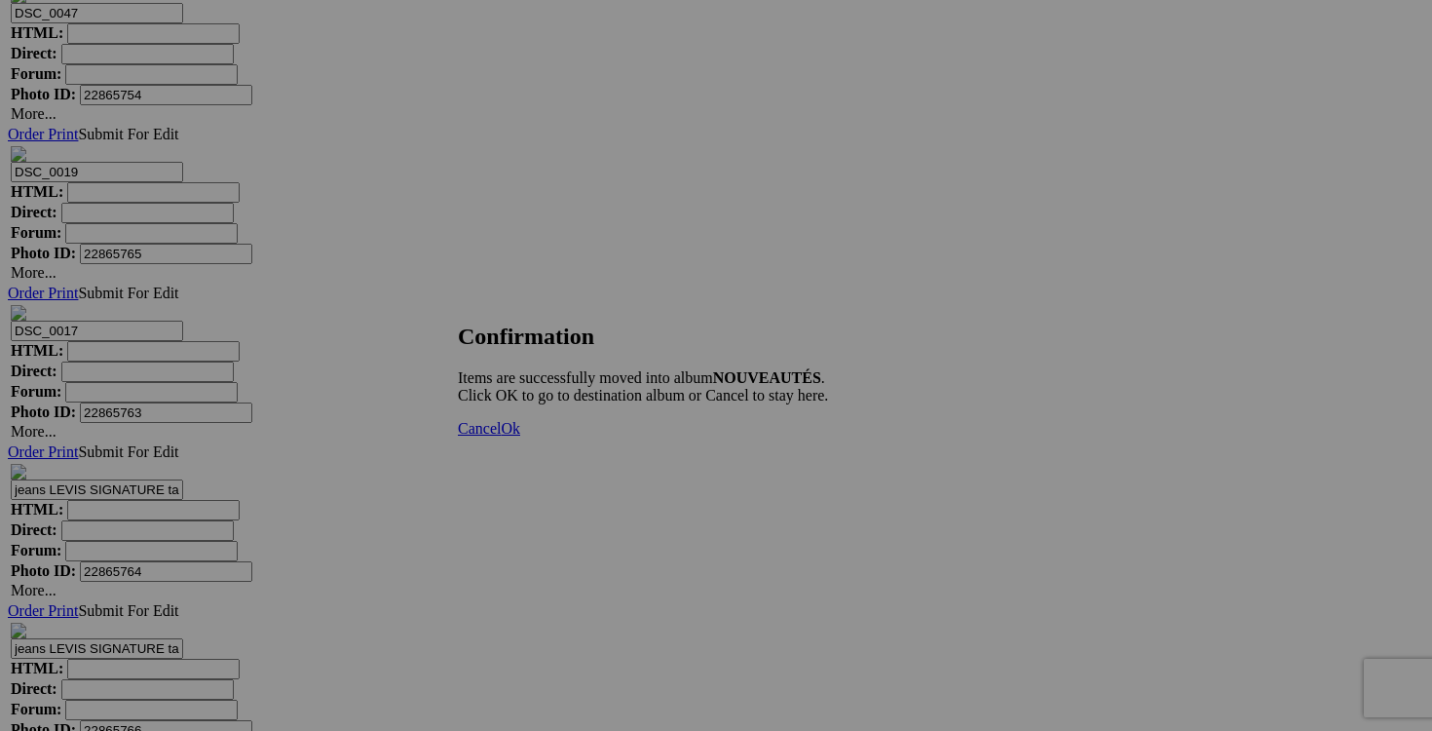
click at [501, 436] on link "Cancel" at bounding box center [479, 428] width 43 height 17
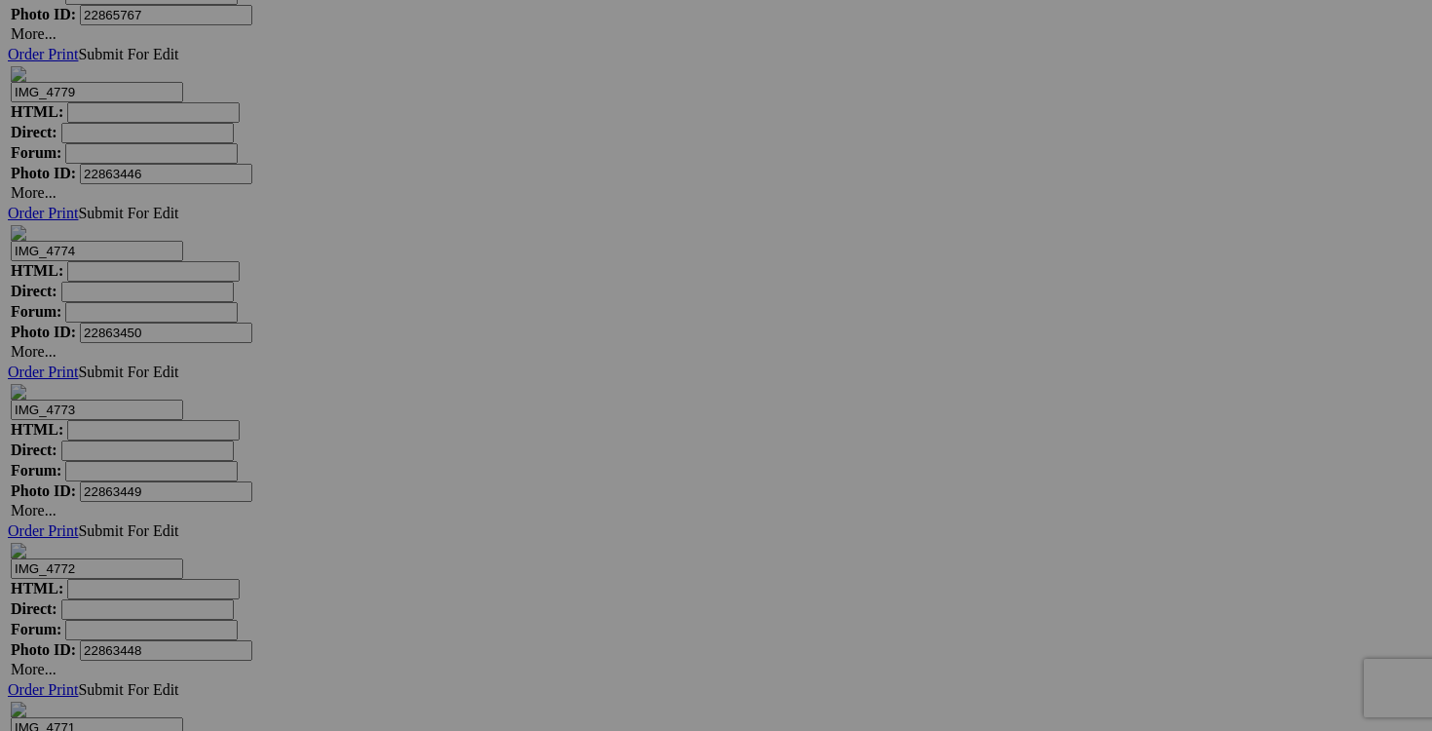
scroll to position [7842, 0]
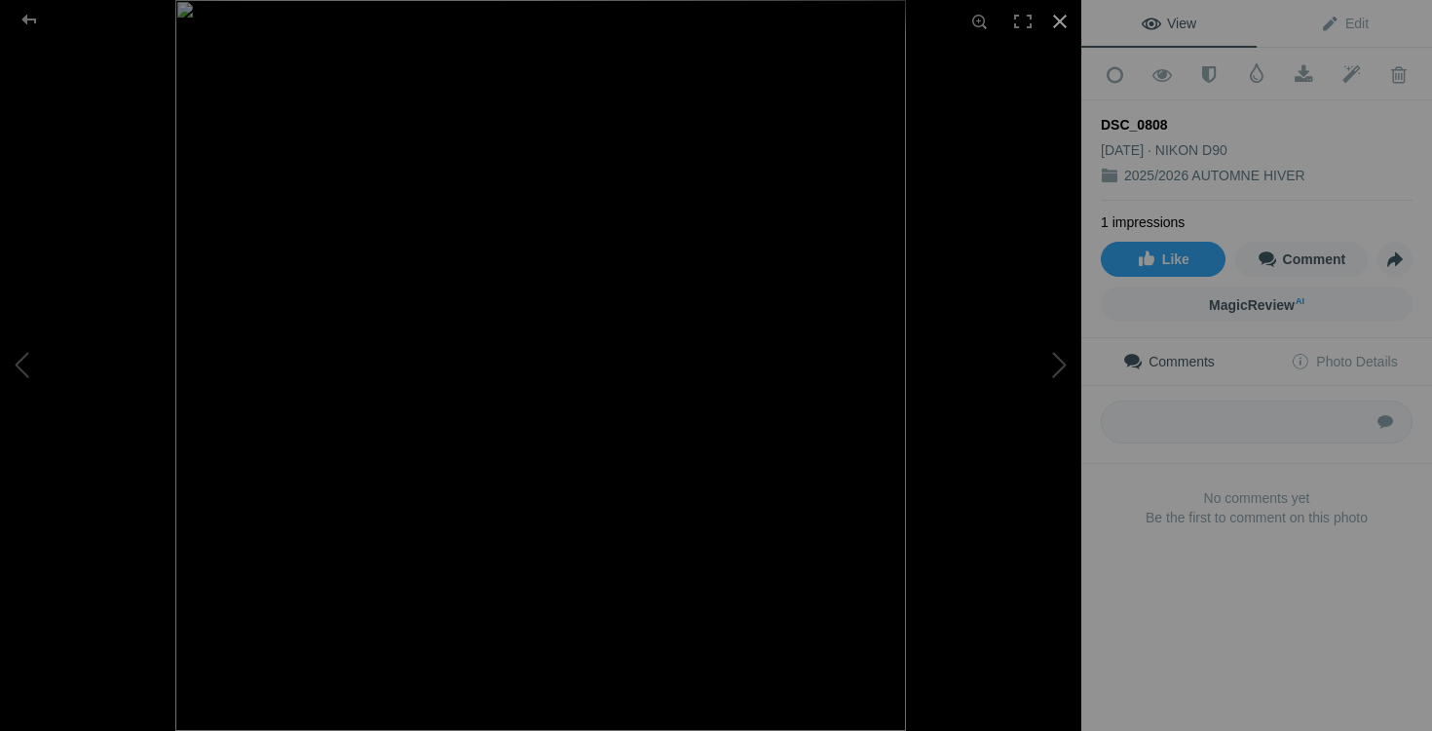
click at [1061, 20] on div at bounding box center [1060, 21] width 43 height 43
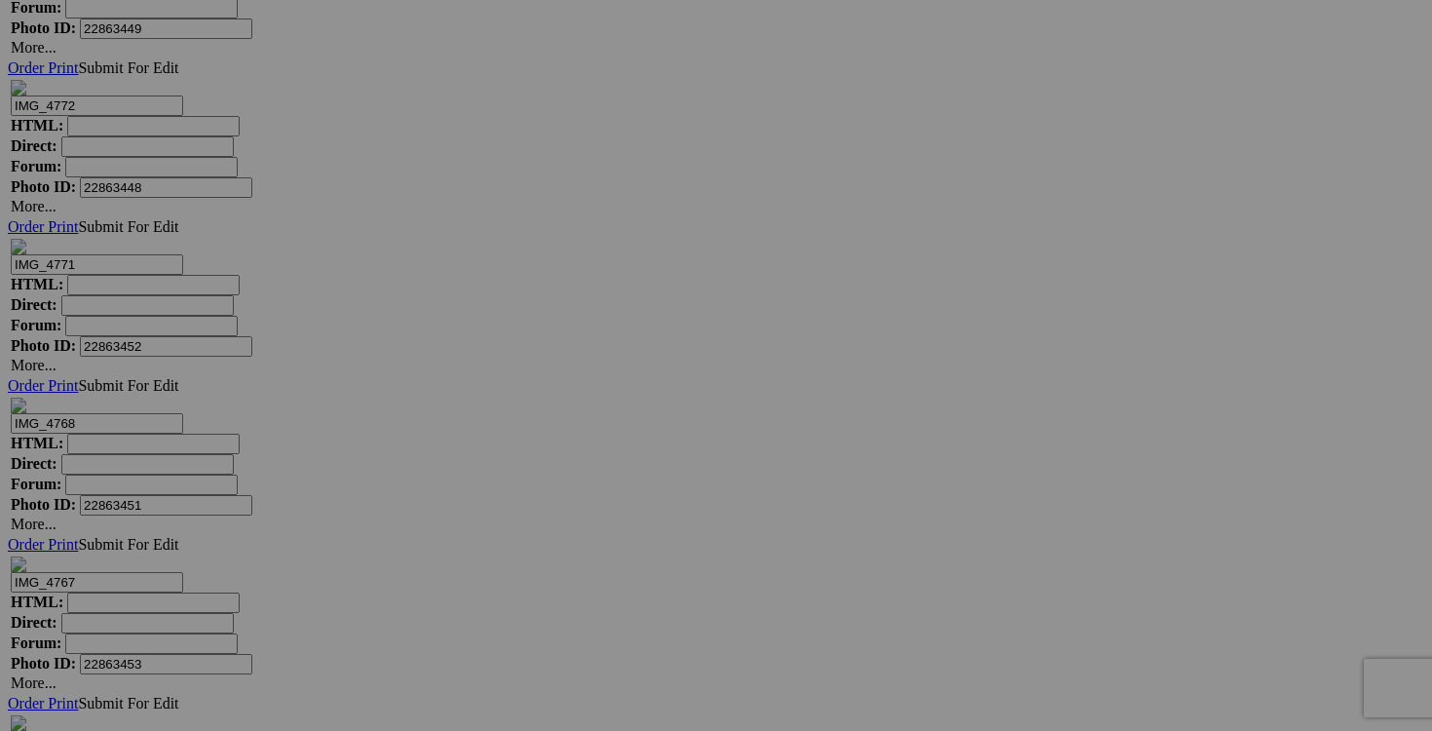
scroll to position [8297, 0]
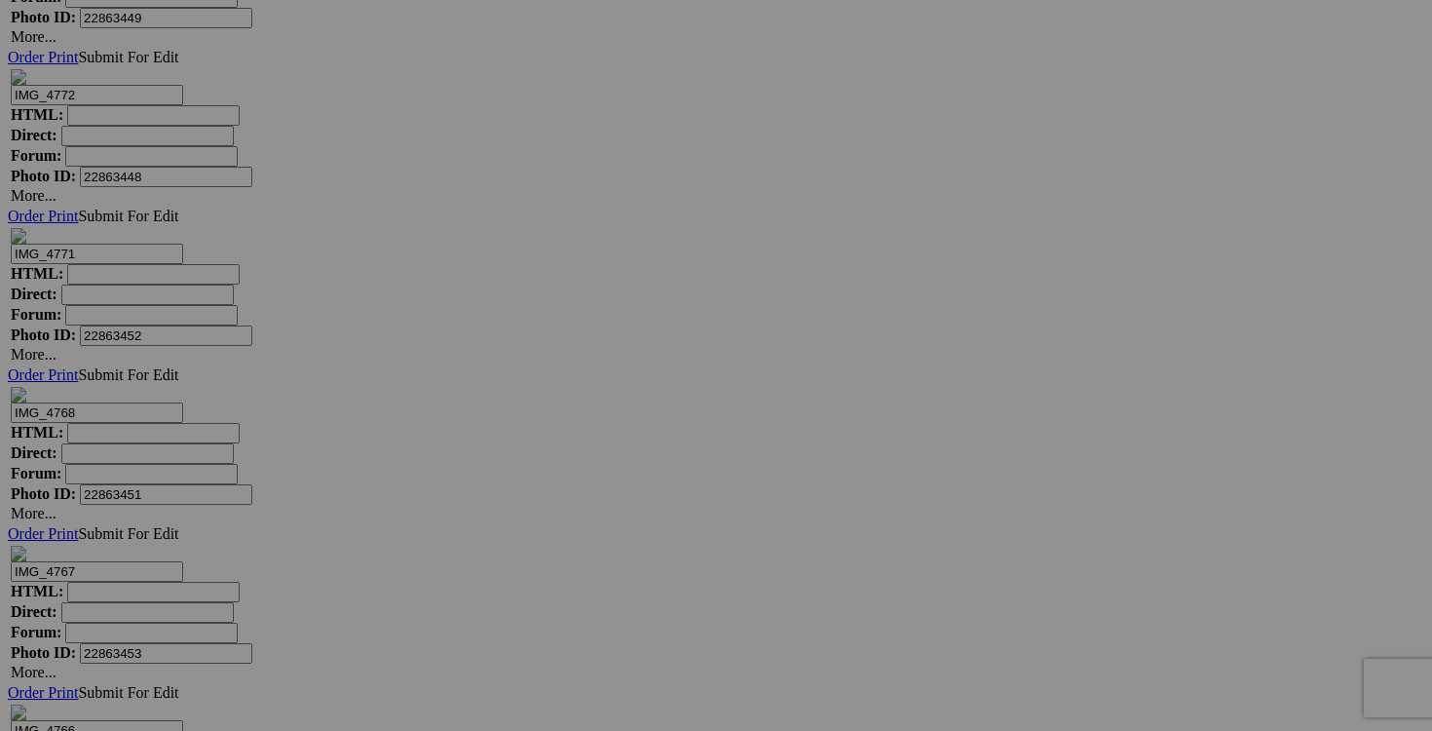
click at [587, 491] on span "Yes" at bounding box center [575, 493] width 22 height 17
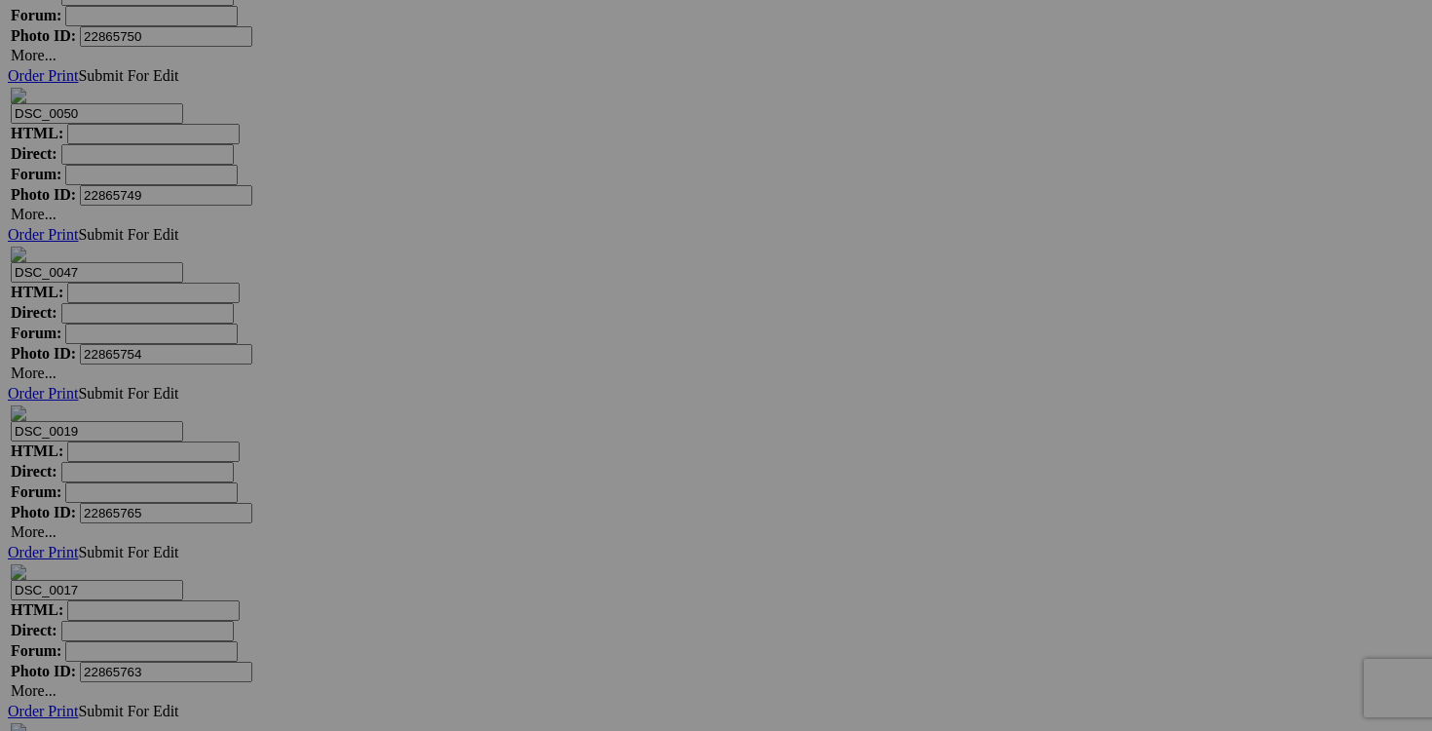
scroll to position [6682, 0]
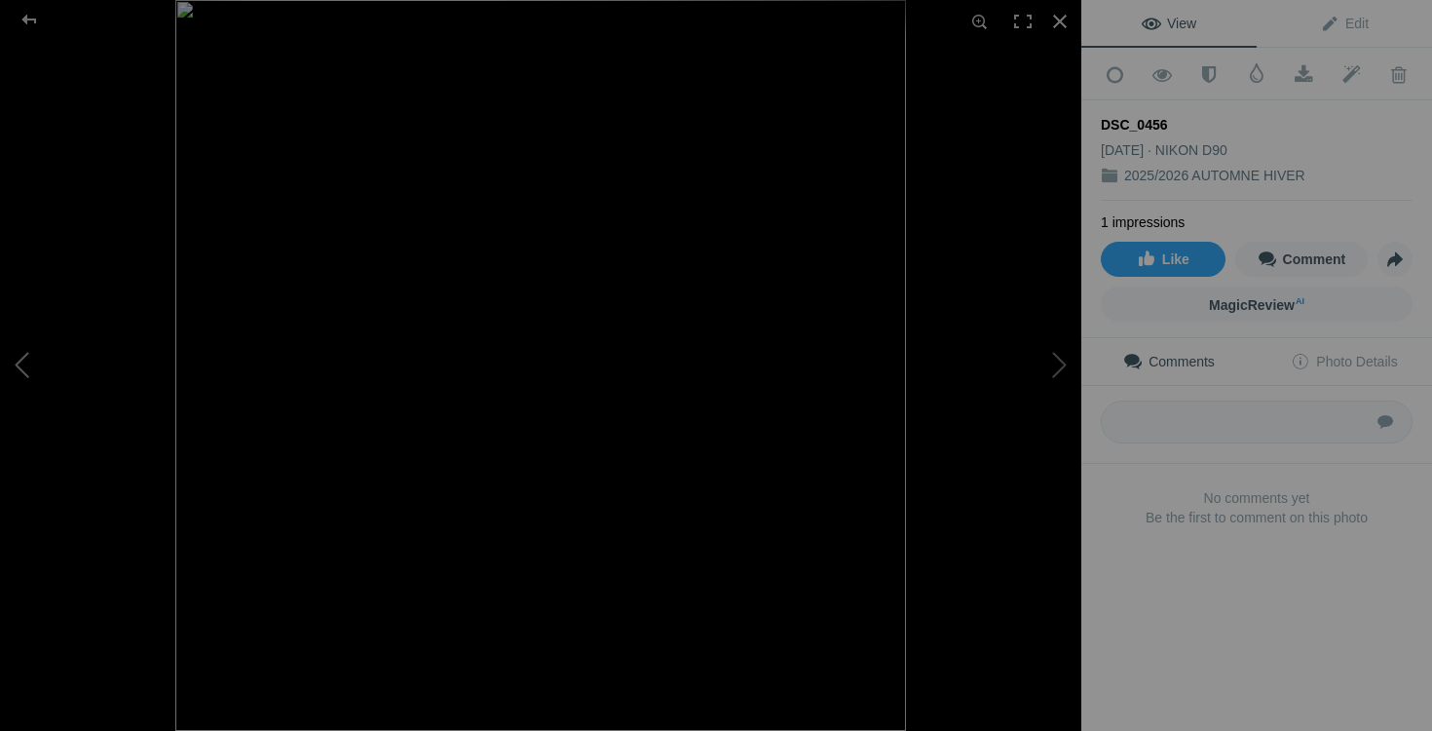
click at [23, 371] on button at bounding box center [73, 365] width 146 height 263
click at [31, 361] on button at bounding box center [73, 365] width 146 height 263
click at [1060, 24] on div at bounding box center [1060, 21] width 43 height 43
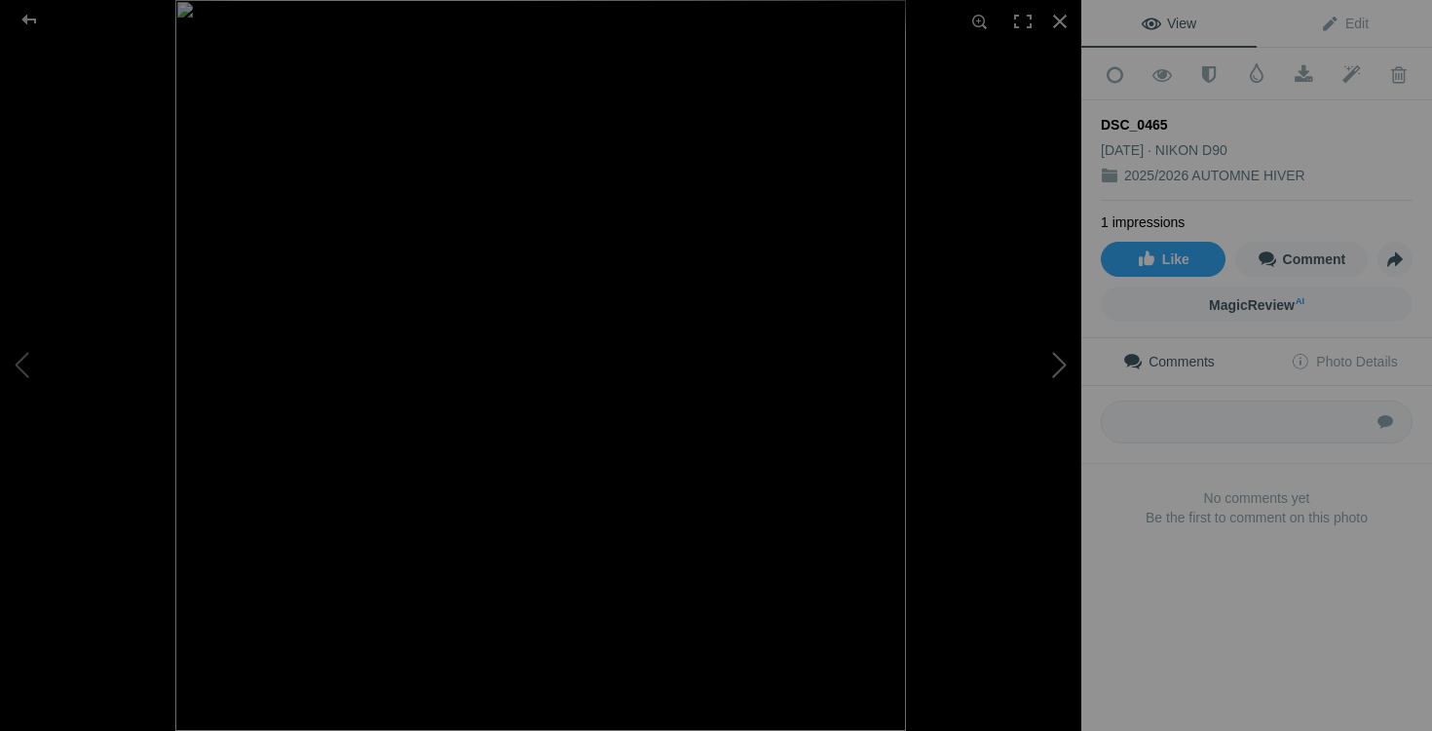
click at [1047, 365] on button at bounding box center [1008, 365] width 146 height 263
click at [1064, 19] on div at bounding box center [1060, 21] width 43 height 43
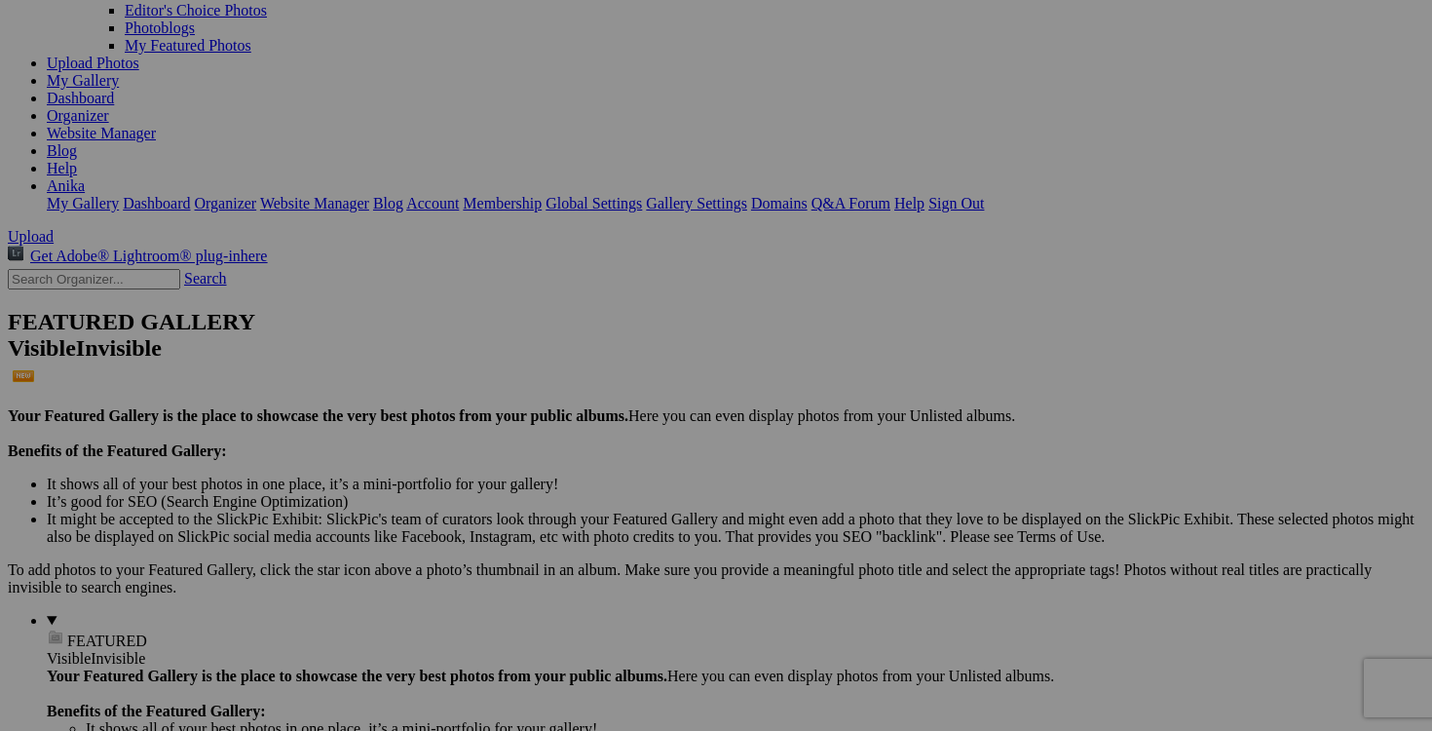
scroll to position [127, 0]
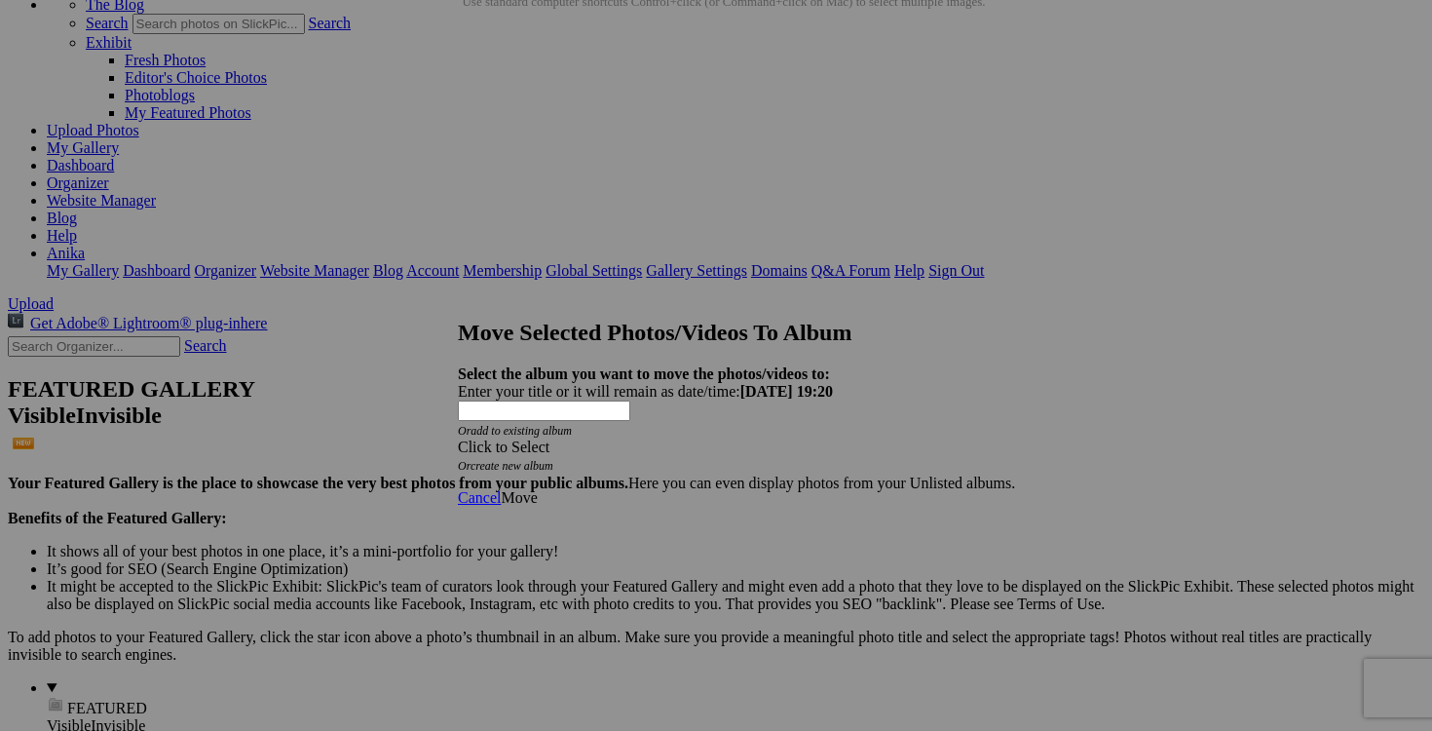
click at [458, 438] on span at bounding box center [458, 446] width 0 height 17
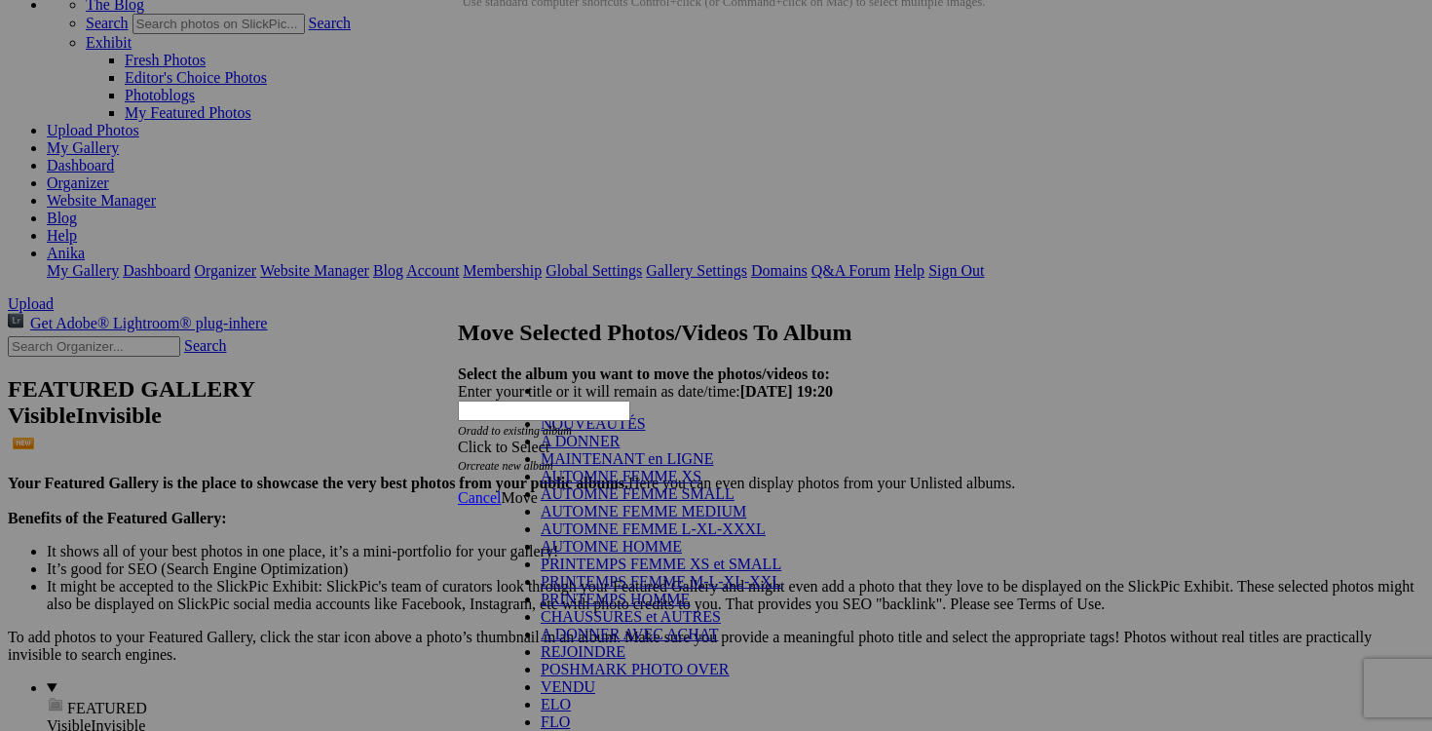
click at [646, 432] on link "NOUVEAUTÉS" at bounding box center [593, 423] width 105 height 17
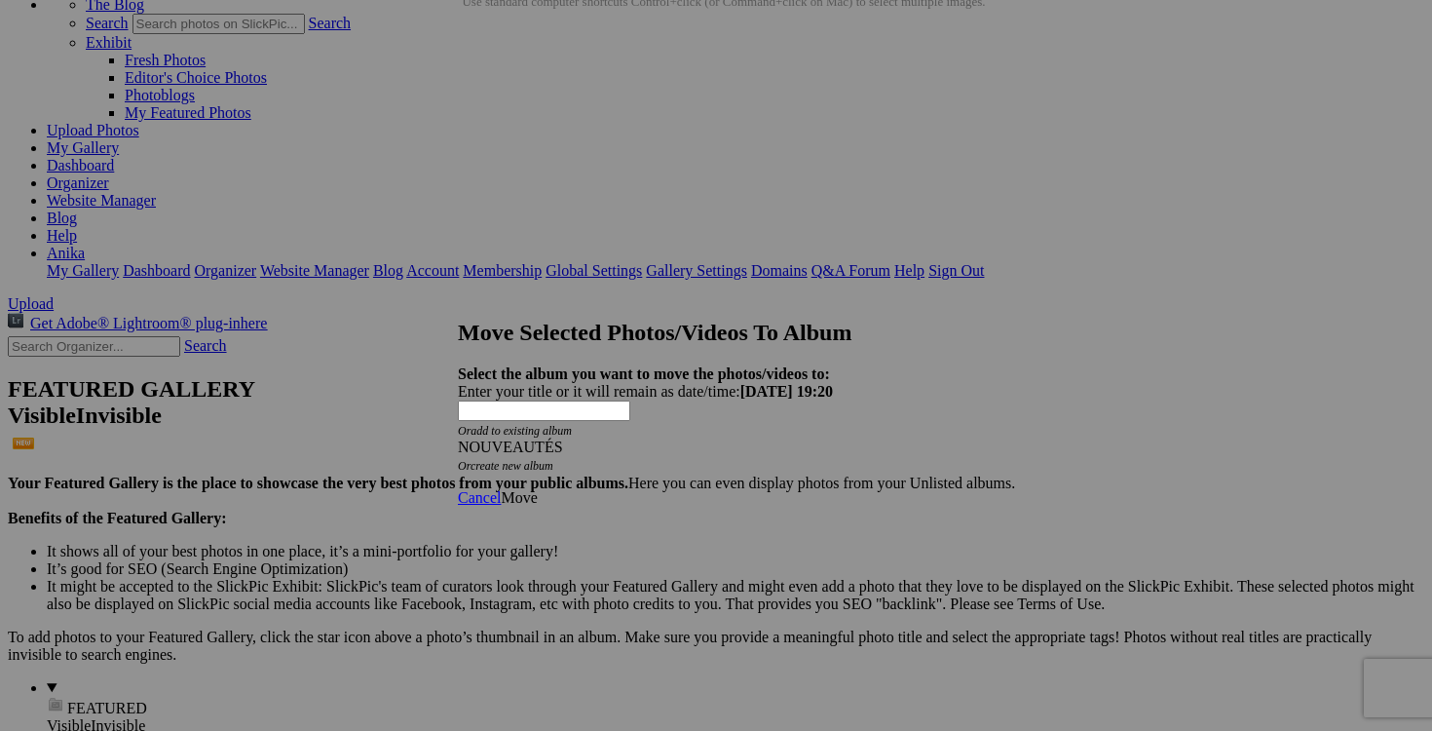
click at [537, 489] on span "Move" at bounding box center [519, 497] width 36 height 17
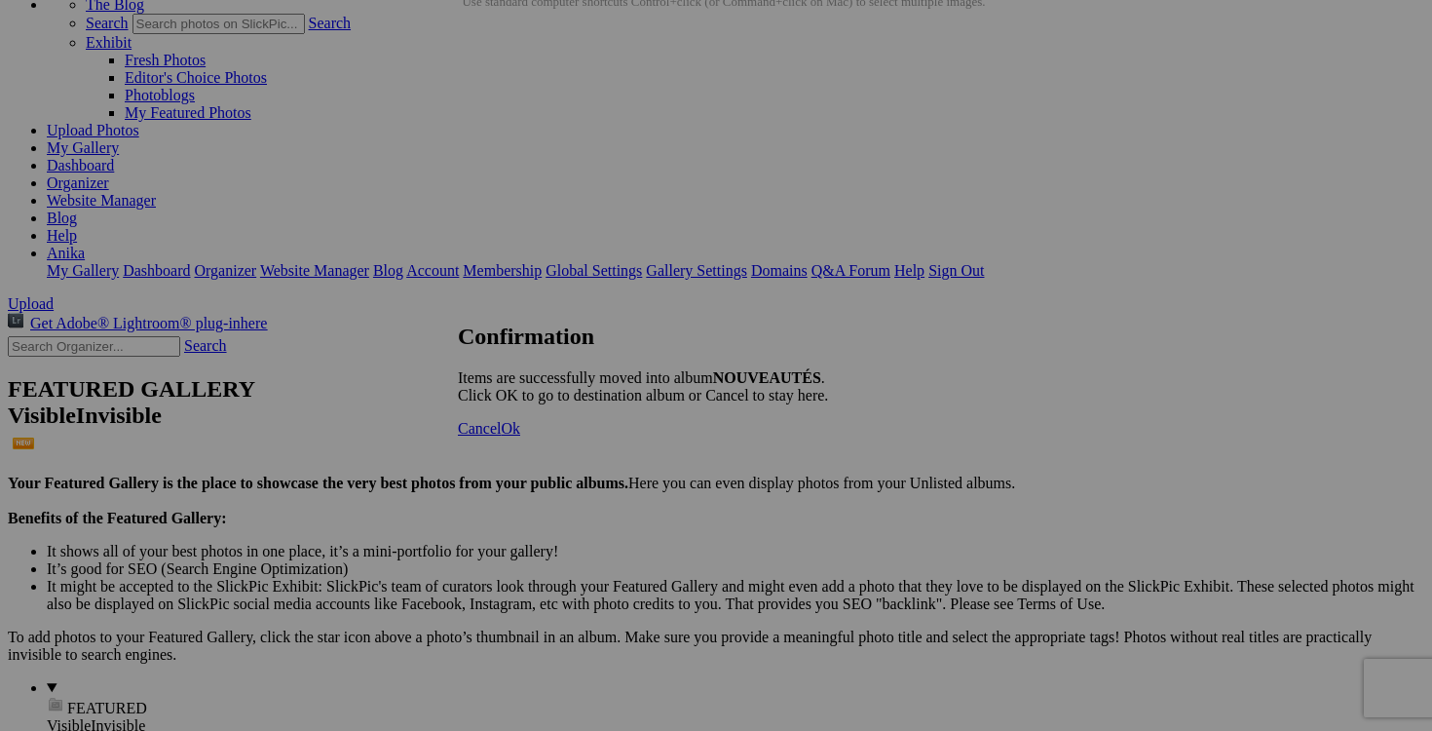
click at [501, 436] on span "Cancel" at bounding box center [479, 428] width 43 height 17
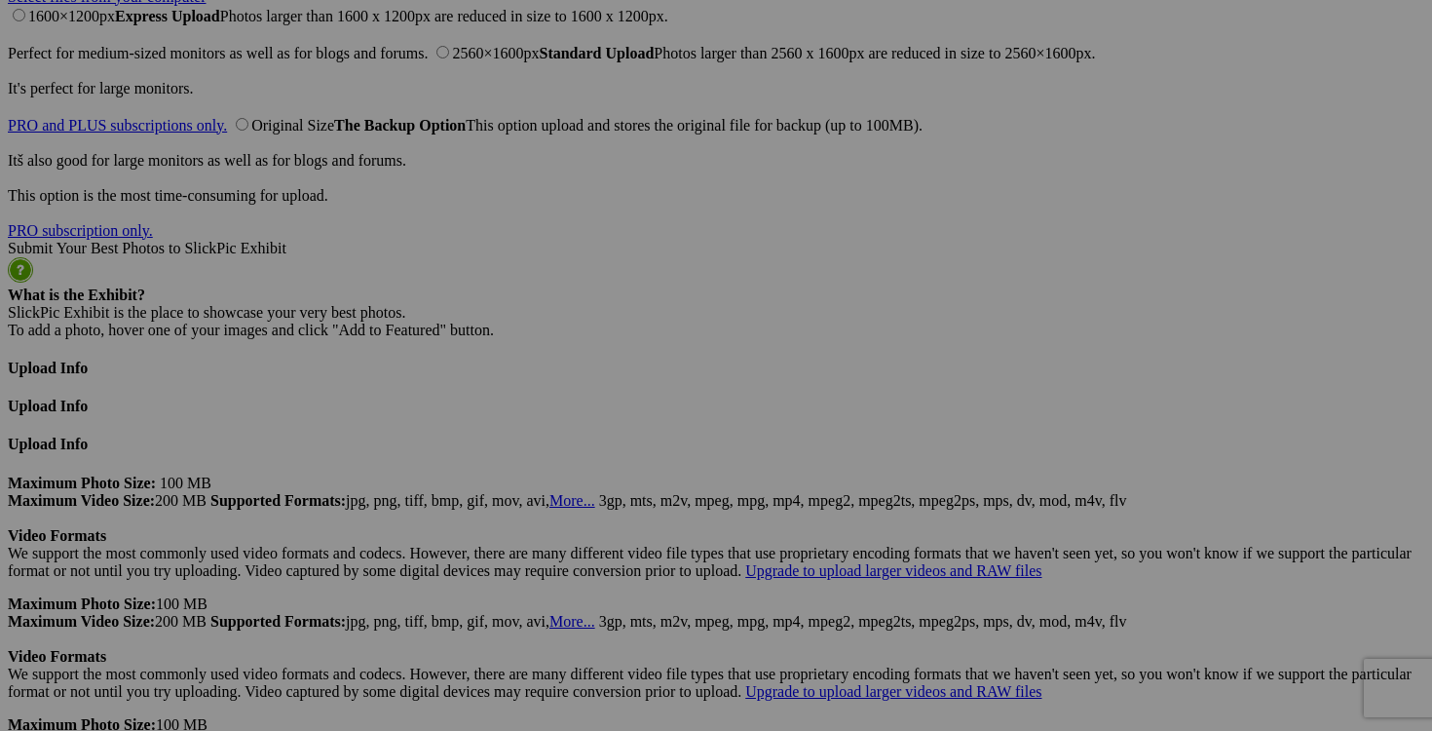
scroll to position [4974, 0]
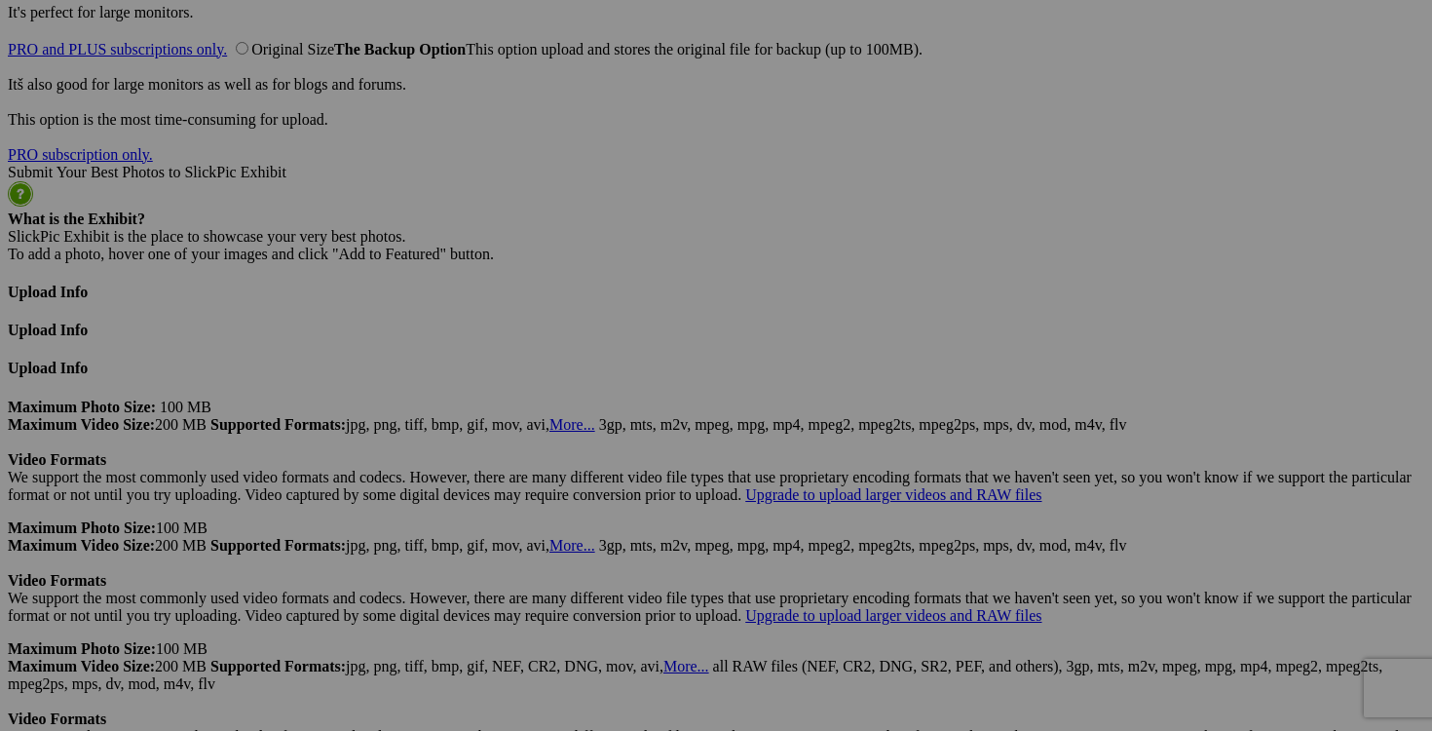
drag, startPoint x: 1111, startPoint y: 384, endPoint x: 1015, endPoint y: 383, distance: 95.5
drag, startPoint x: 1127, startPoint y: 386, endPoint x: 1142, endPoint y: 386, distance: 14.6
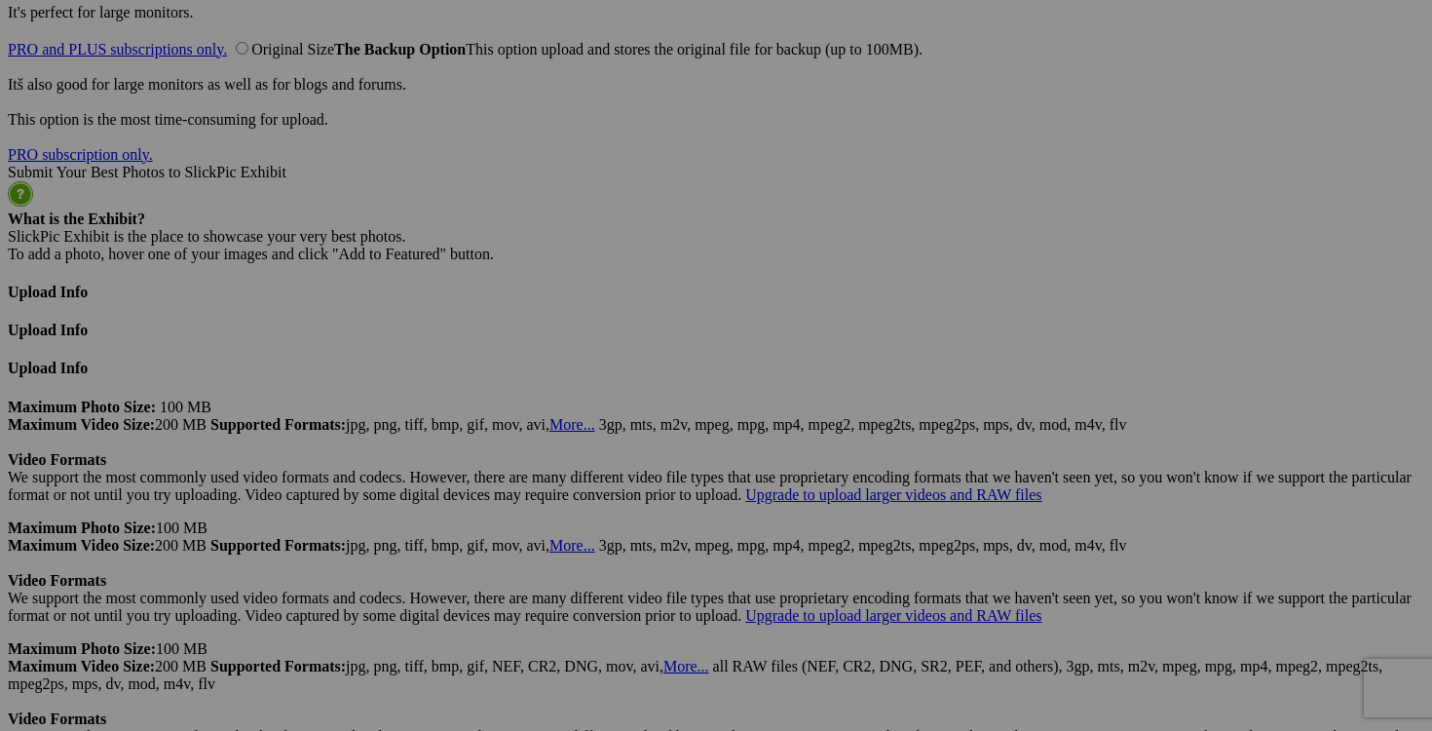
drag, startPoint x: 1029, startPoint y: 383, endPoint x: 960, endPoint y: 383, distance: 69.2
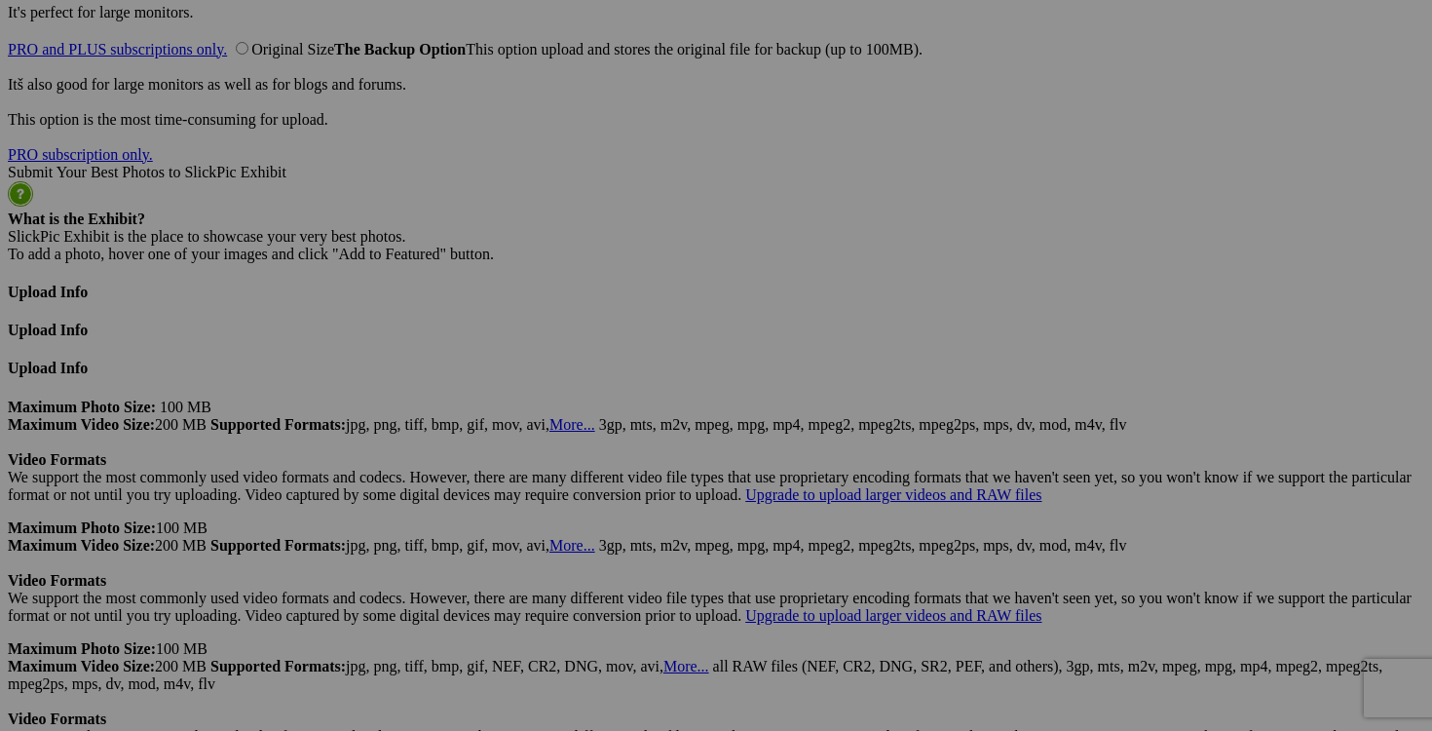
scroll to position [0, 79]
drag, startPoint x: 1110, startPoint y: 385, endPoint x: 1072, endPoint y: 381, distance: 38.2
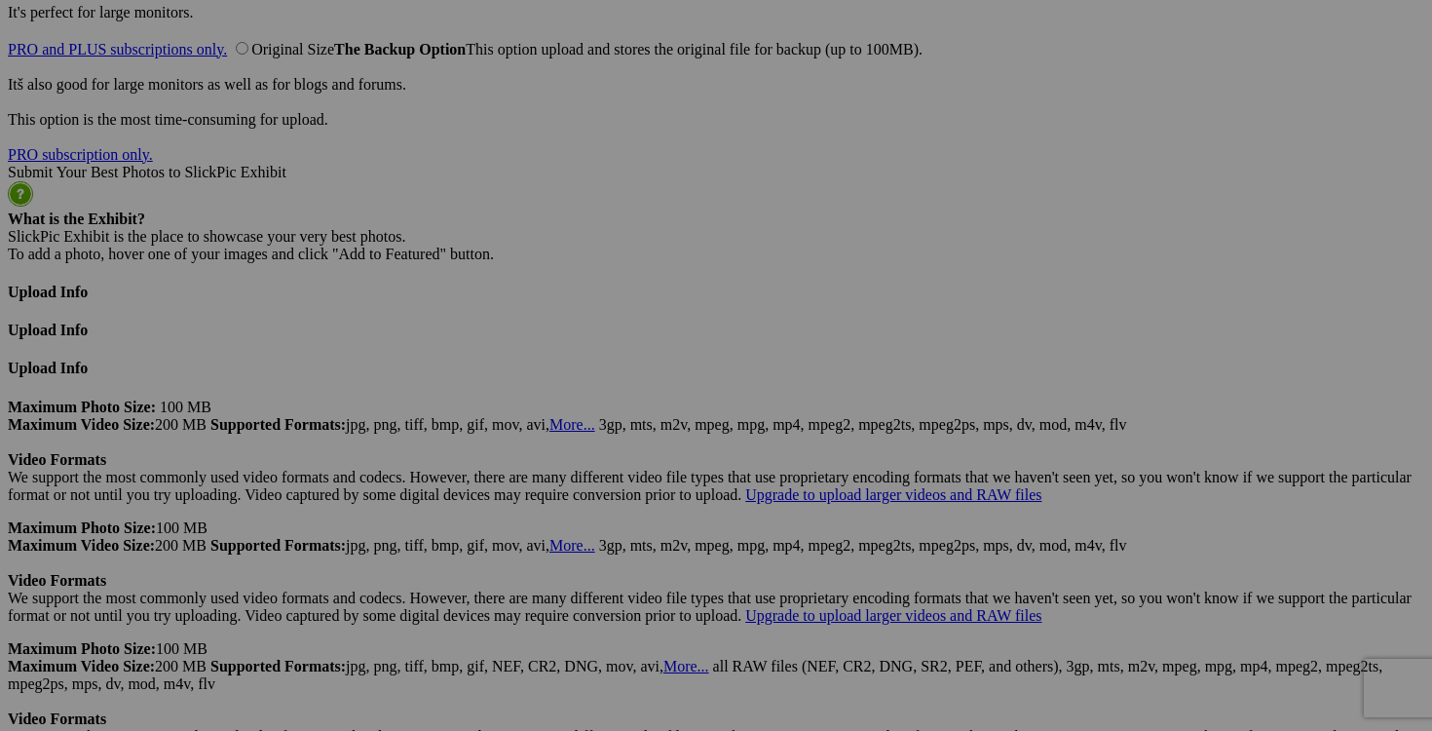
drag, startPoint x: 1070, startPoint y: 383, endPoint x: 951, endPoint y: 387, distance: 118.9
type input "jeans [PERSON_NAME] taille 38X30 45$(NEUF avec étiquette, payé 80$+tx)"
drag, startPoint x: 923, startPoint y: 384, endPoint x: 816, endPoint y: 384, distance: 106.2
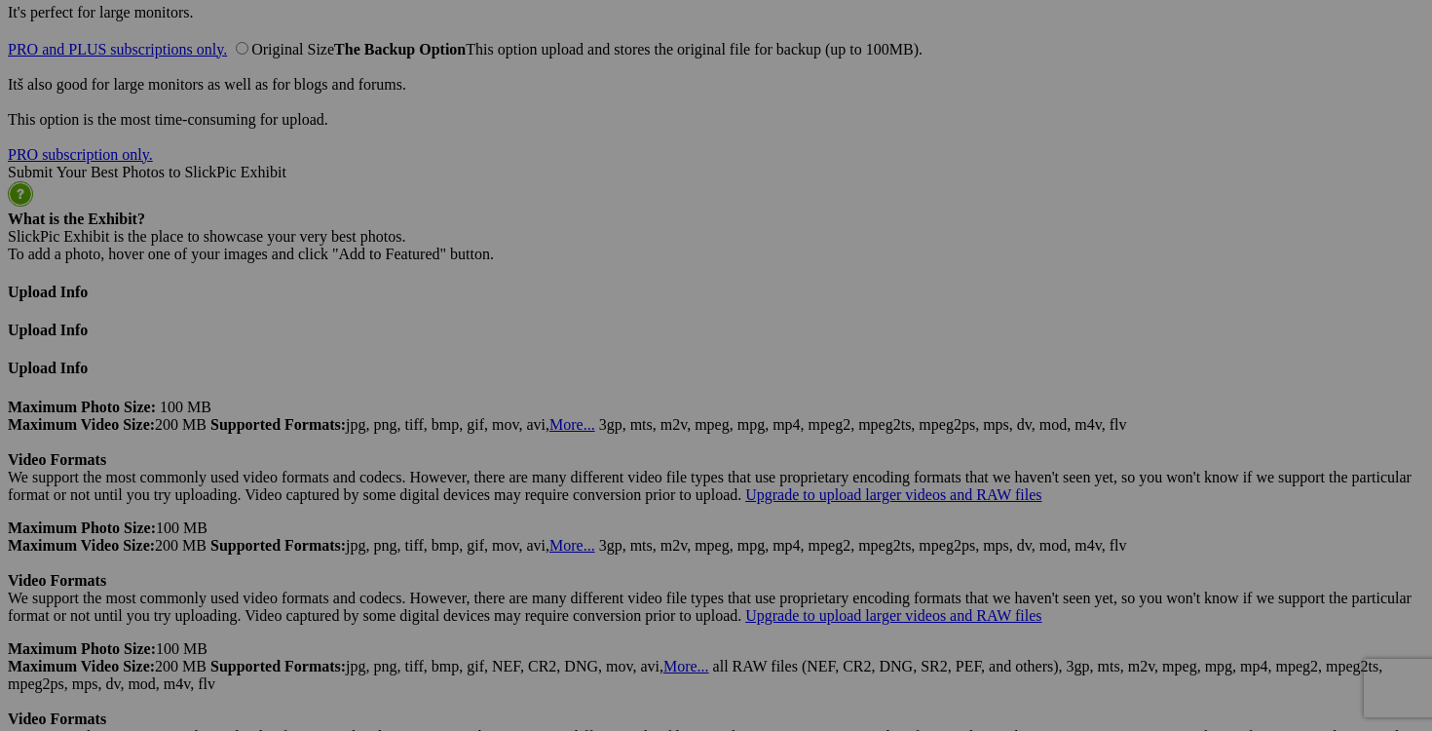
paste input "jeans [PERSON_NAME] taille 38X30"
type input "jeans [PERSON_NAME] taille 38X30"
drag, startPoint x: 766, startPoint y: 389, endPoint x: 648, endPoint y: 386, distance: 117.9
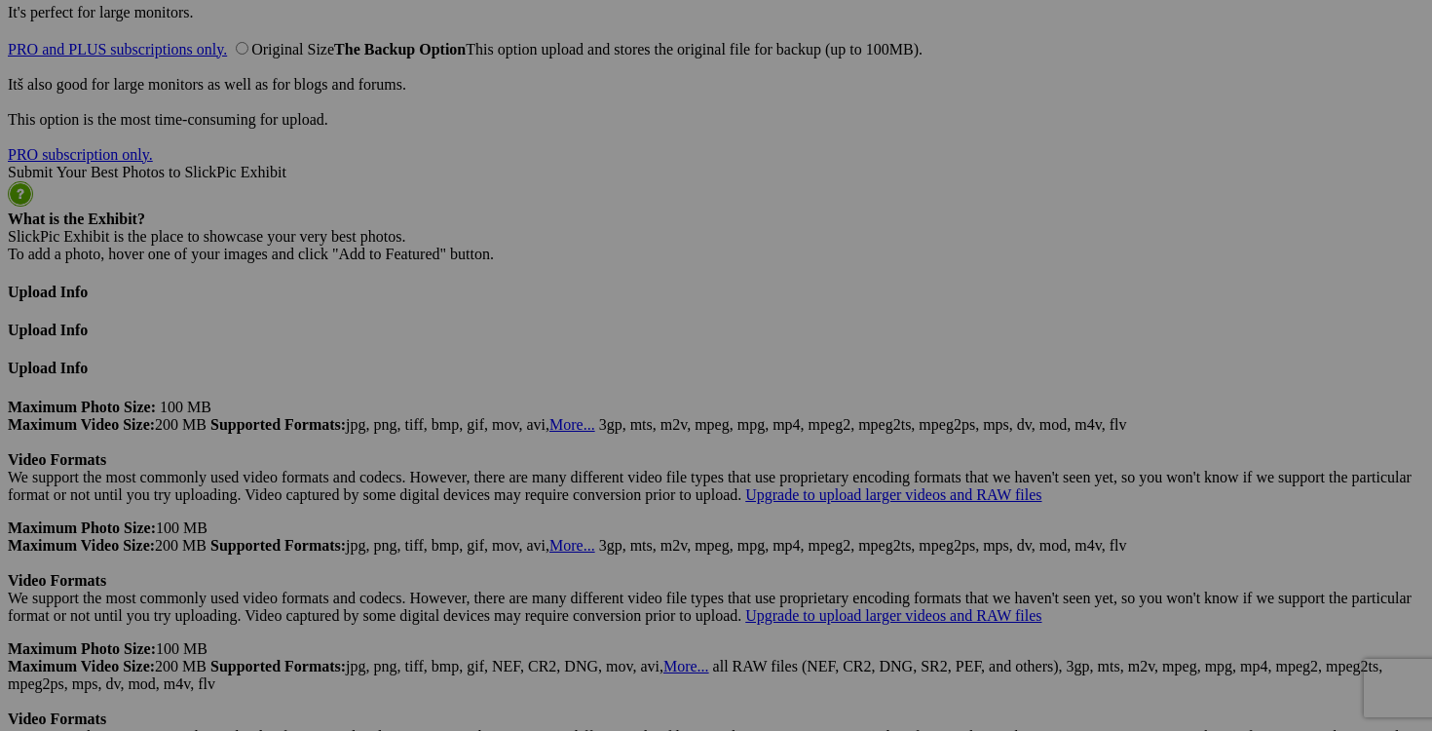
paste input "jeans [PERSON_NAME] taille 38X3"
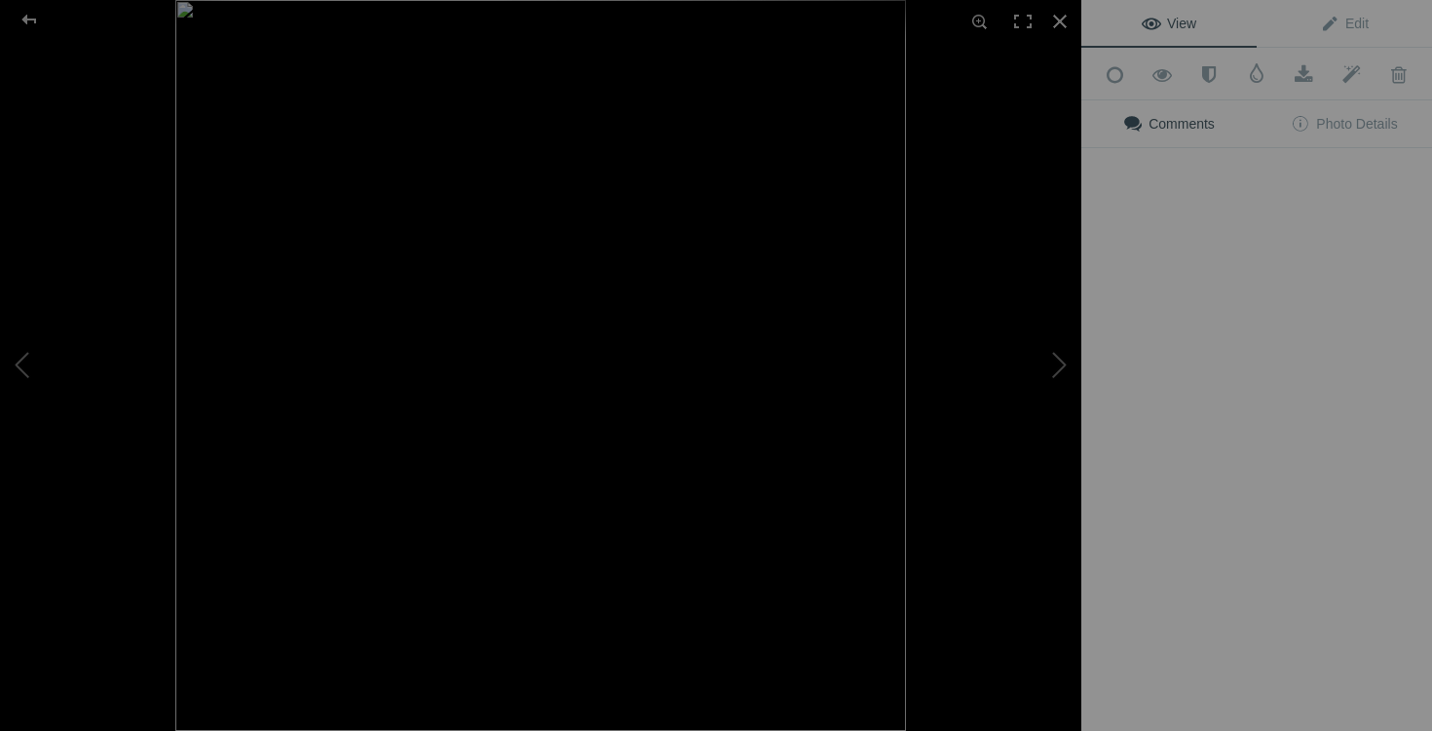
type input "jeans [PERSON_NAME] taille 38X30"
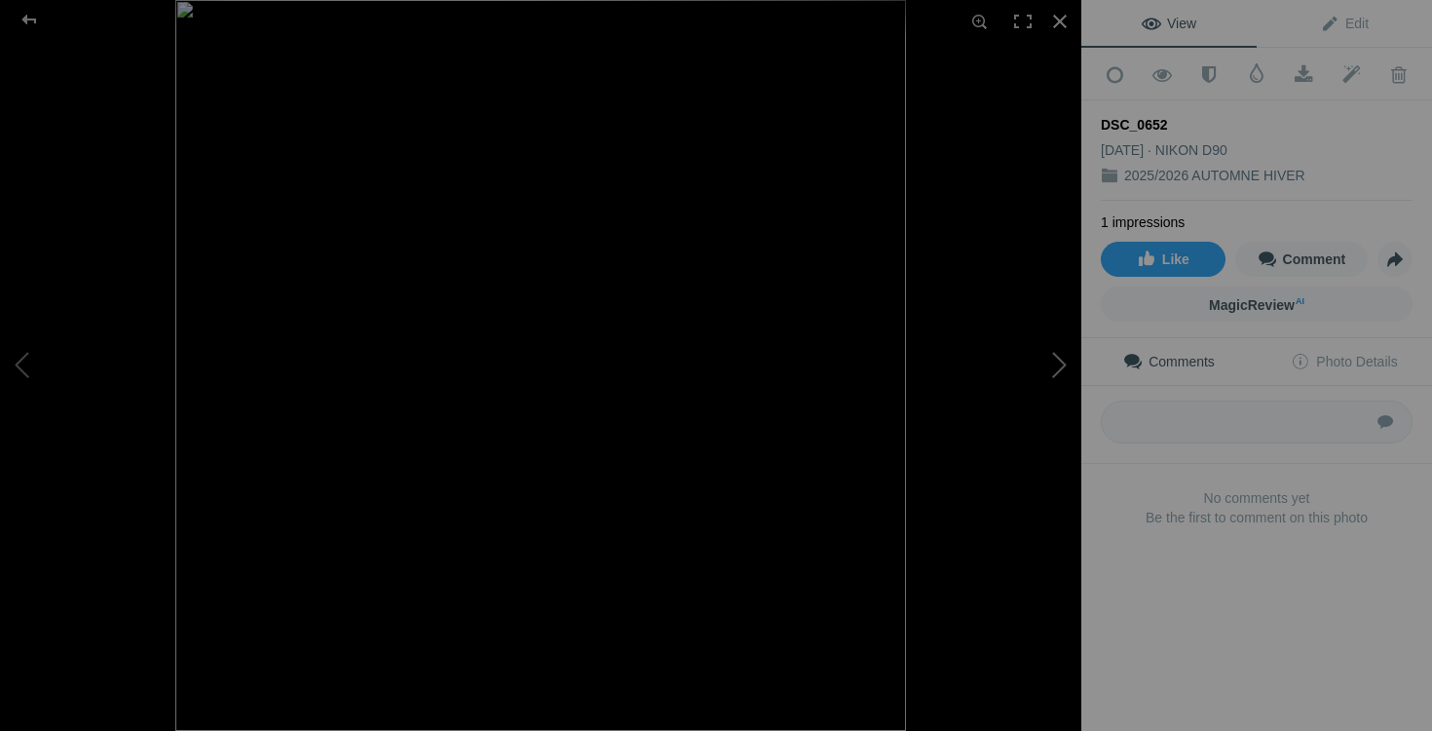
click at [1057, 352] on button at bounding box center [1008, 365] width 146 height 263
click at [1056, 21] on div at bounding box center [1060, 21] width 43 height 43
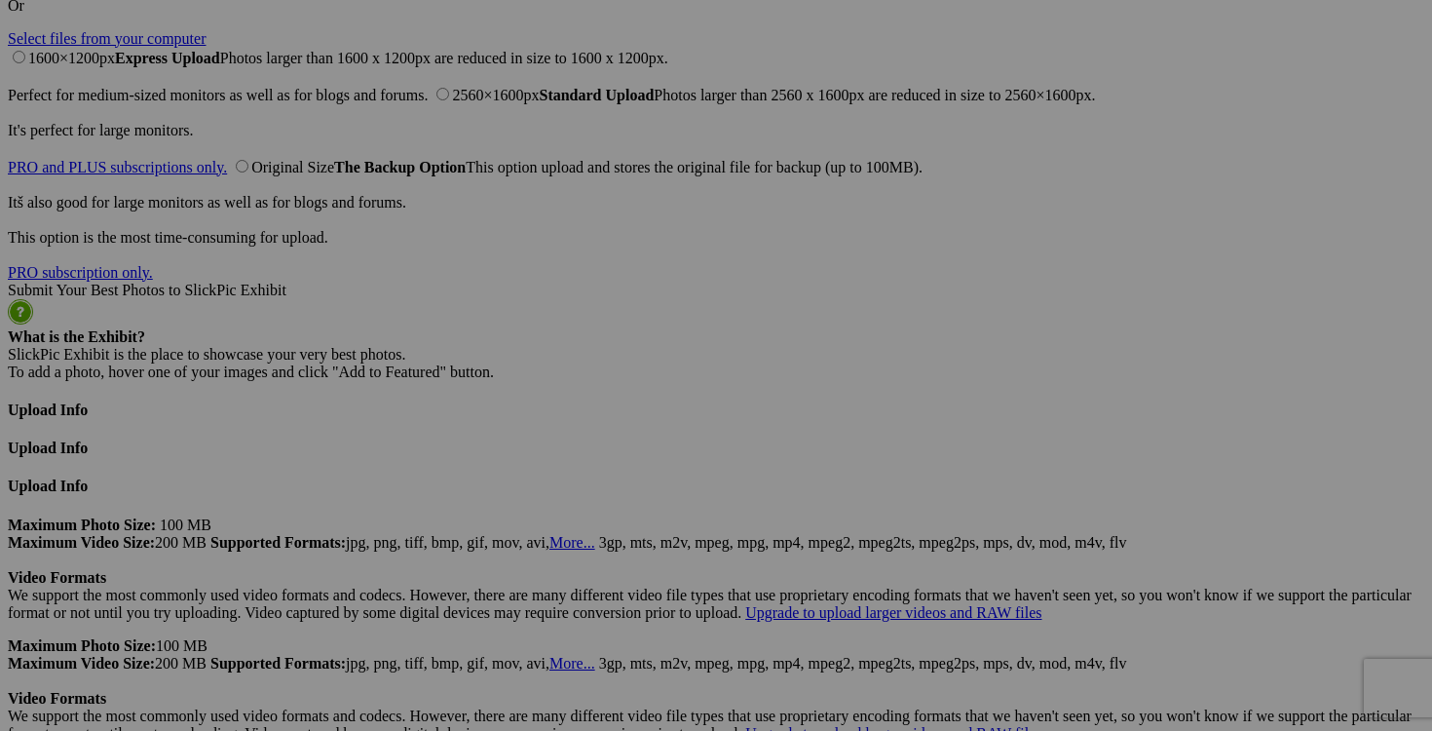
scroll to position [4851, 0]
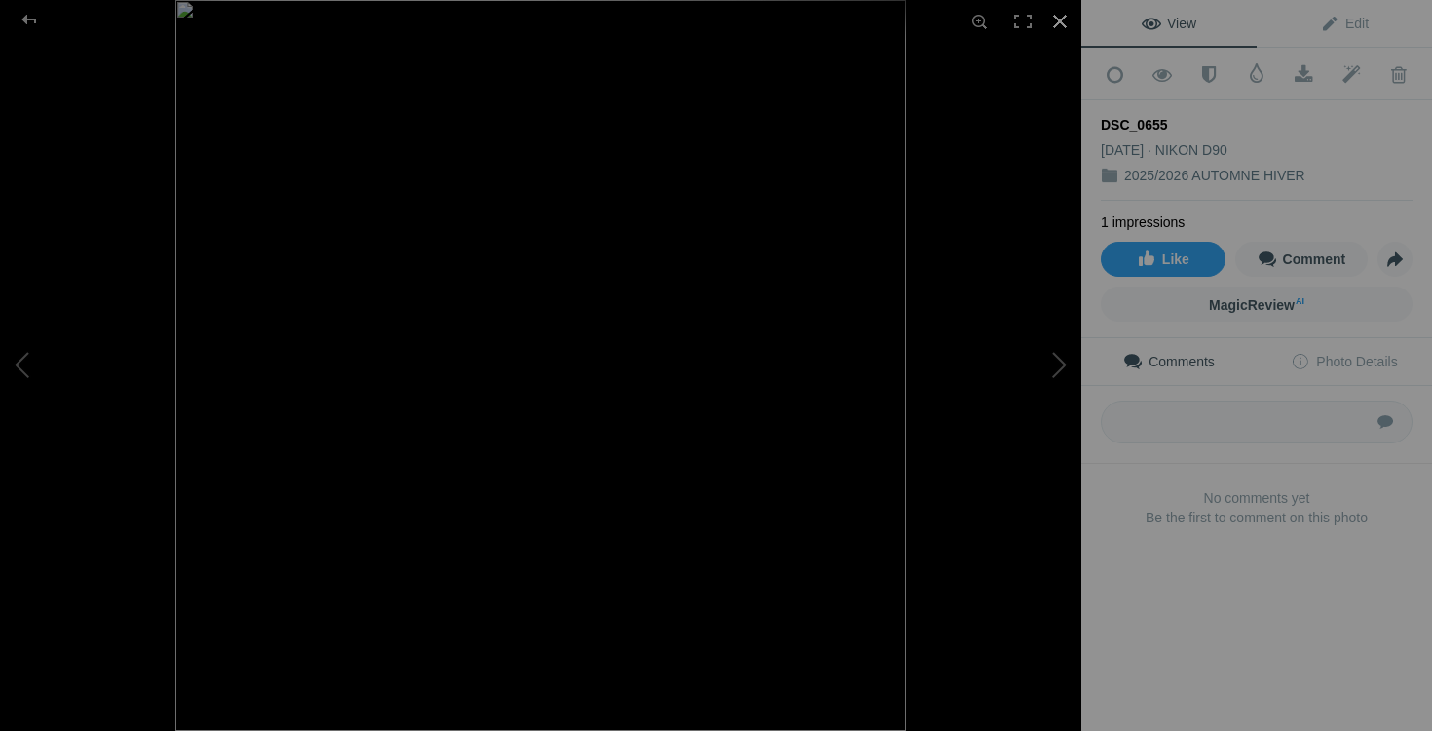
click at [1061, 26] on div at bounding box center [1060, 21] width 43 height 43
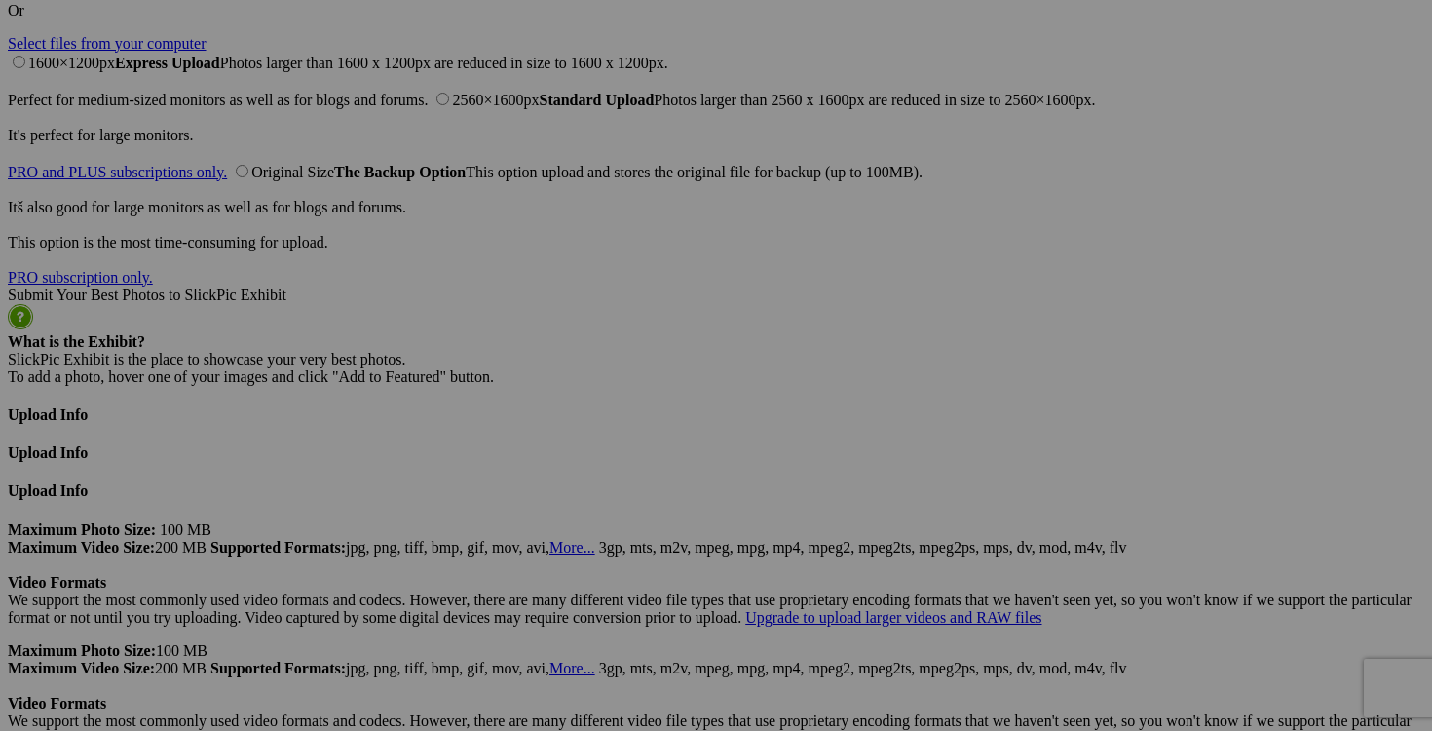
drag, startPoint x: 579, startPoint y: 512, endPoint x: 477, endPoint y: 505, distance: 101.6
drag, startPoint x: 528, startPoint y: 506, endPoint x: 426, endPoint y: 505, distance: 102.3
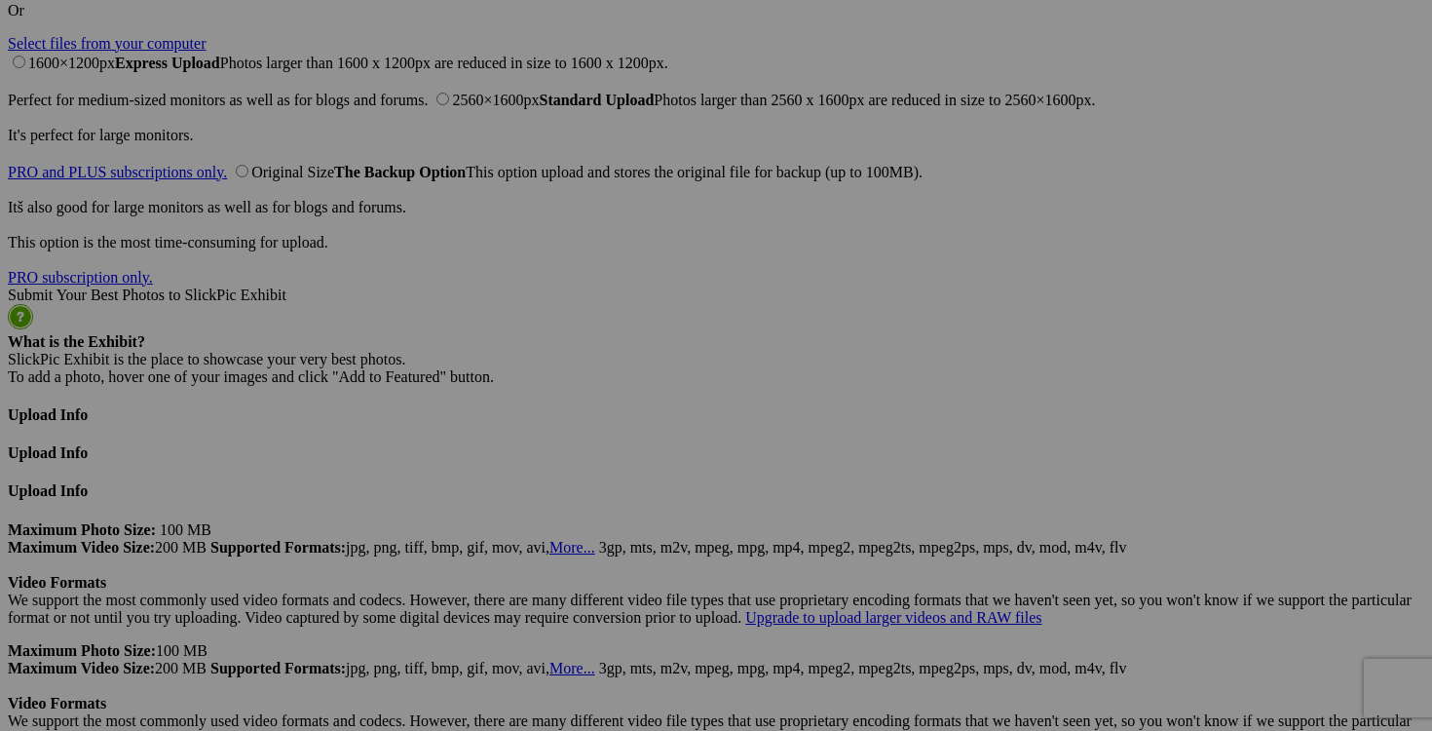
type input "pantalon [PERSON_NAME] PARIS taille 10 25$(comme neuf)"
drag, startPoint x: 426, startPoint y: 505, endPoint x: 277, endPoint y: 502, distance: 149.1
paste input "pantalon [PERSON_NAME] PARIS taille 10"
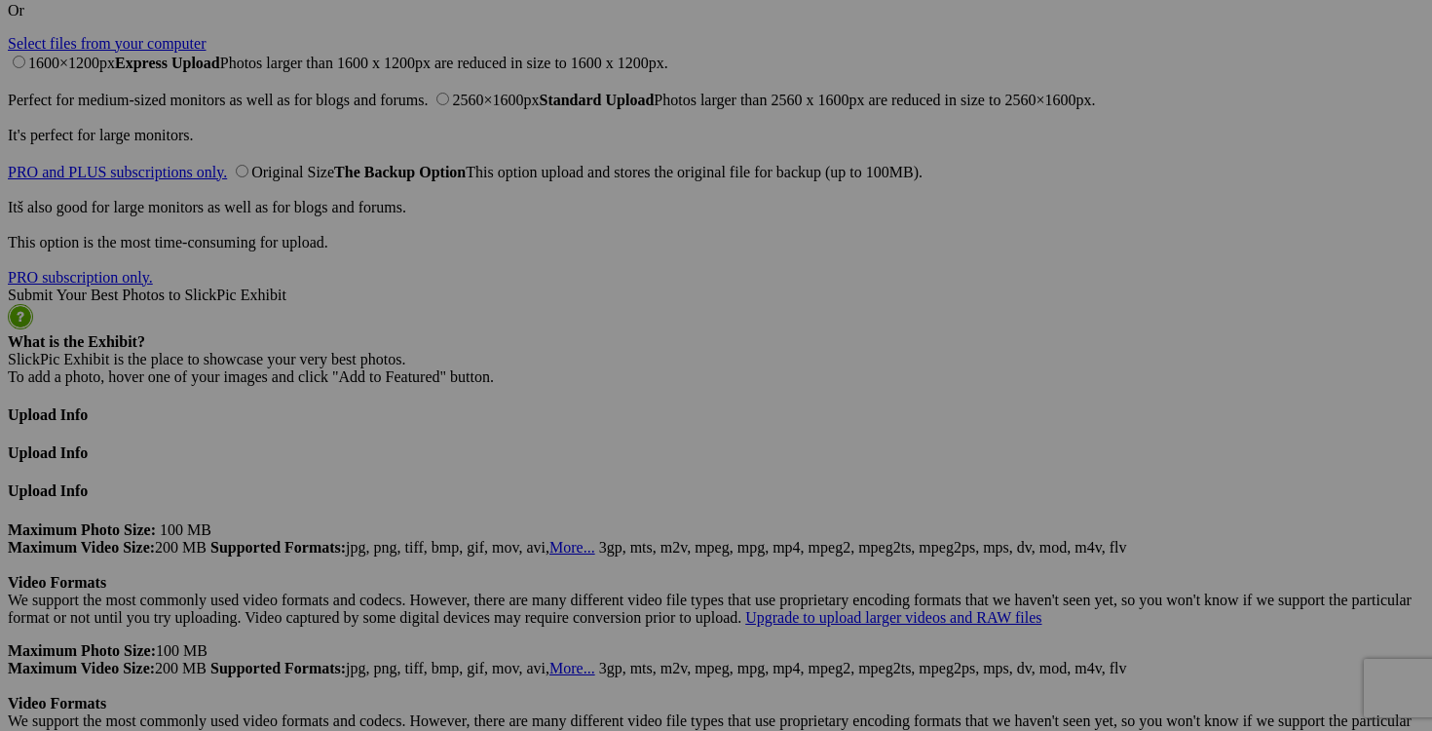
type input "pantalon [PERSON_NAME] PARIS taille 10"
drag, startPoint x: 1271, startPoint y: 256, endPoint x: 1064, endPoint y: 254, distance: 207.5
paste input "pantalon [PERSON_NAME] PARIS taille 10"
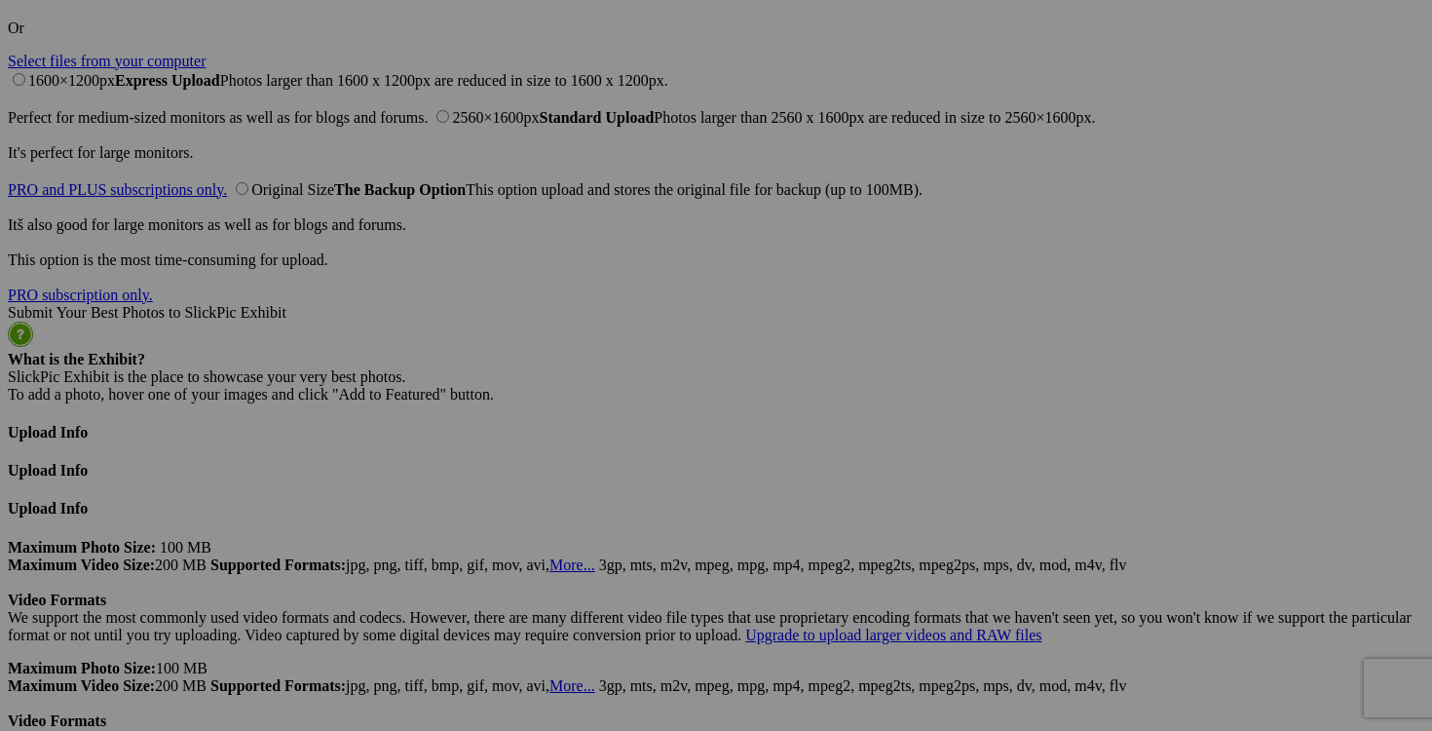
scroll to position [4832, 0]
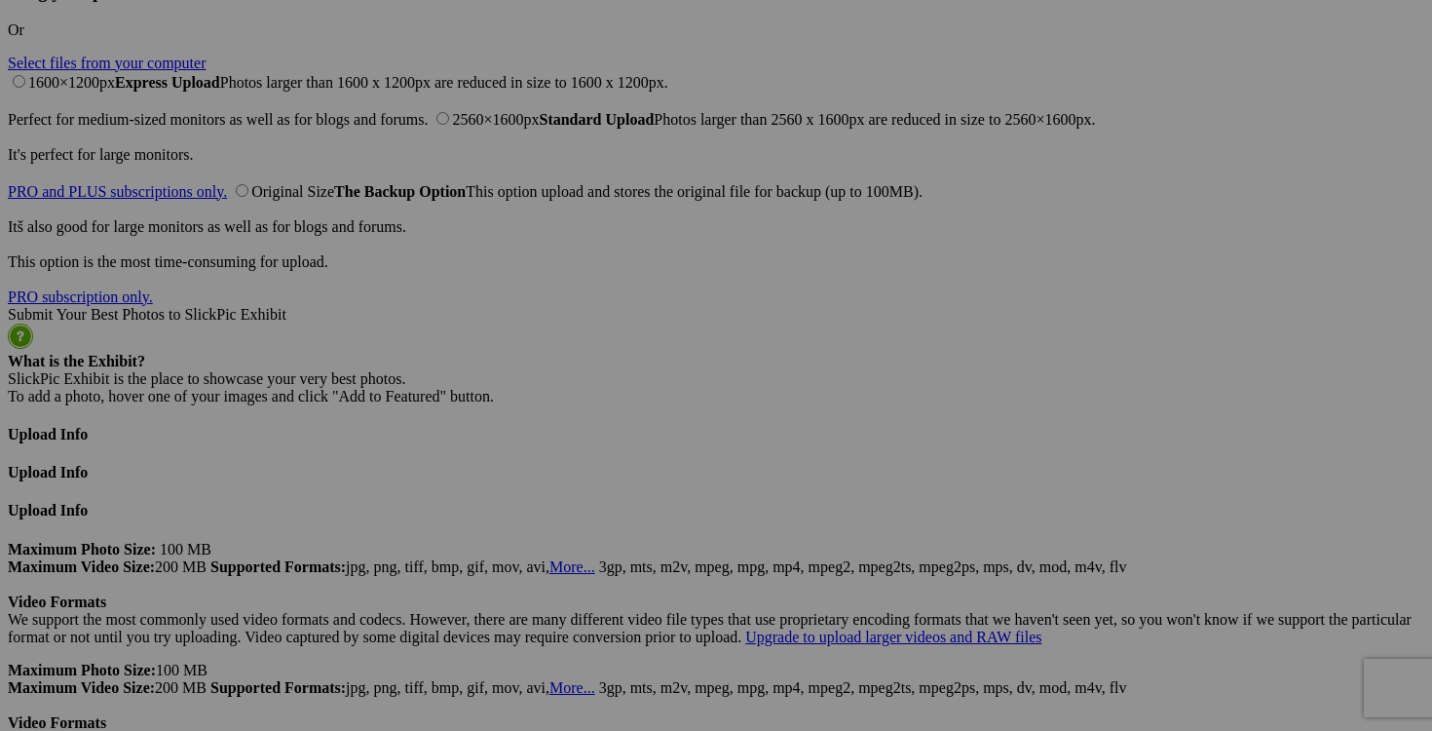
type input "pantalon [PERSON_NAME] PARIS taille 10"
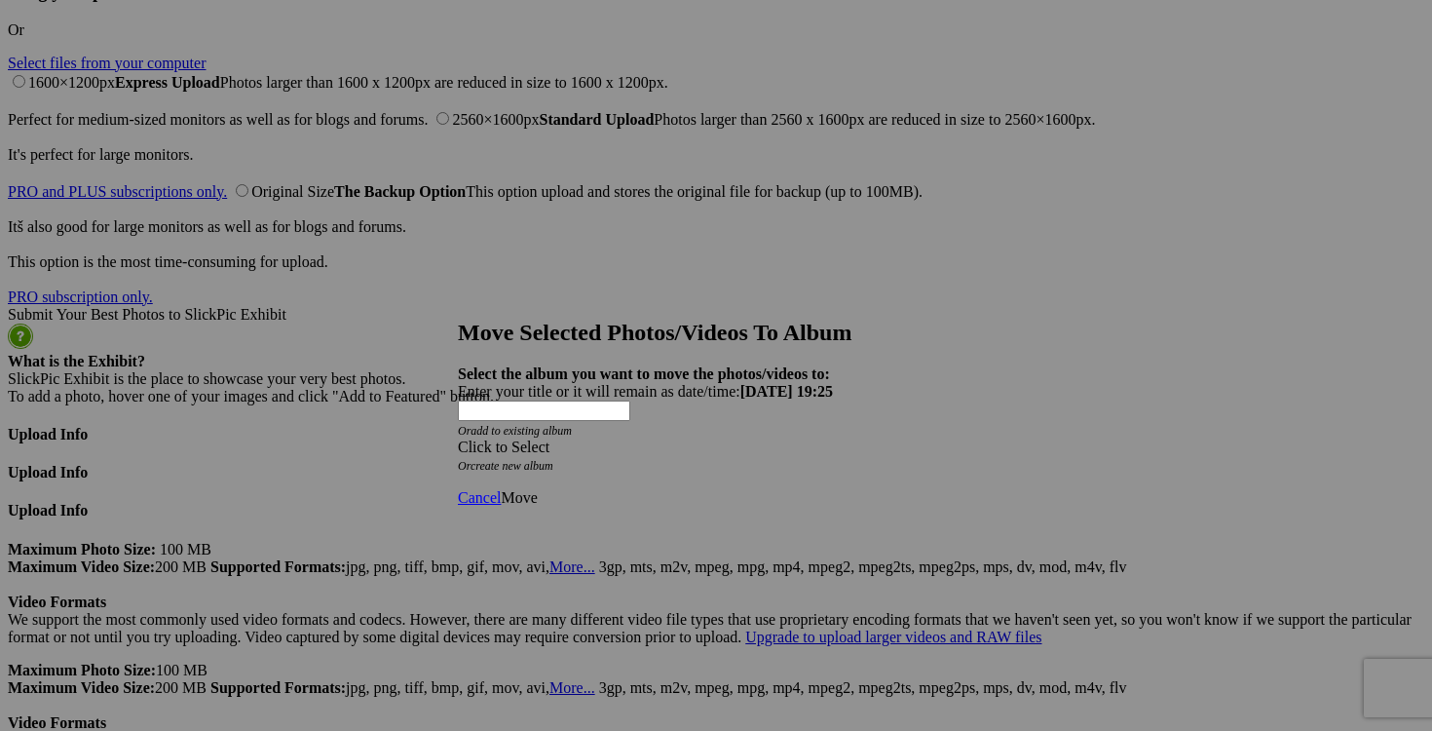
click at [458, 438] on span at bounding box center [458, 446] width 0 height 17
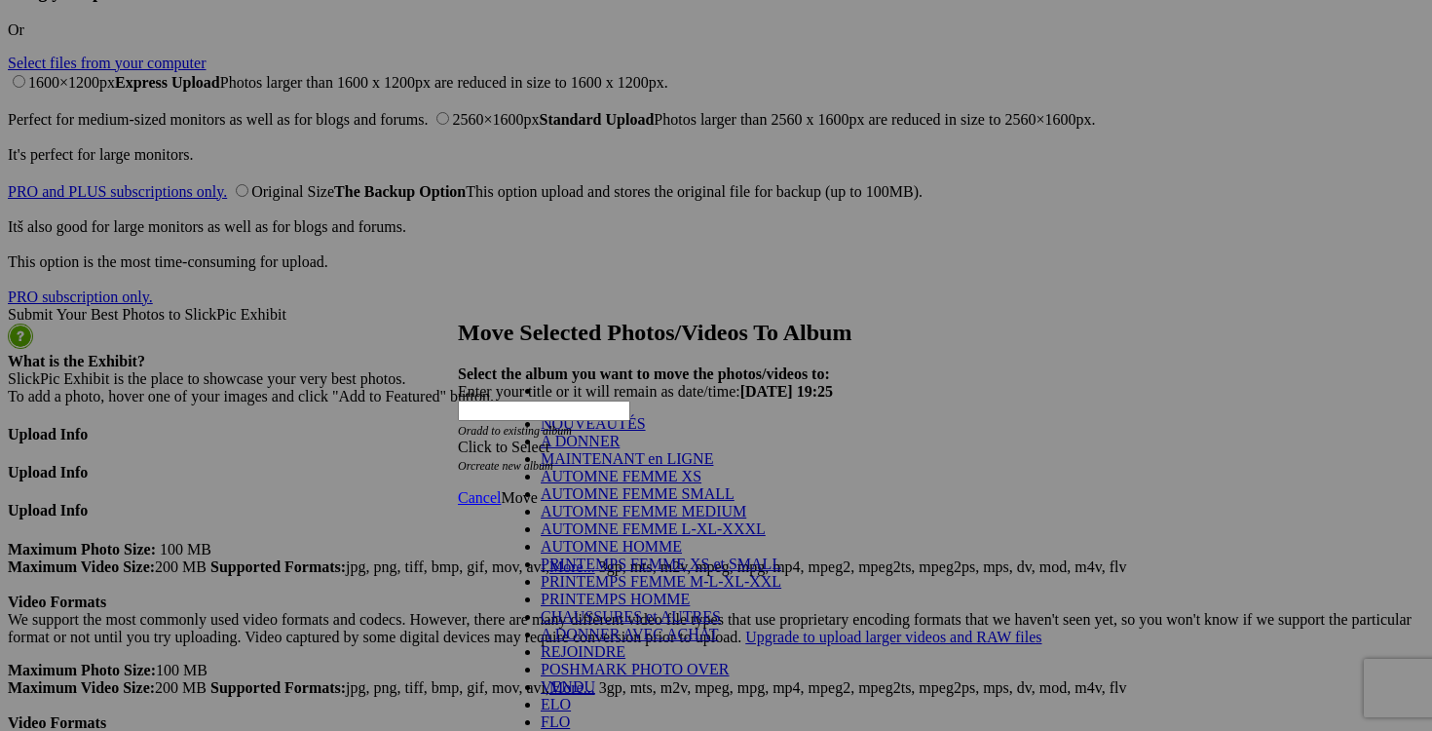
click at [646, 432] on link "NOUVEAUTÉS" at bounding box center [593, 423] width 105 height 17
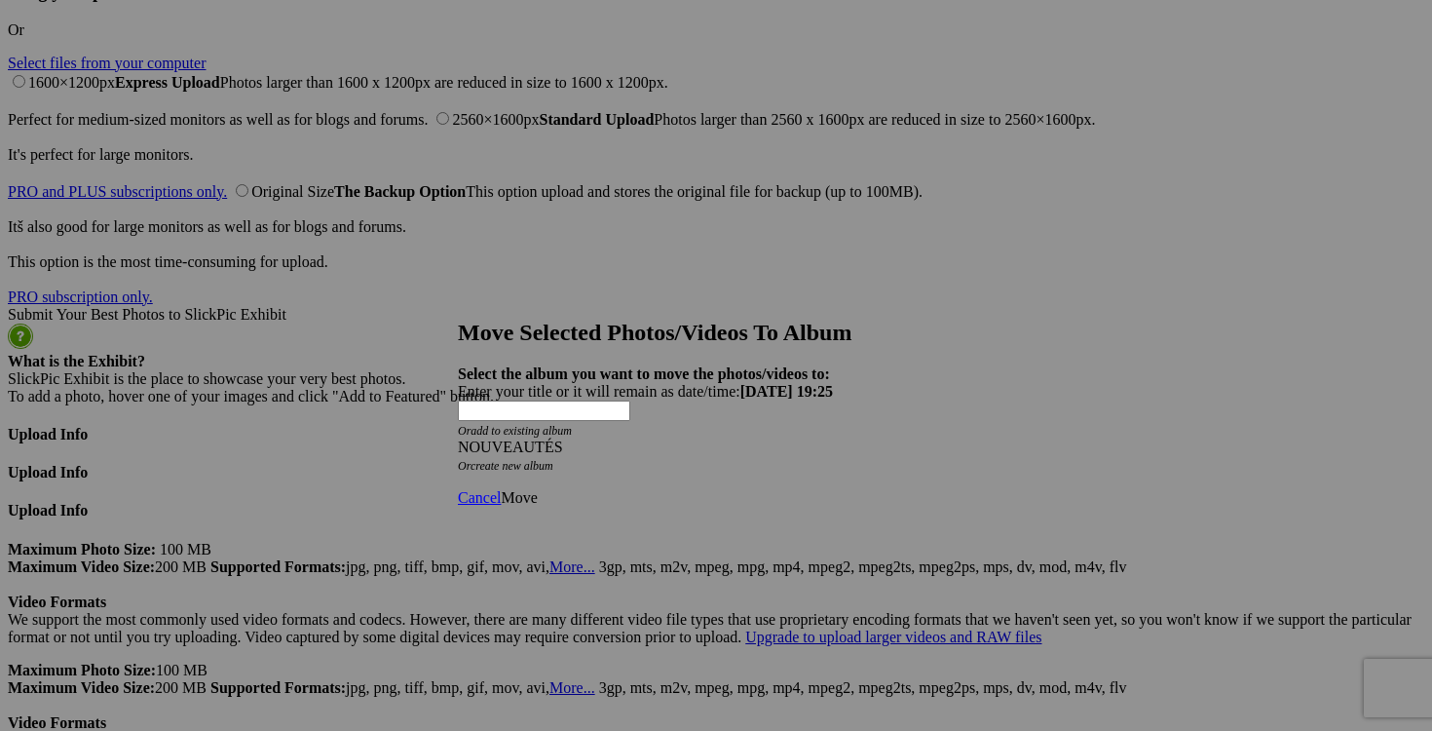
click at [537, 489] on span "Move" at bounding box center [519, 497] width 36 height 17
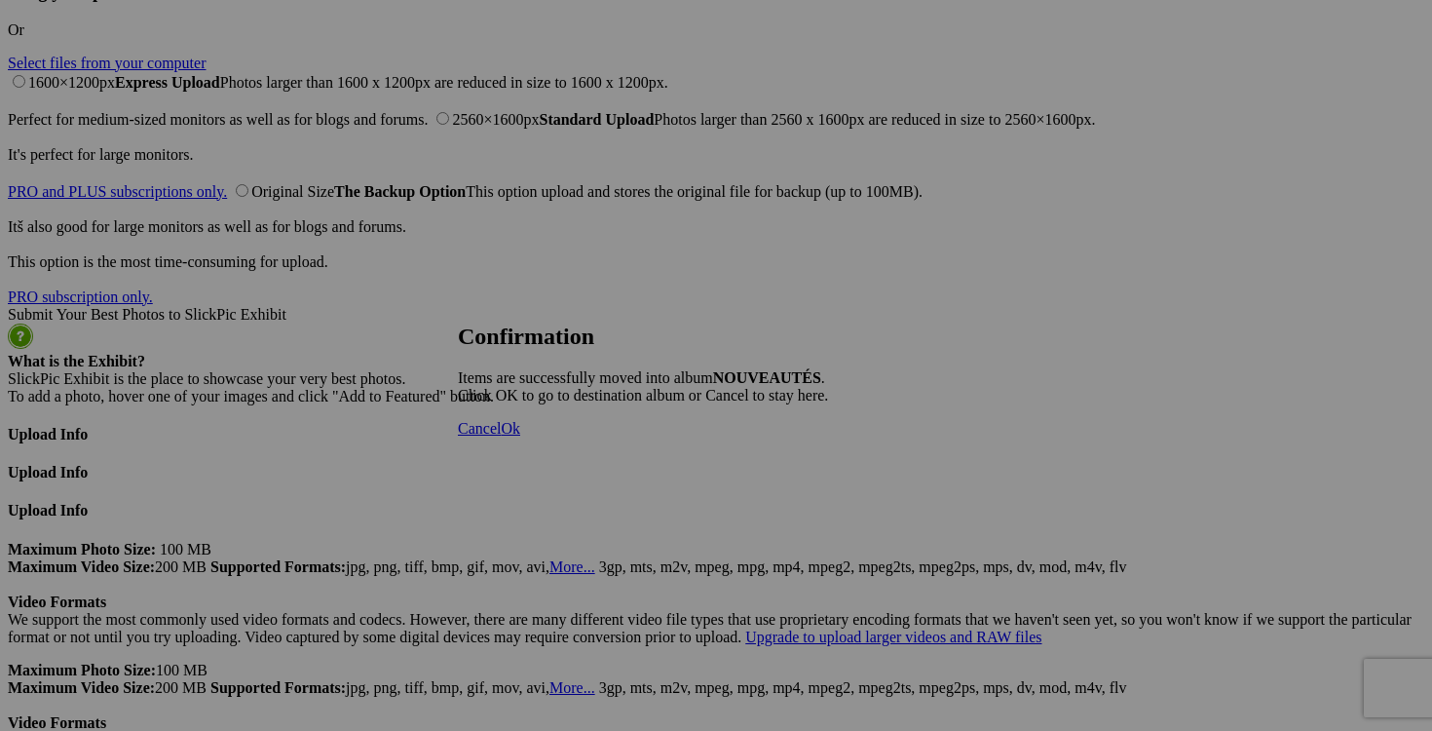
click at [501, 436] on span "Cancel" at bounding box center [479, 428] width 43 height 17
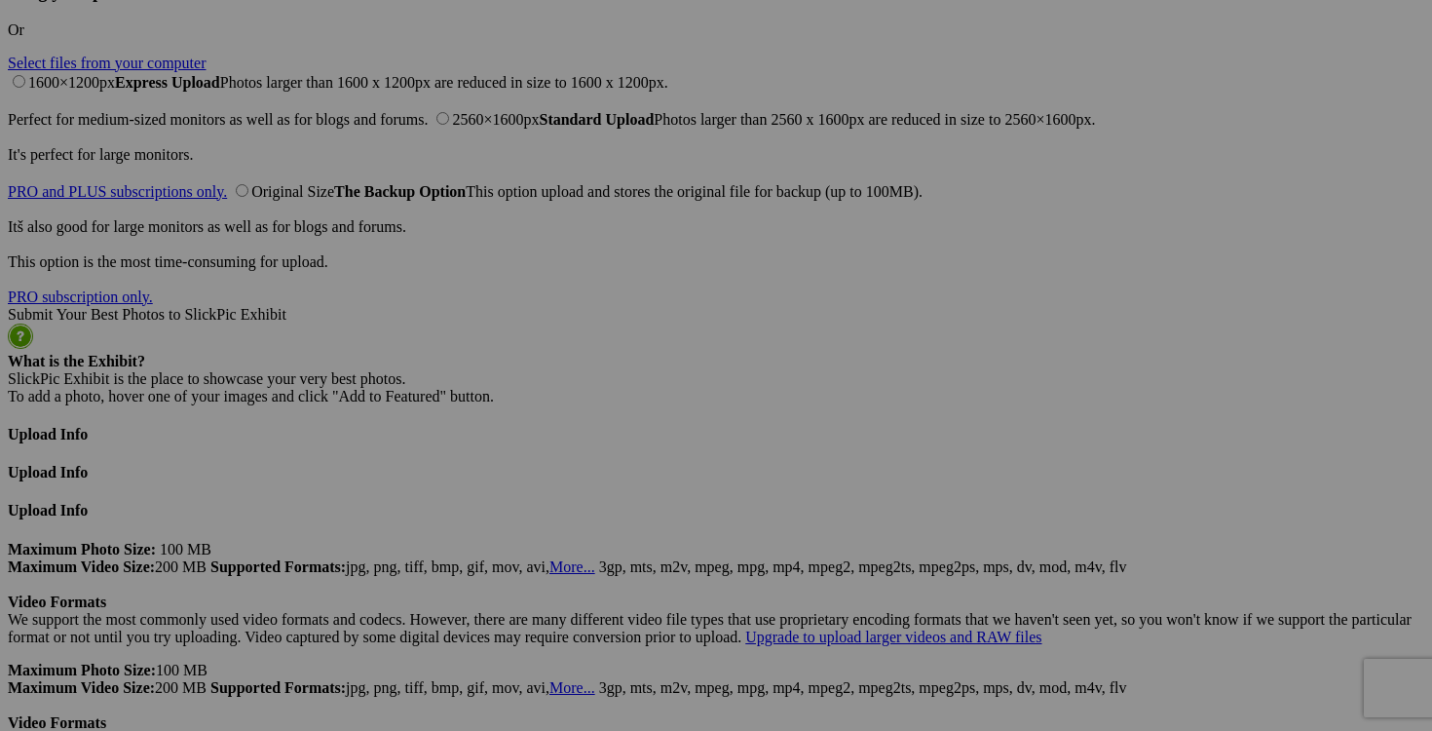
drag, startPoint x: 591, startPoint y: 526, endPoint x: 441, endPoint y: 523, distance: 150.1
drag, startPoint x: 489, startPoint y: 529, endPoint x: 448, endPoint y: 528, distance: 40.9
drag, startPoint x: 534, startPoint y: 527, endPoint x: 448, endPoint y: 525, distance: 85.8
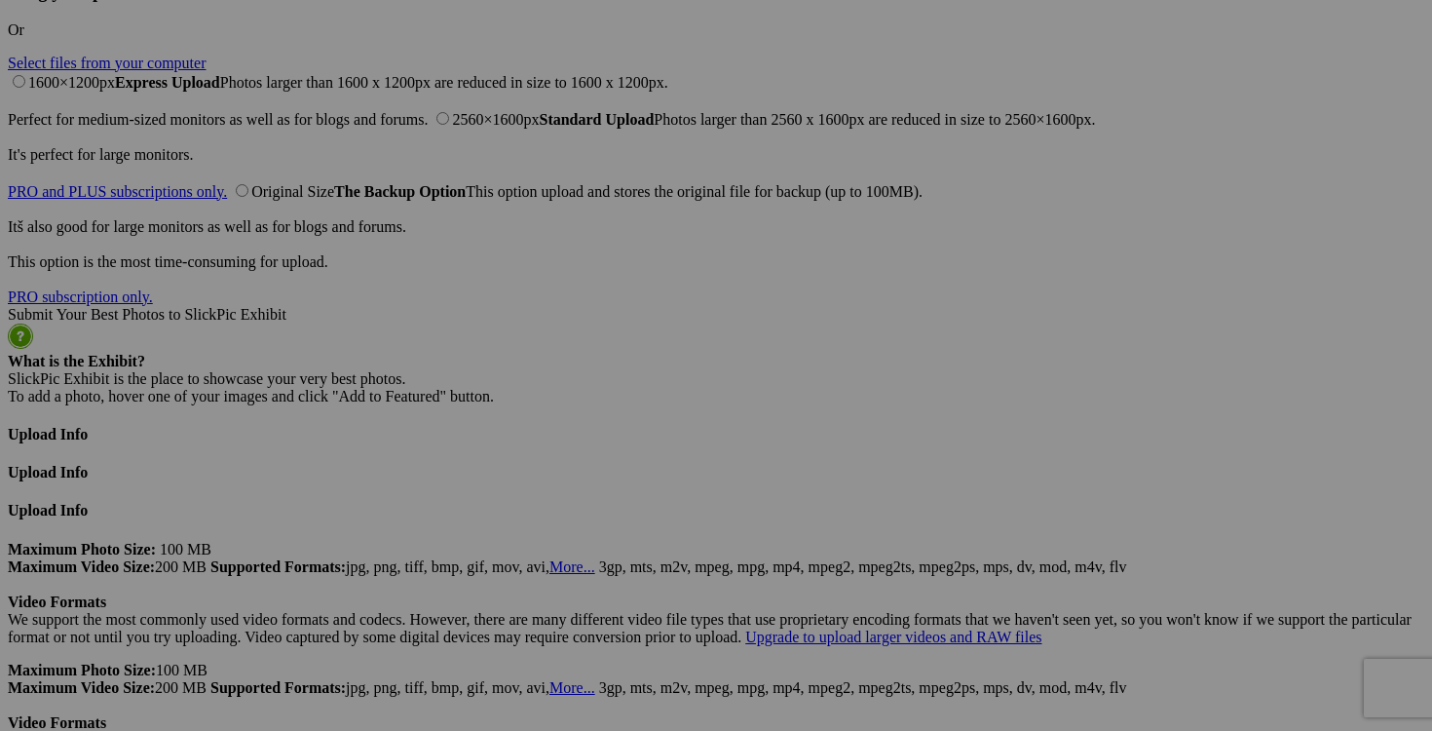
type input "pantalon CHAPS taille 38X32 30$(NEUF avec étiquette)"
drag, startPoint x: 412, startPoint y: 525, endPoint x: 310, endPoint y: 525, distance: 102.3
paste input "pantalon CHAPS taille 38X3"
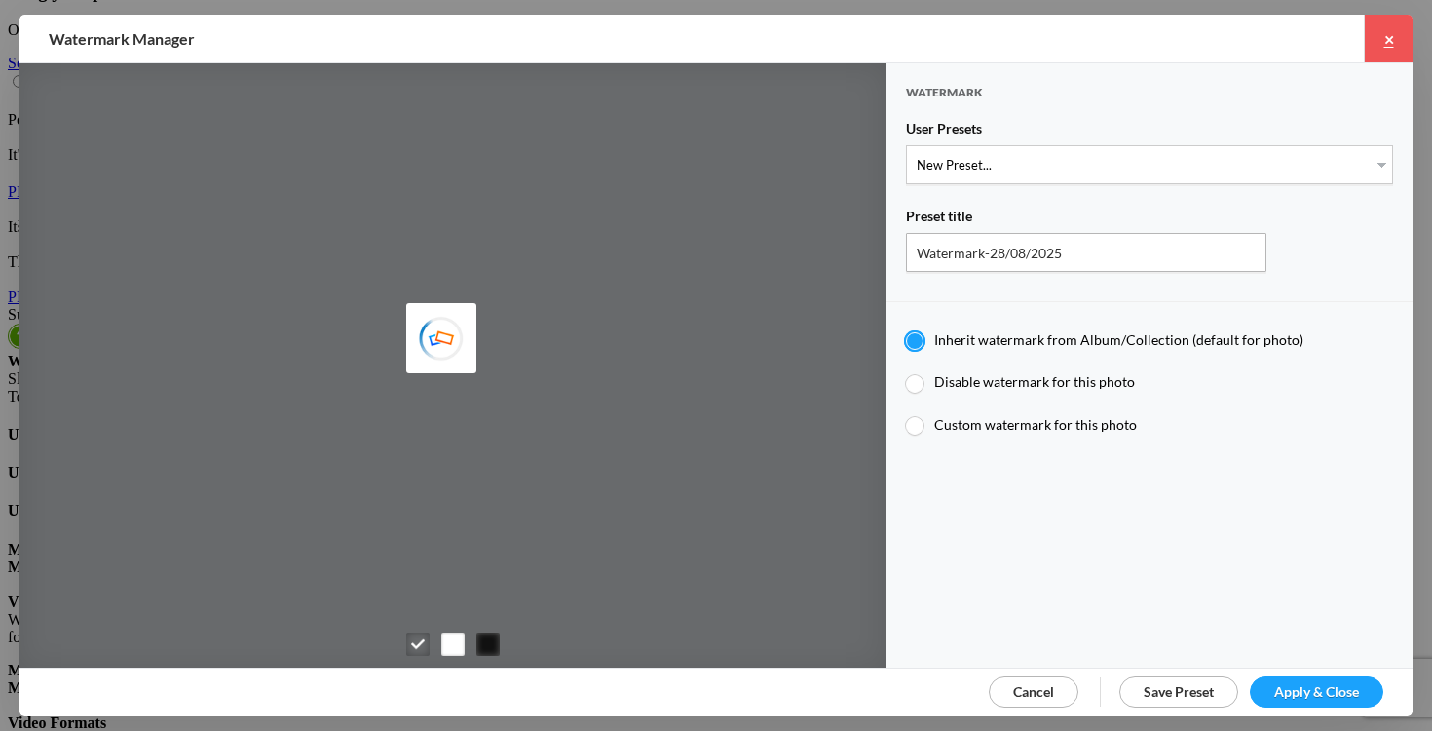
type input "pantalon CHAPS taille 38X32"
click at [1394, 31] on link "×" at bounding box center [1388, 39] width 49 height 48
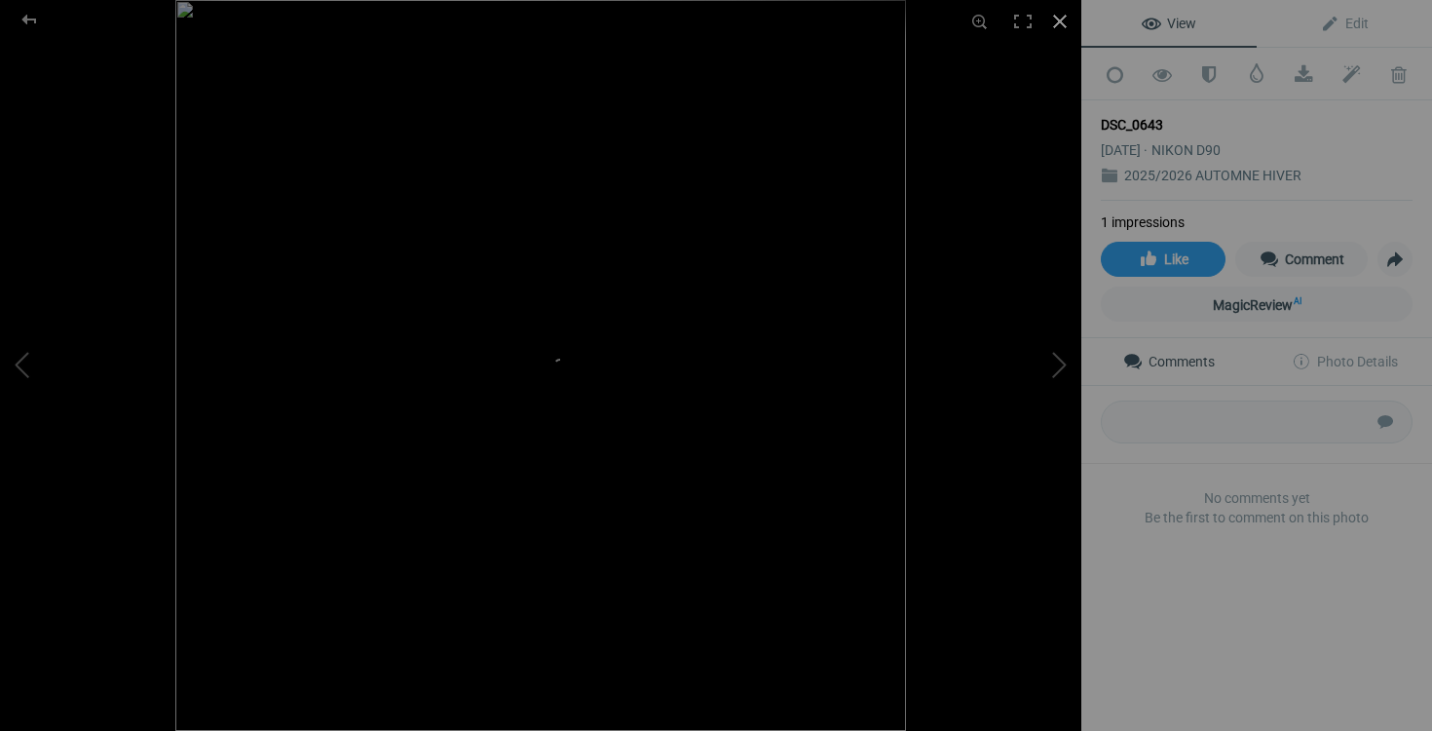
click at [1059, 19] on div at bounding box center [1060, 21] width 43 height 43
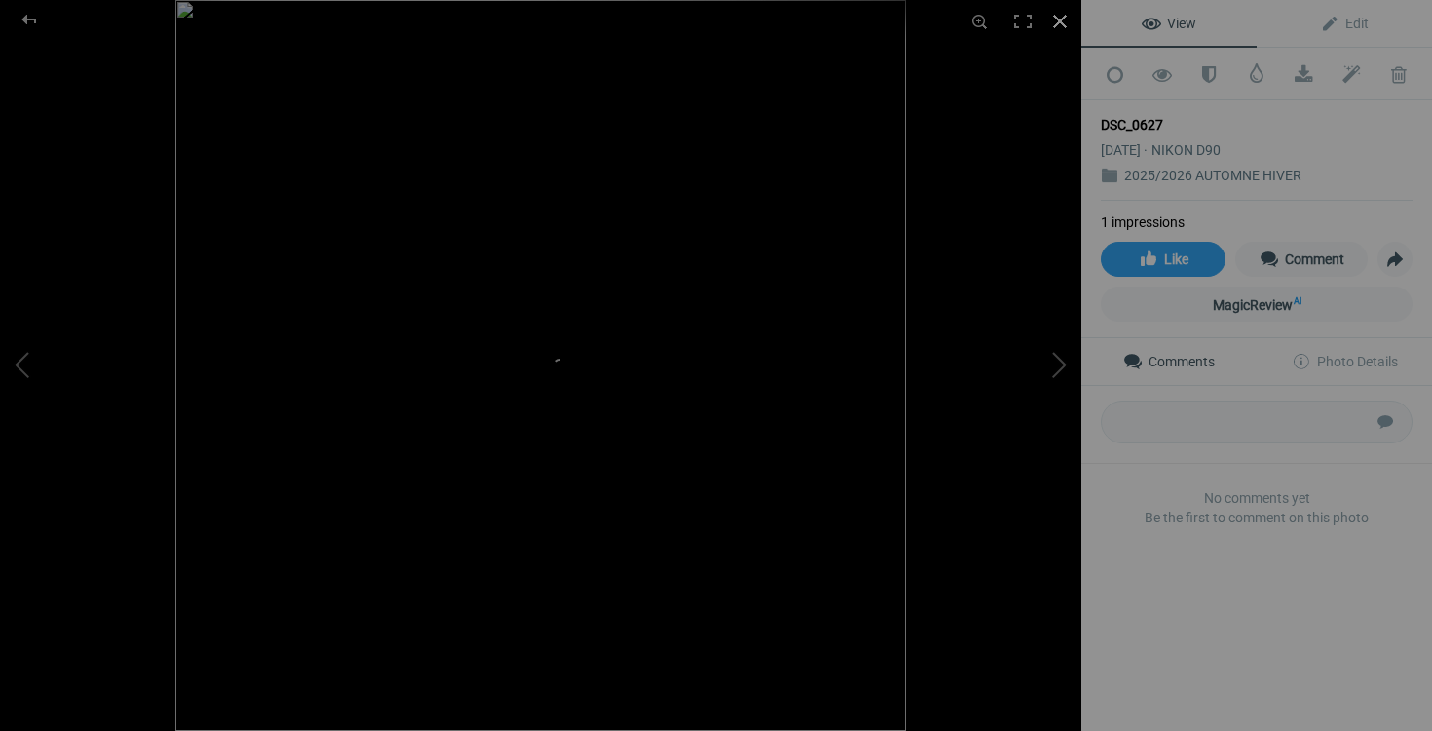
click at [1063, 20] on div at bounding box center [1060, 21] width 43 height 43
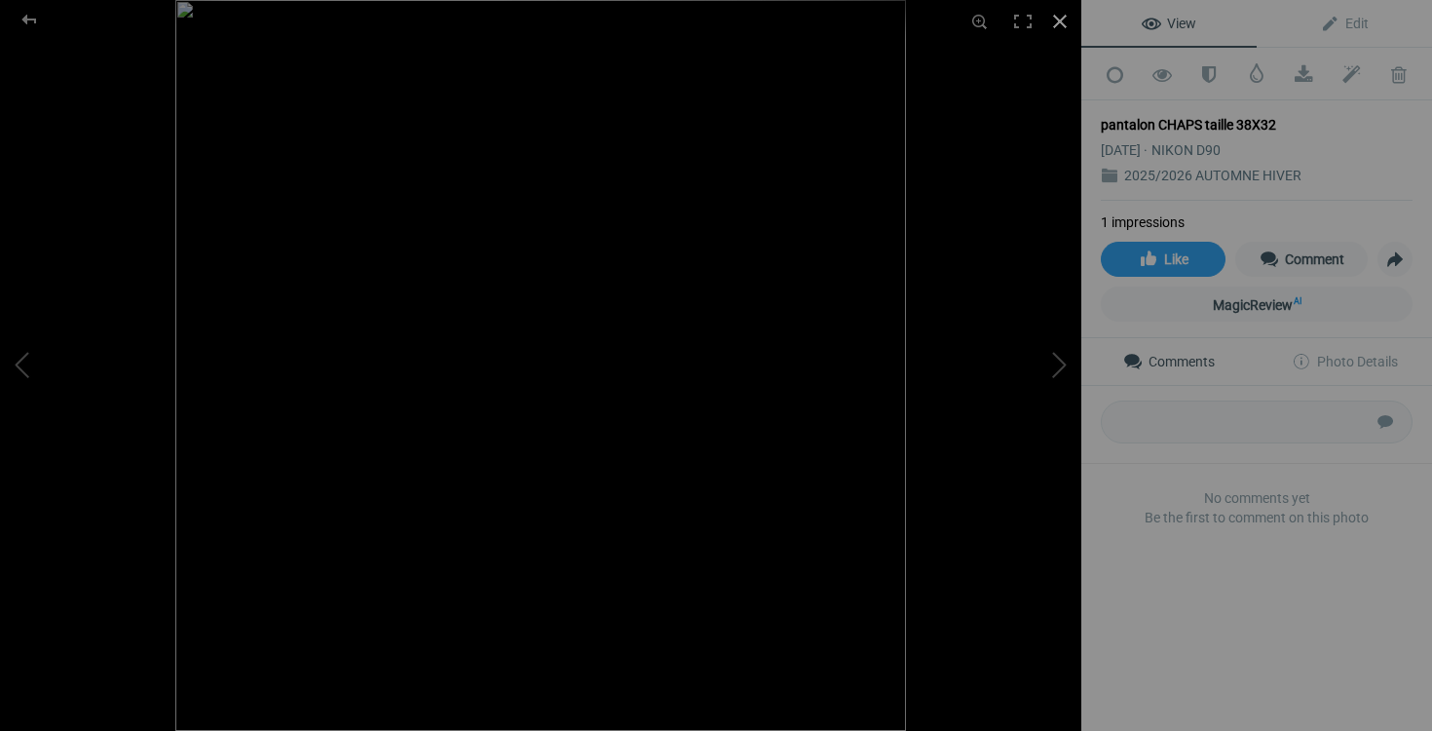
click at [1054, 16] on div at bounding box center [1060, 21] width 43 height 43
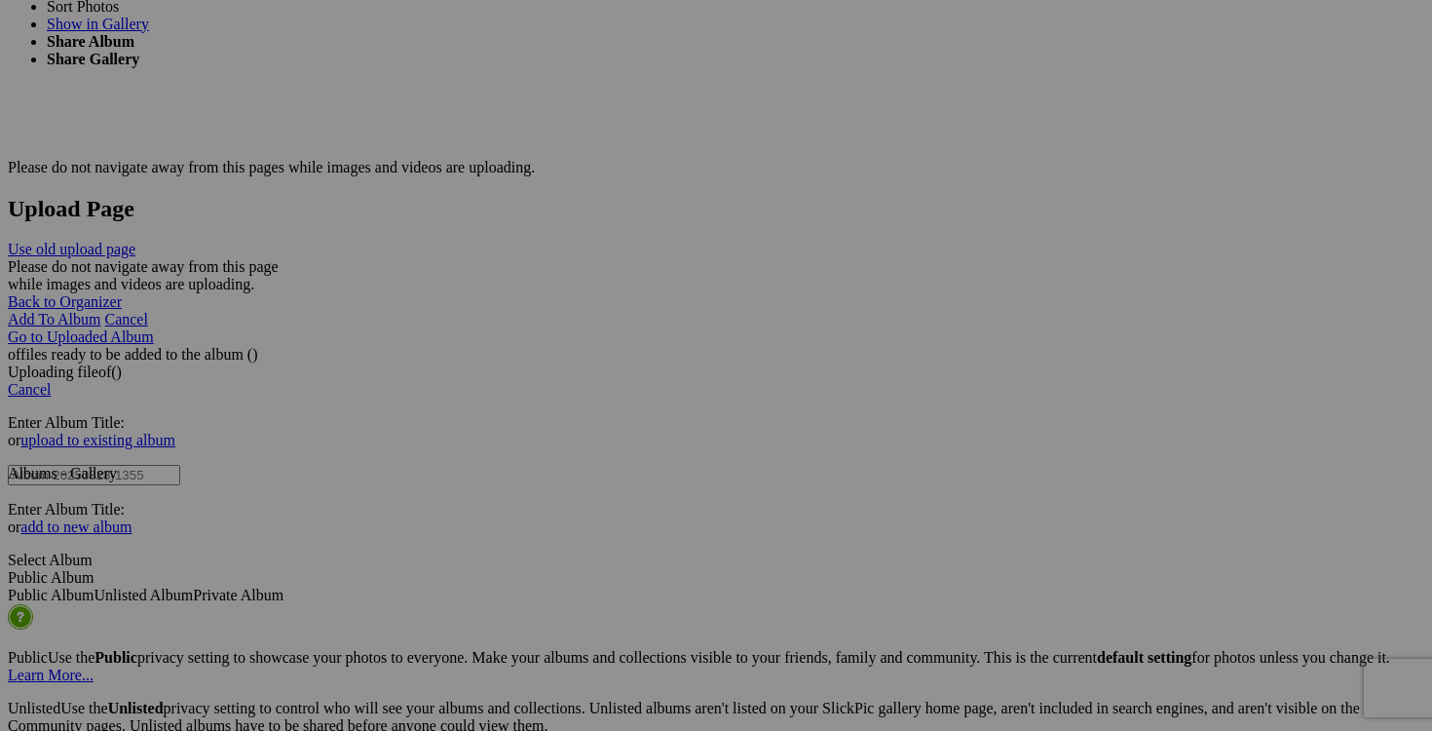
scroll to position [3798, 0]
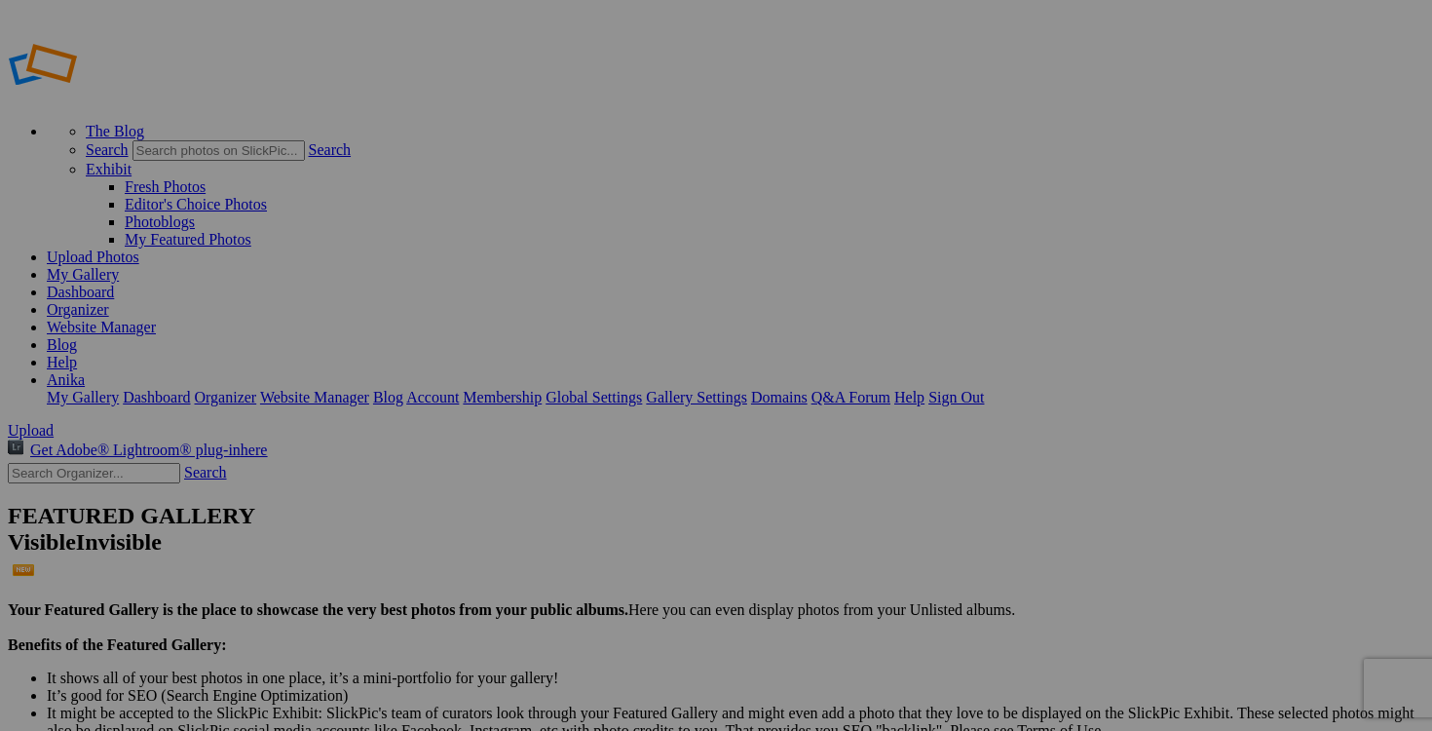
type input "2025/2026 AUTOMNE HIVER"
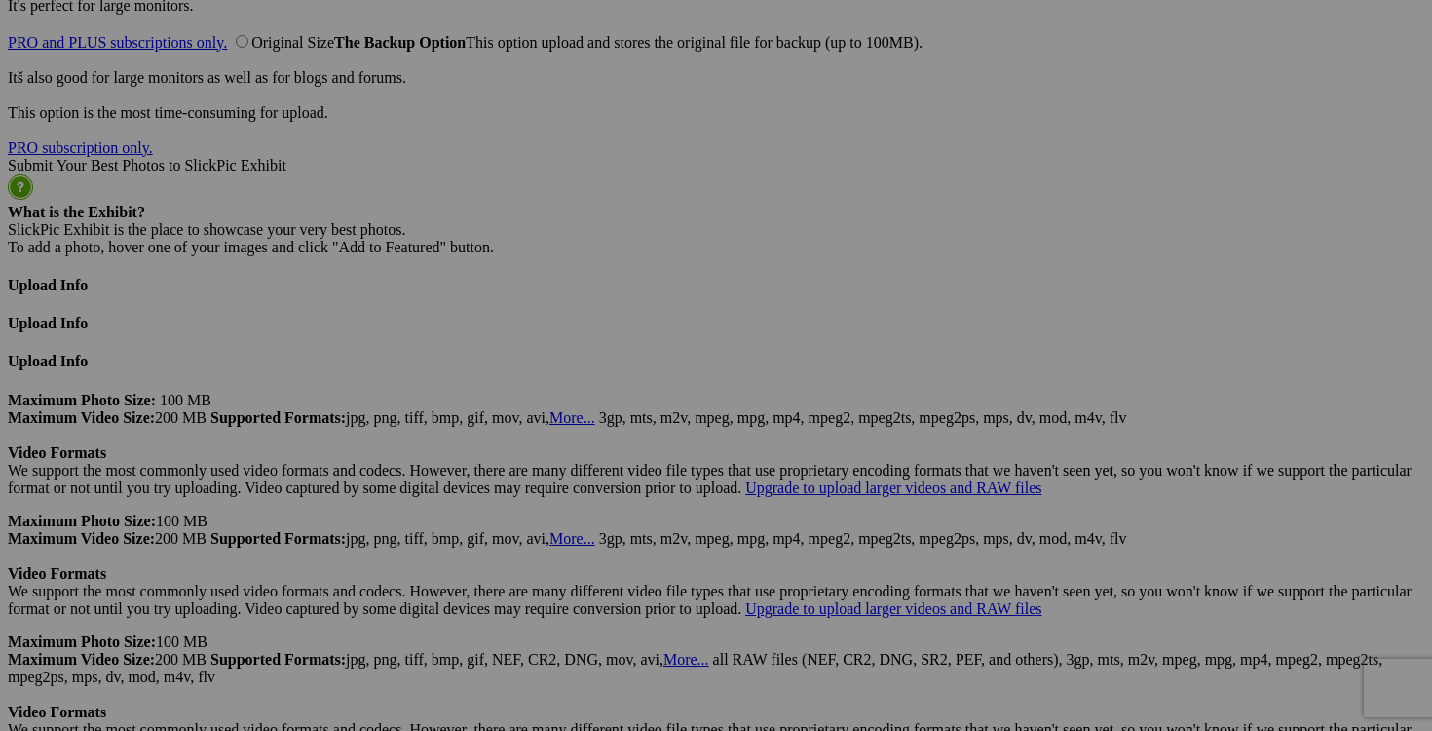
scroll to position [5007, 0]
